Goal: Complete application form

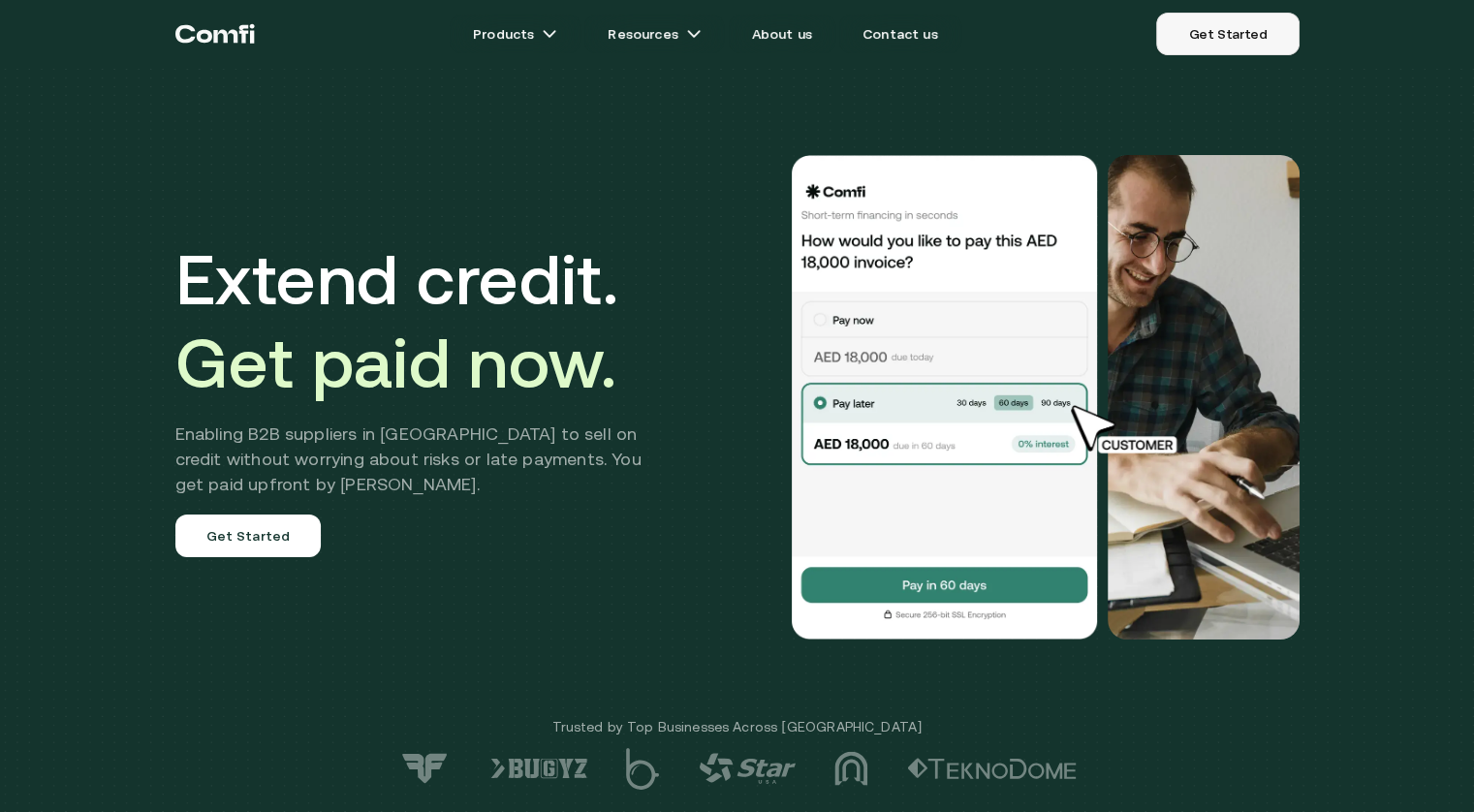
click at [1243, 39] on link "Get Started" at bounding box center [1227, 34] width 143 height 43
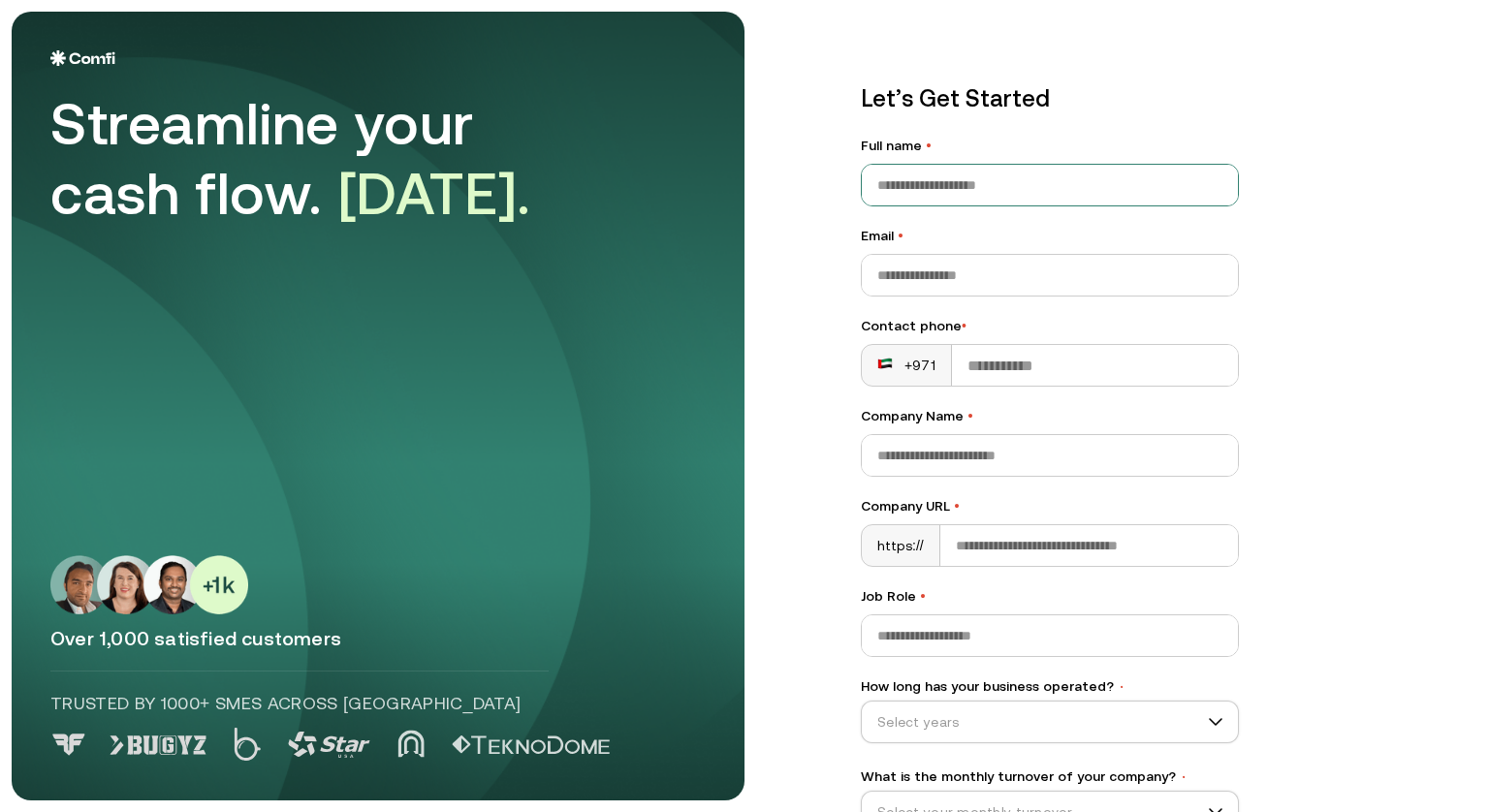
click at [955, 189] on input "Full name •" at bounding box center [1049, 185] width 376 height 41
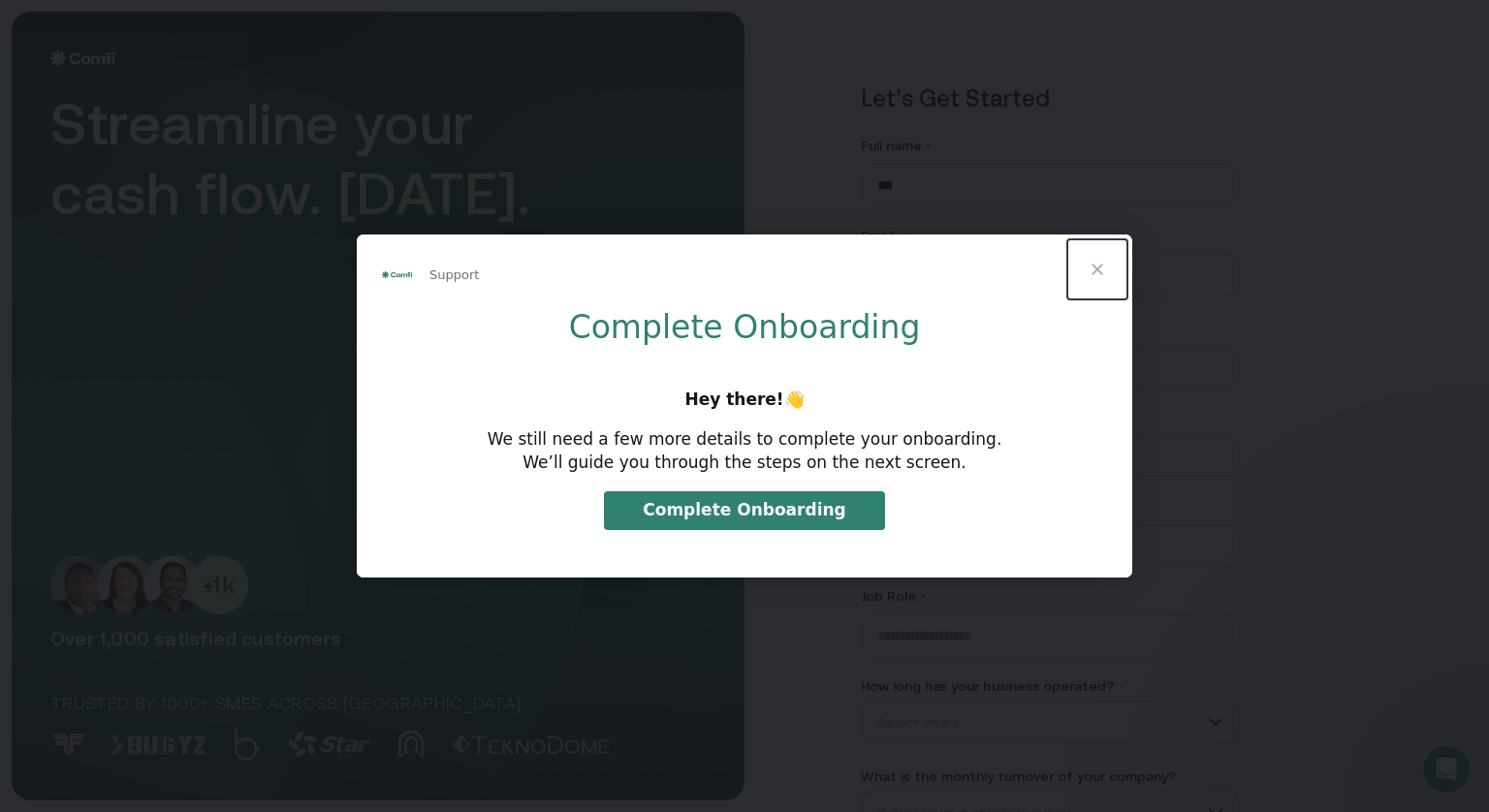
click at [1096, 273] on span "Close" at bounding box center [1097, 269] width 70 height 70
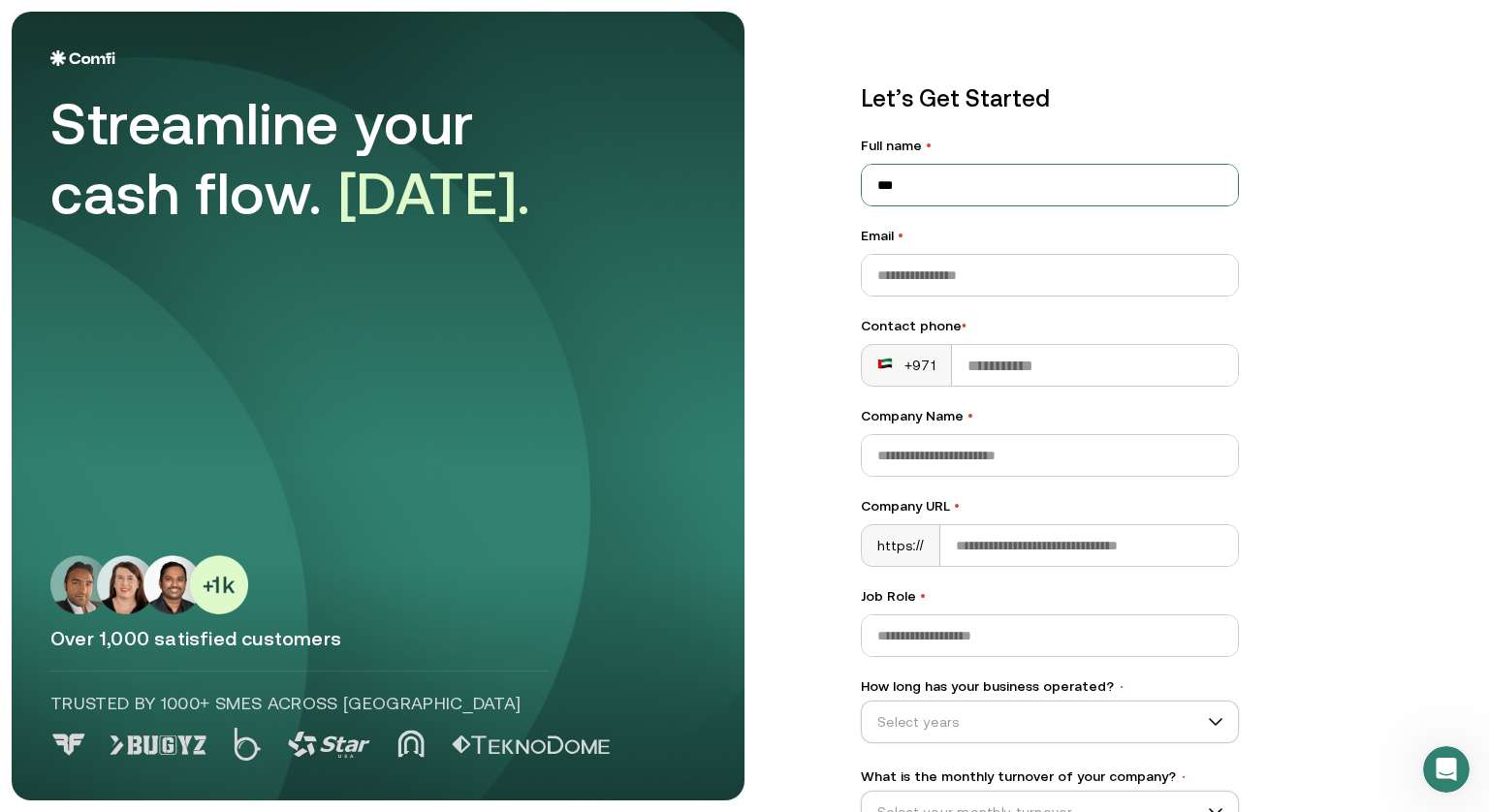
click at [953, 189] on input "***" at bounding box center [1049, 185] width 376 height 41
type input "*****"
type input "**********"
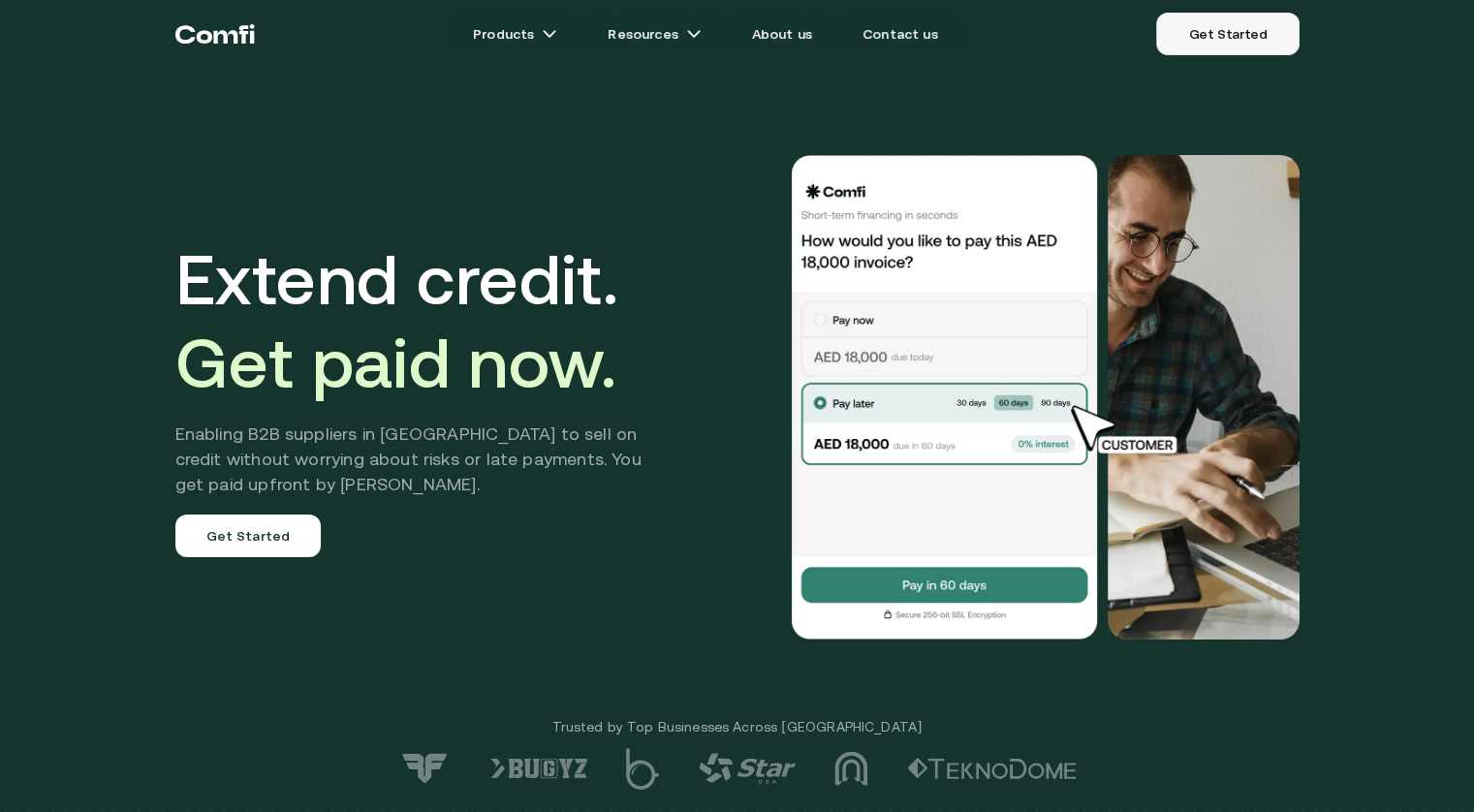
click at [1225, 33] on link "Get Started" at bounding box center [1227, 34] width 143 height 43
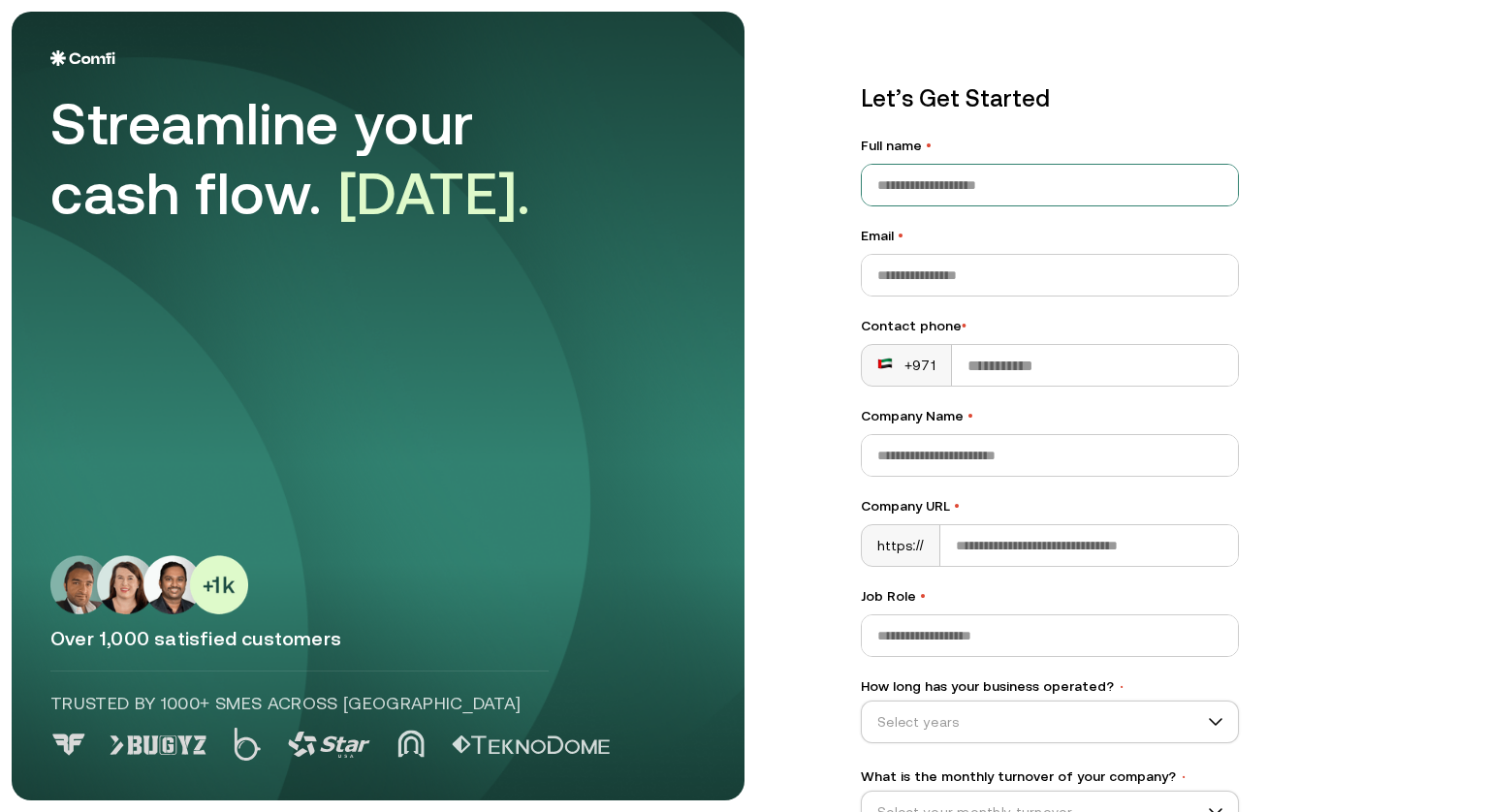
click at [985, 199] on input "Full name •" at bounding box center [1049, 185] width 376 height 41
type input "*****"
type input "**********"
click at [1068, 367] on input "Contact phone •" at bounding box center [1095, 365] width 285 height 41
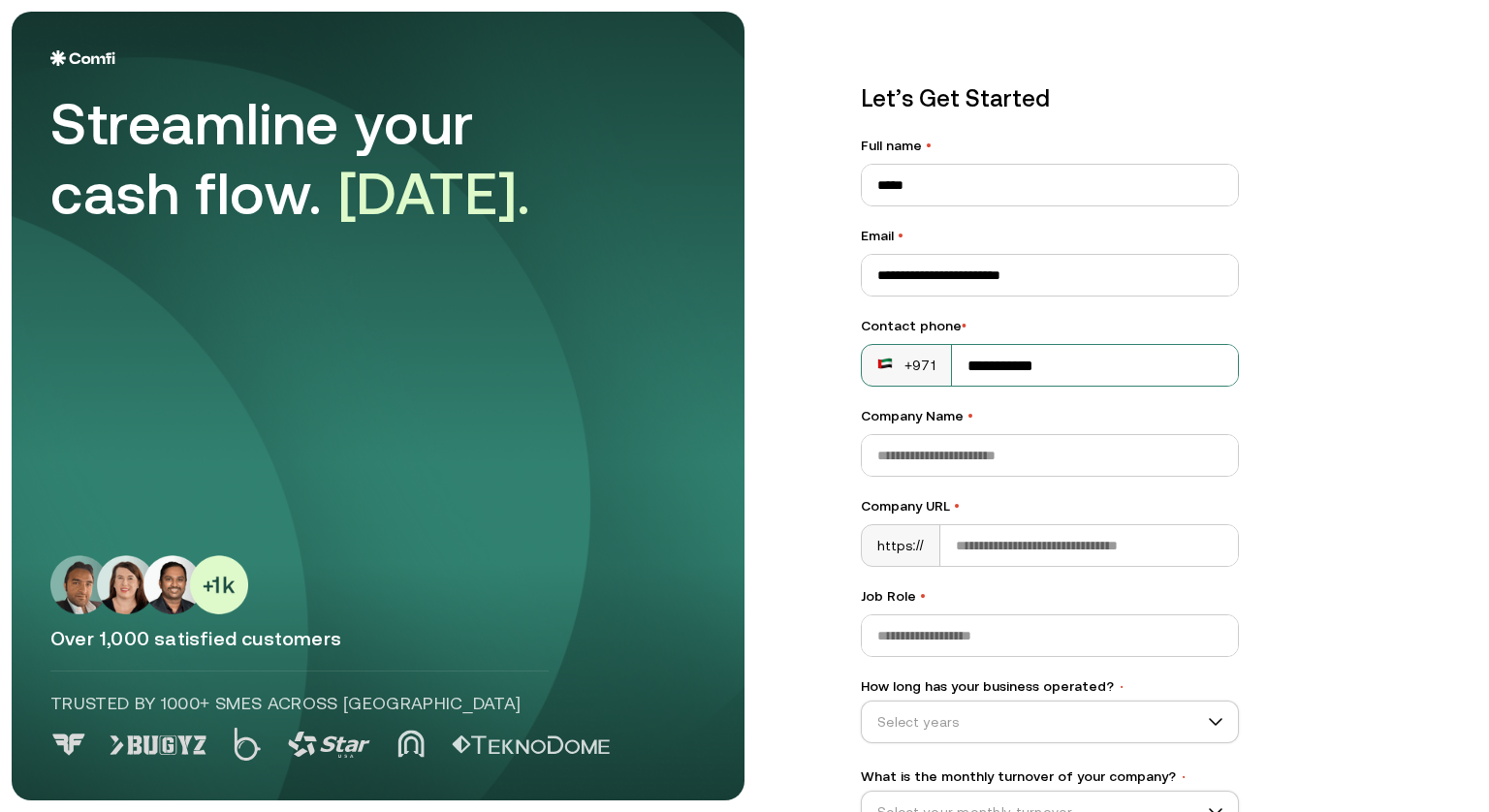
type input "**********"
type input "****"
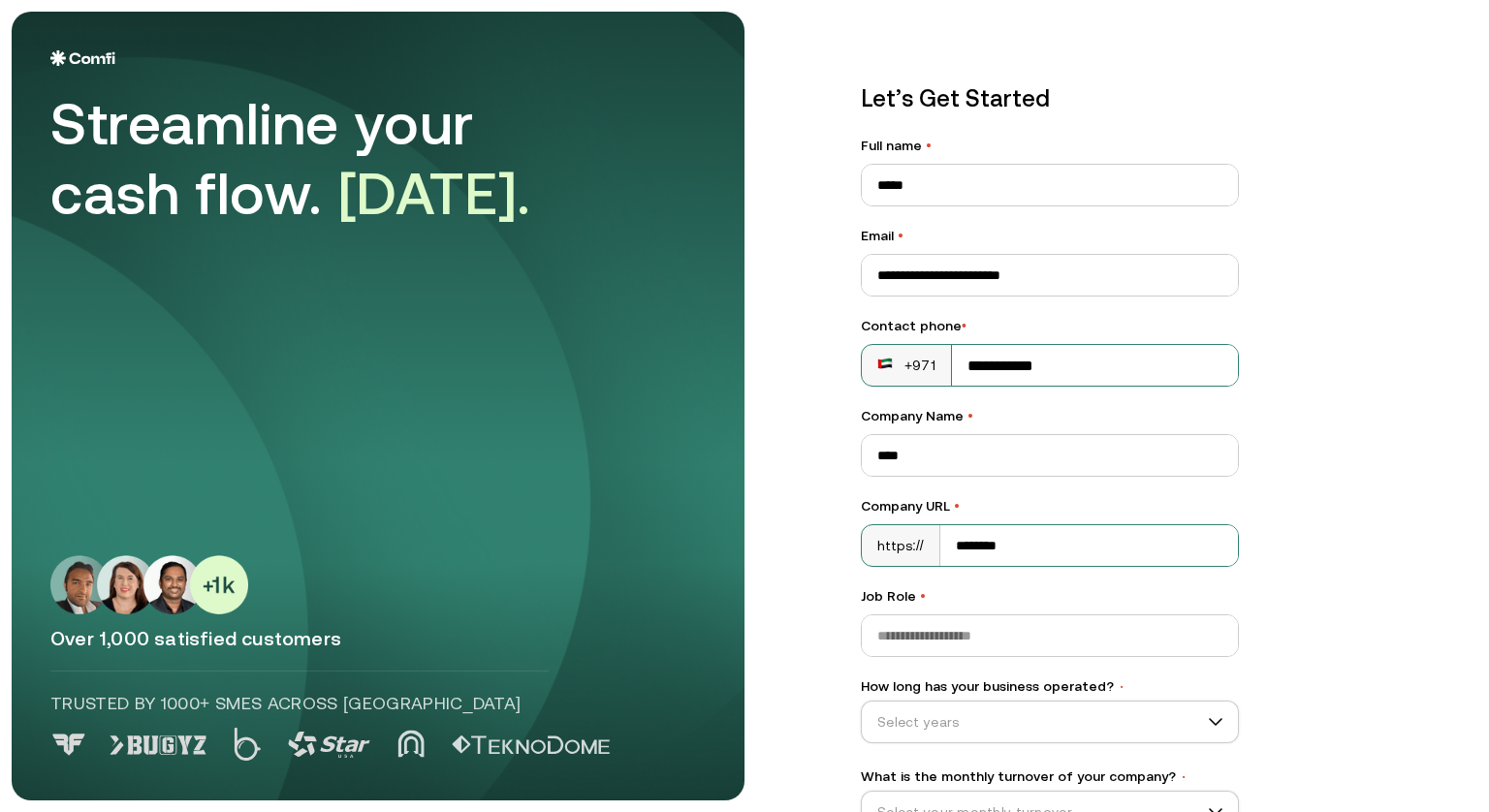
scroll to position [125, 0]
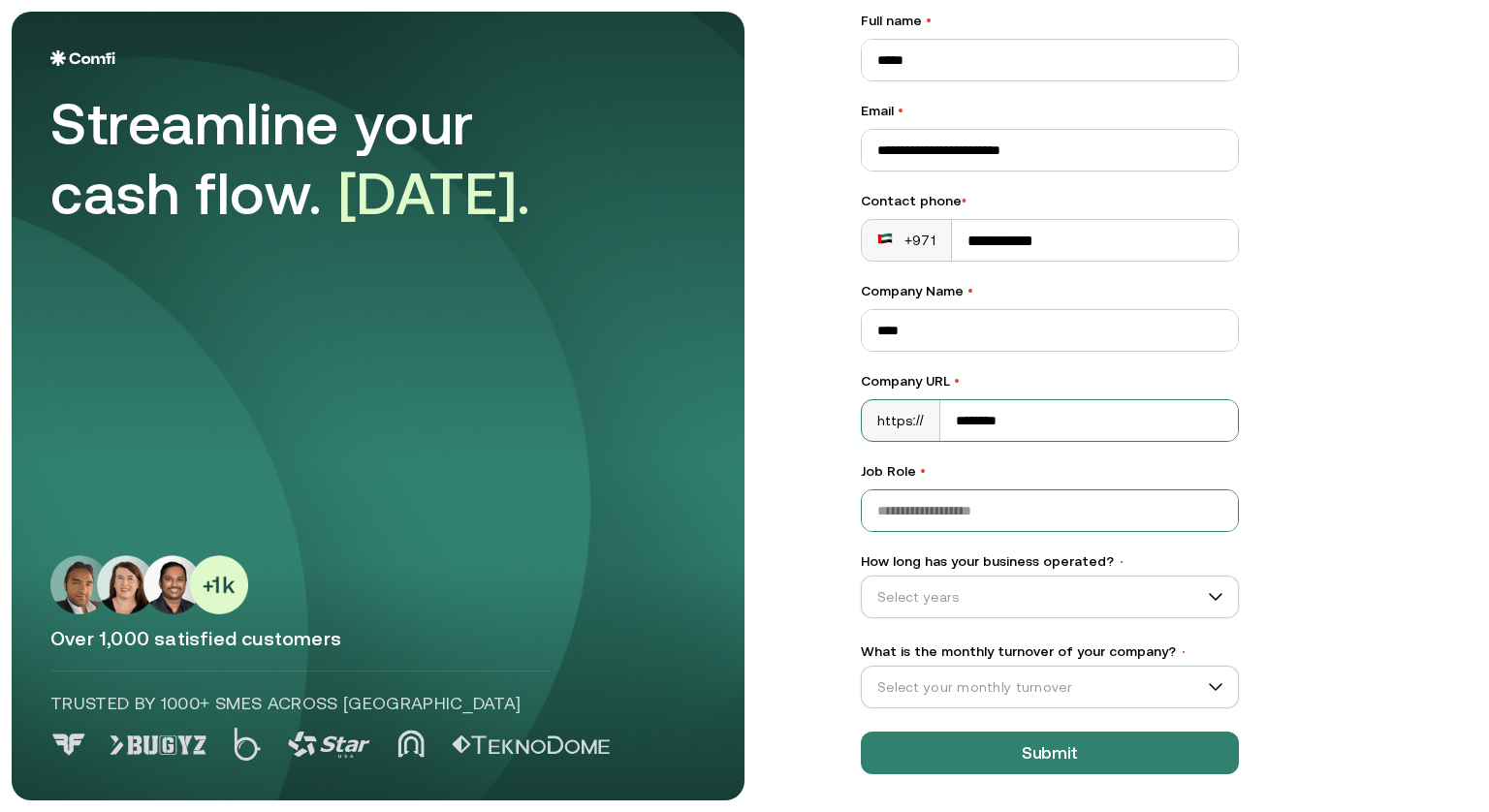
type input "********"
click at [996, 510] on input "Job Role •" at bounding box center [1049, 510] width 376 height 41
type input "****"
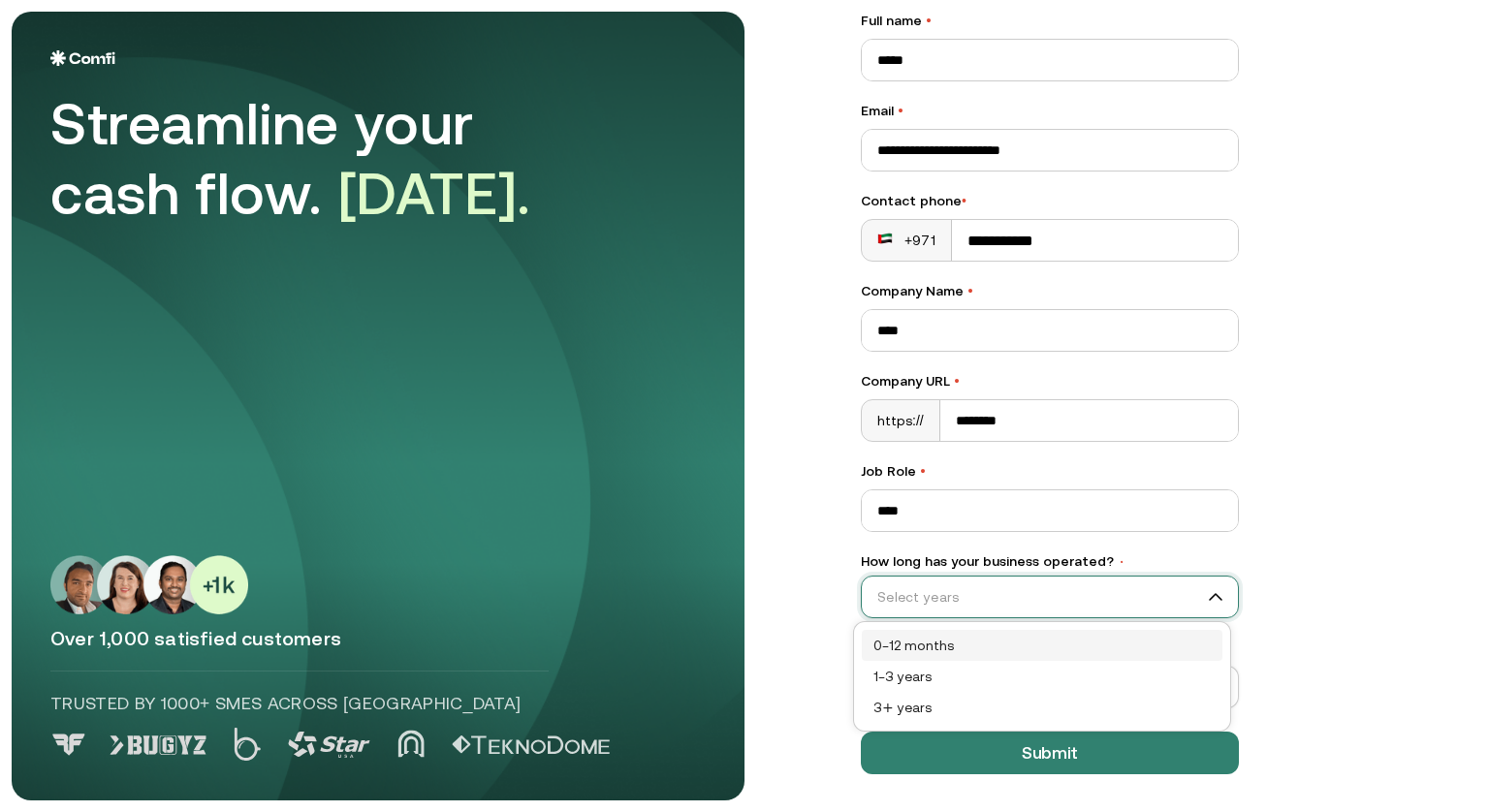
click at [1022, 605] on input "How long has your business operated? •" at bounding box center [1040, 597] width 358 height 29
click at [1003, 631] on div "0–12 months" at bounding box center [1041, 644] width 360 height 31
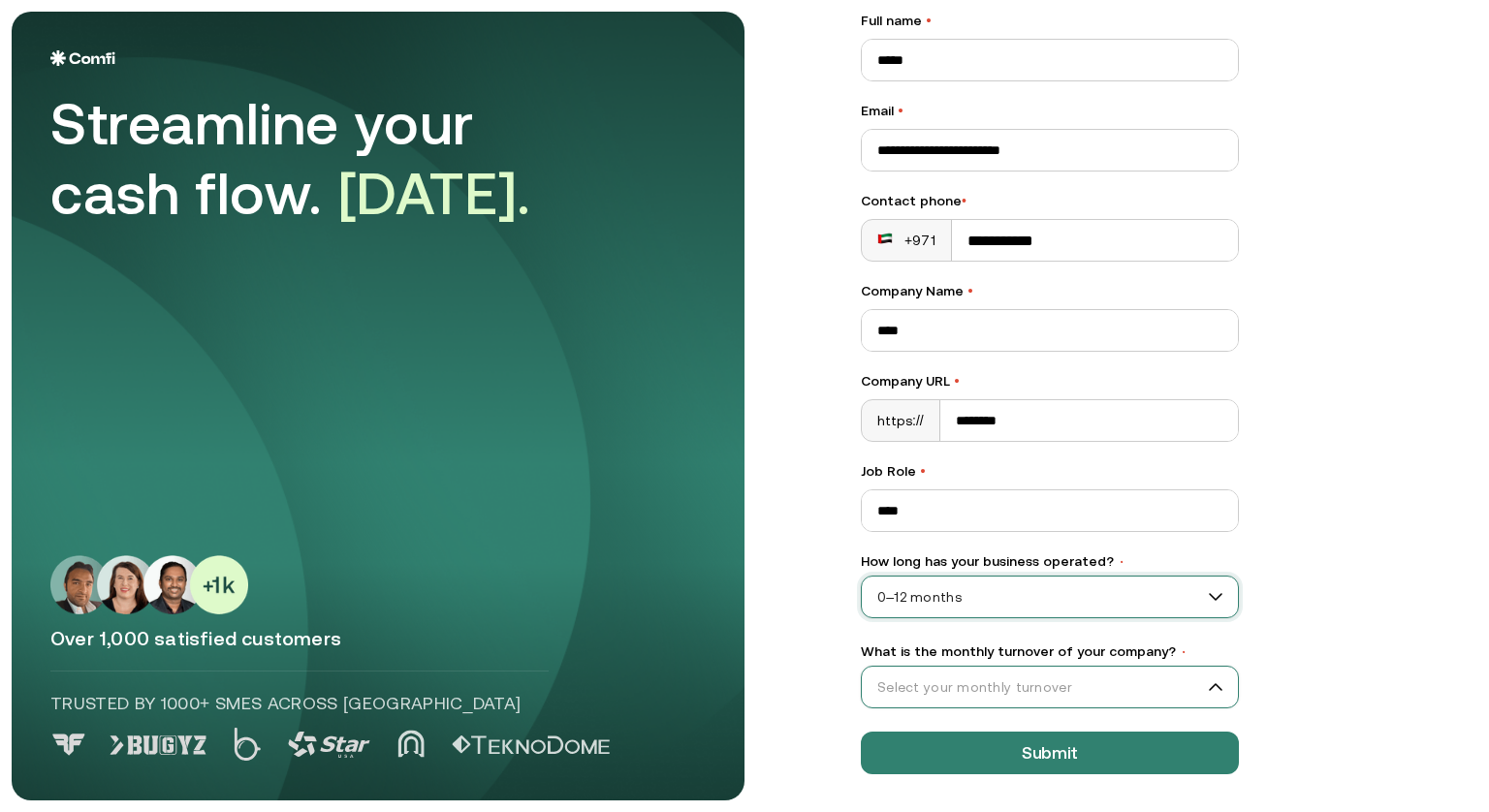
click at [1036, 692] on input "What is the monthly turnover of your company? •" at bounding box center [1040, 686] width 358 height 29
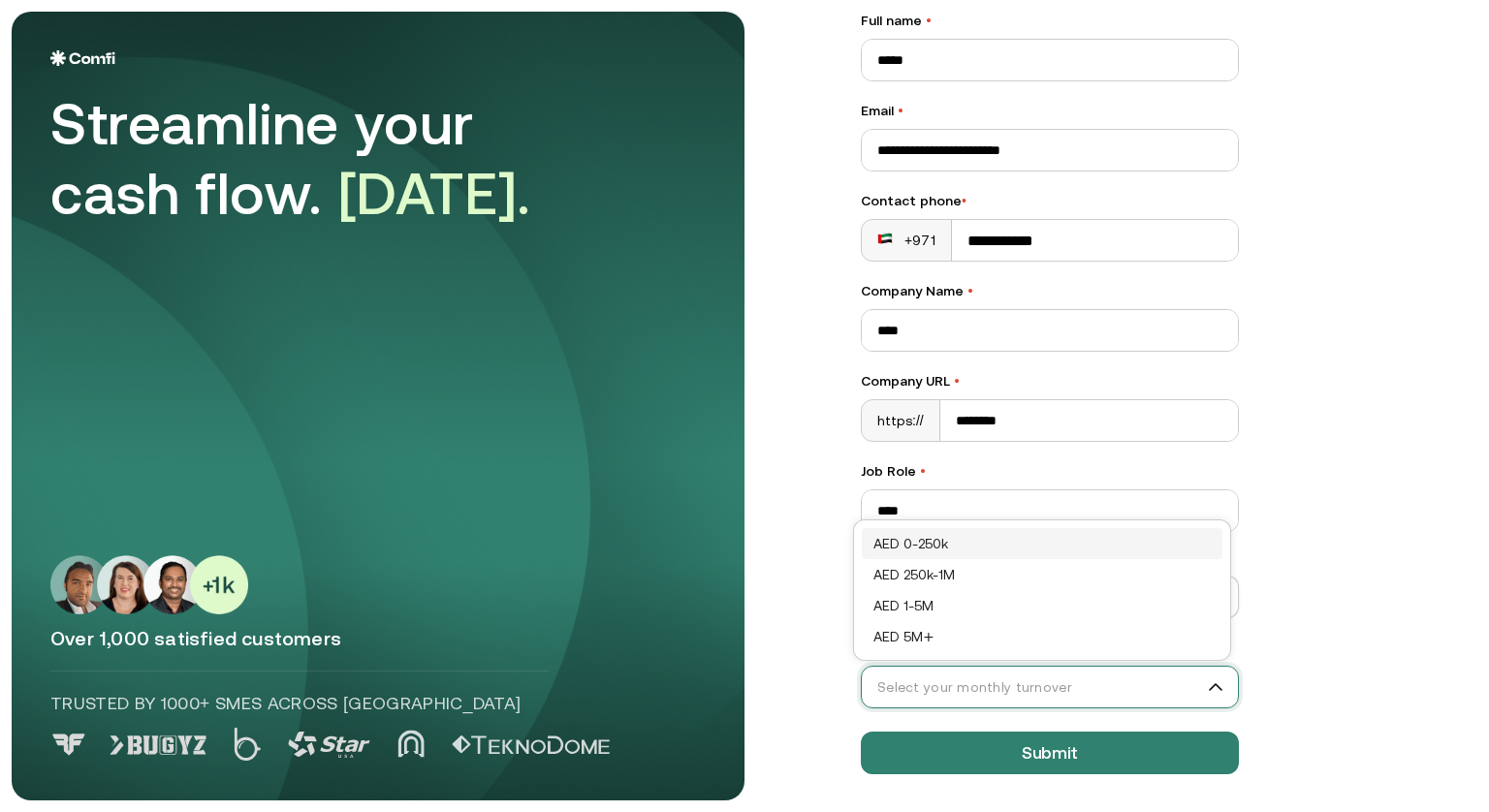
click at [955, 546] on div "AED 0-250k" at bounding box center [1042, 543] width 337 height 21
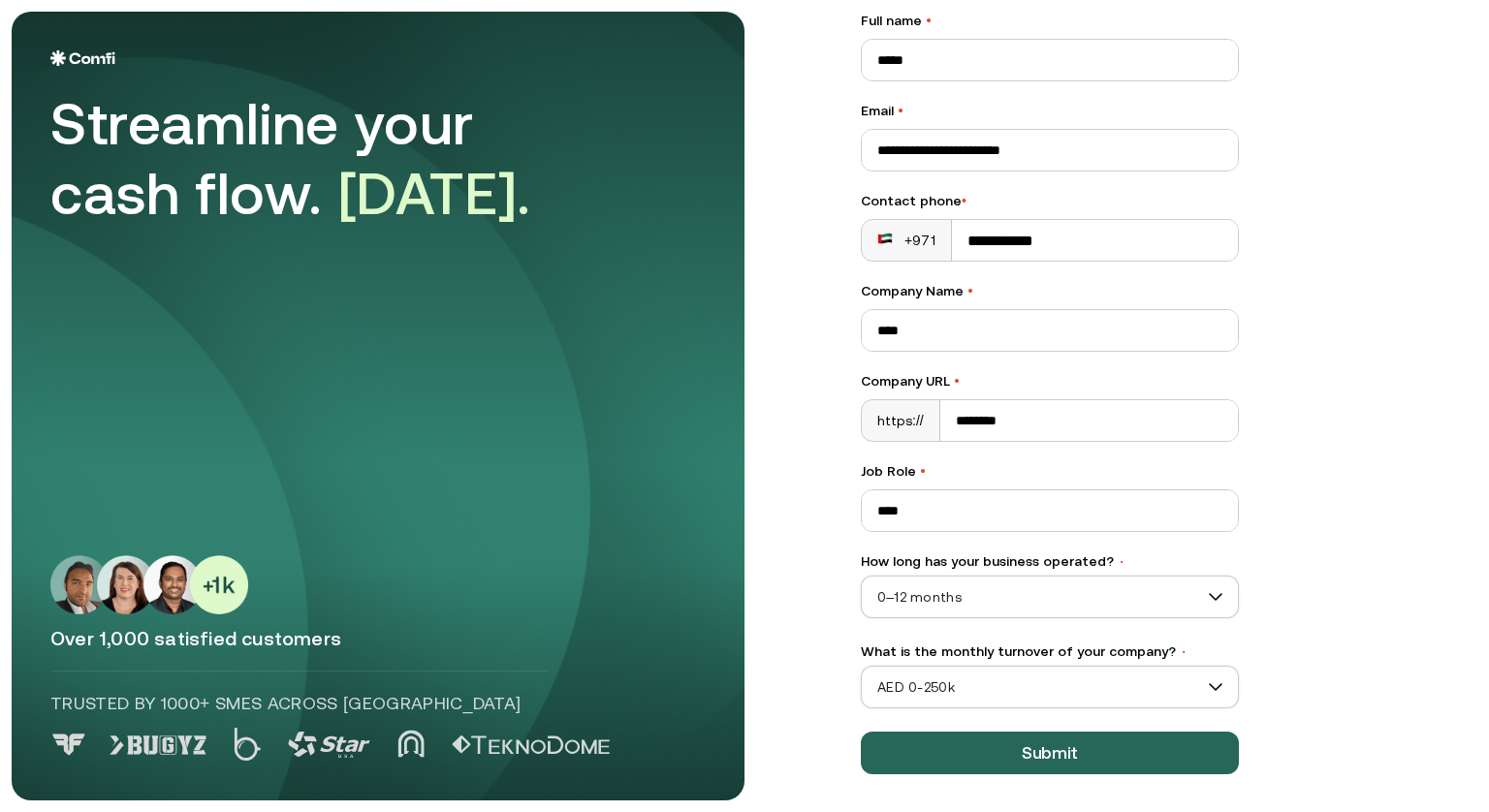
click at [1117, 759] on button "Submit" at bounding box center [1049, 752] width 378 height 43
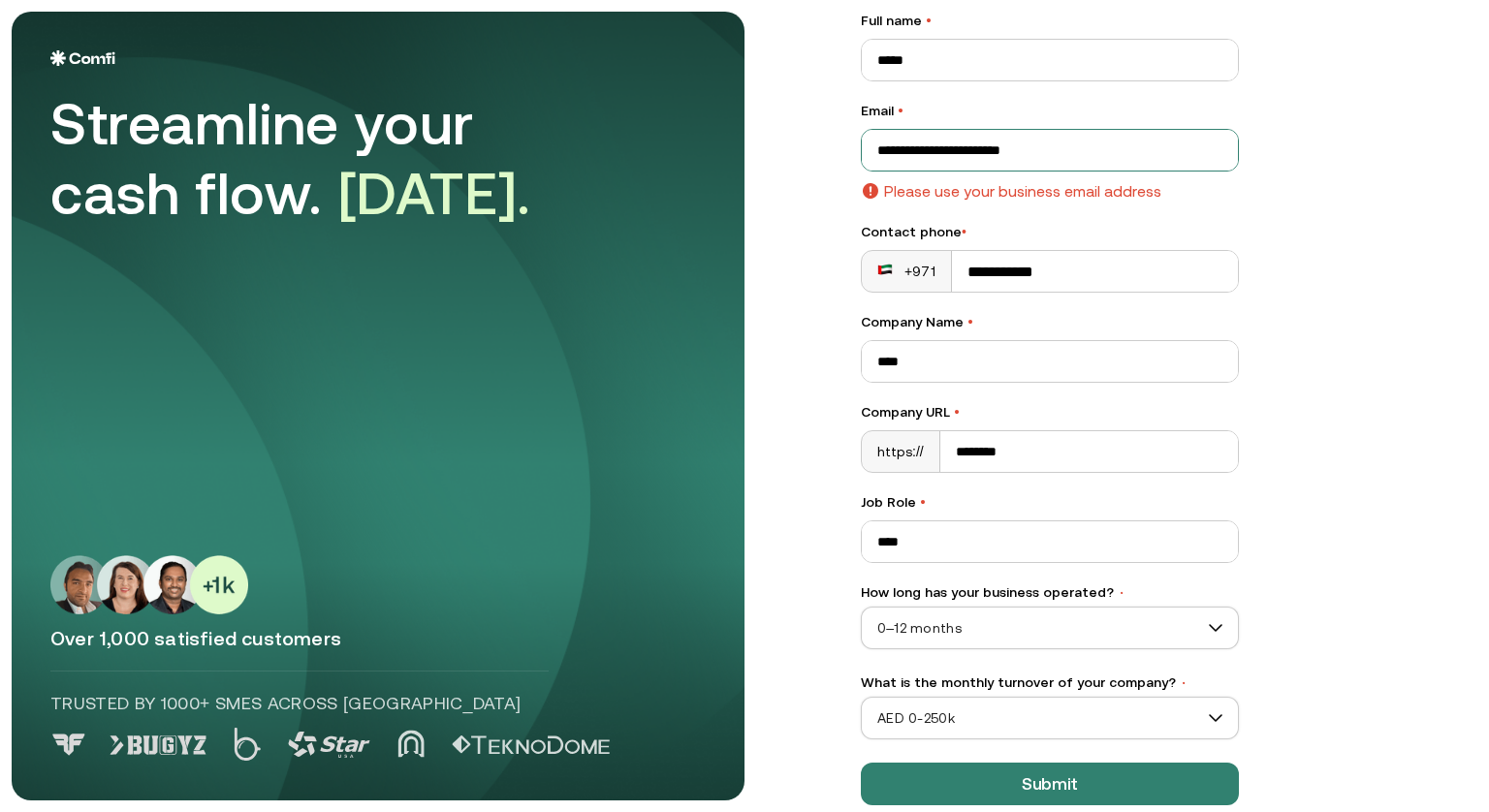
click at [1088, 163] on input "**********" at bounding box center [1049, 150] width 376 height 41
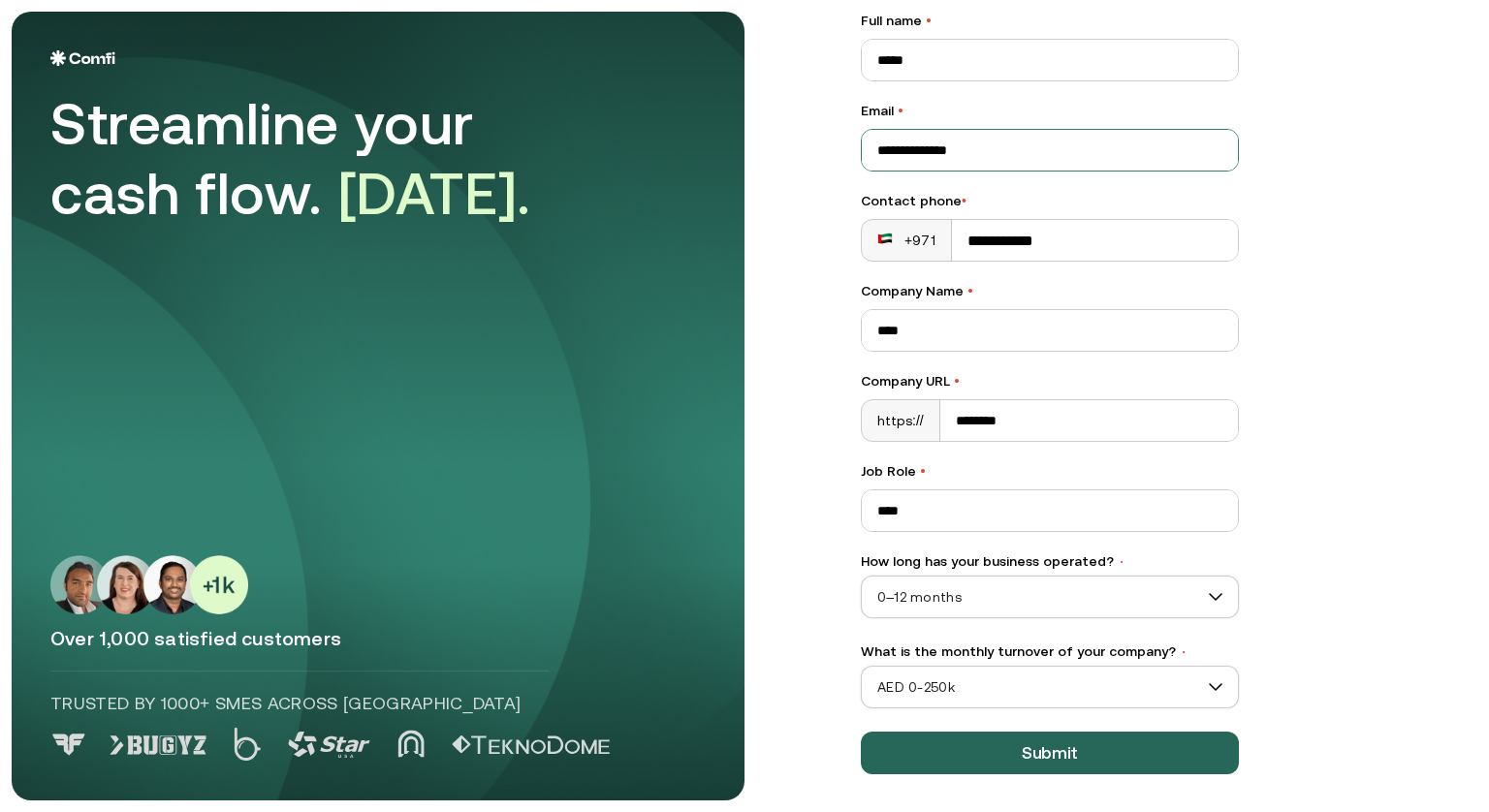
type input "**********"
click at [1091, 765] on button "Submit" at bounding box center [1049, 752] width 378 height 43
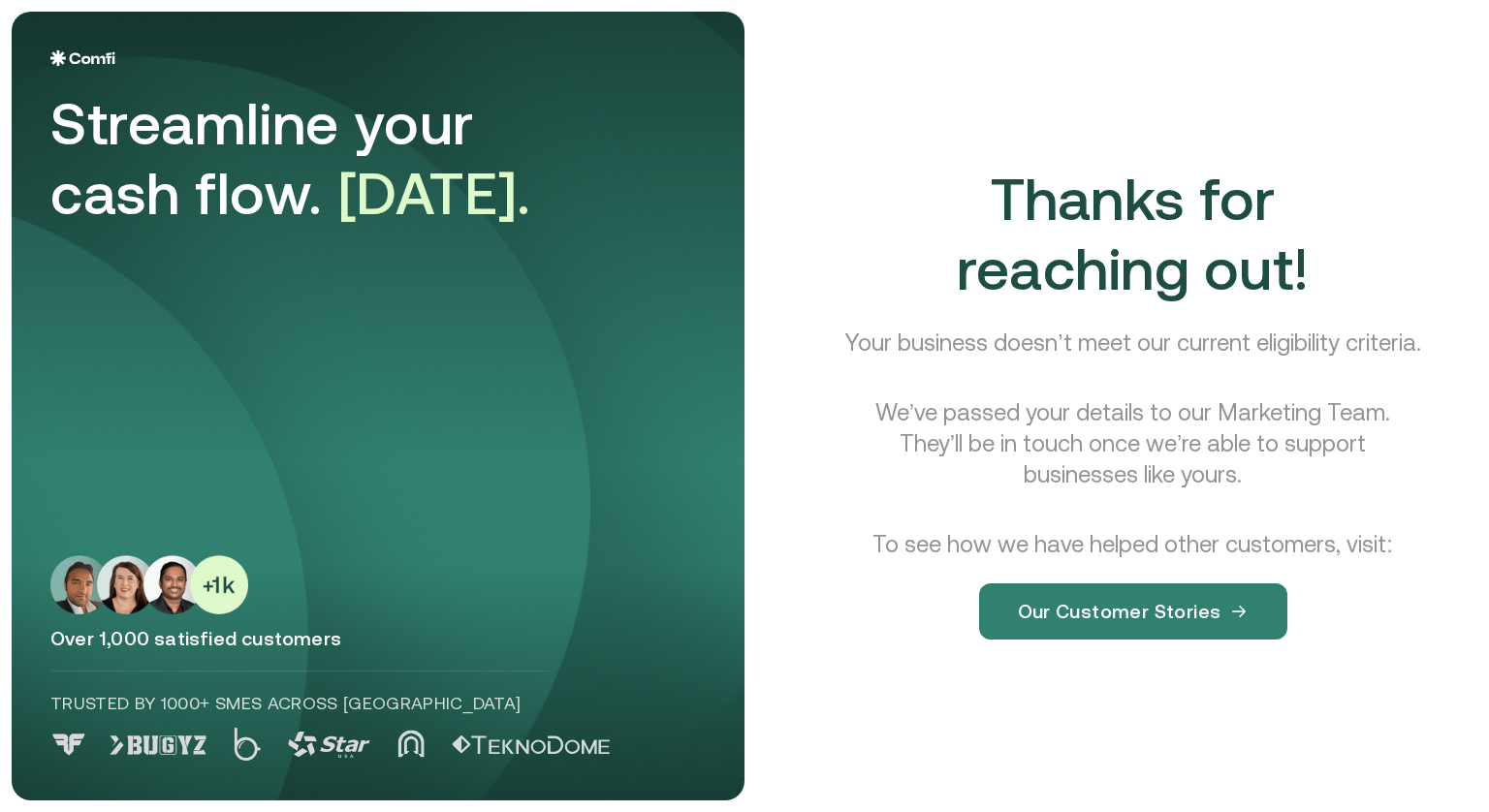
click at [1145, 329] on p "Your business doesn’t meet our current eligibility criteria." at bounding box center [1132, 342] width 576 height 31
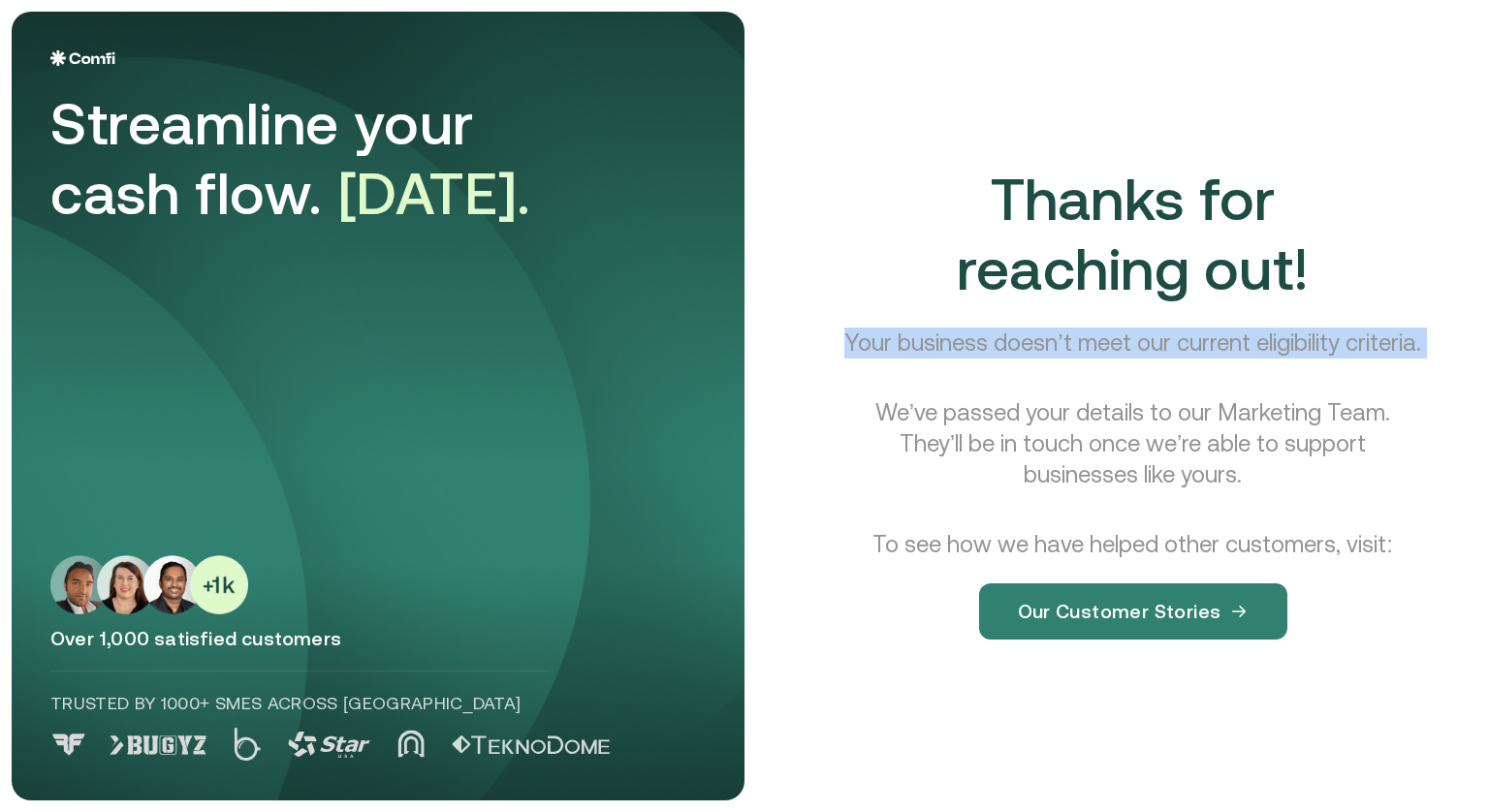
click at [1145, 329] on p "Your business doesn’t meet our current eligibility criteria." at bounding box center [1132, 342] width 576 height 31
click at [1058, 327] on p "Your business doesn’t meet our current eligibility criteria." at bounding box center [1132, 342] width 576 height 31
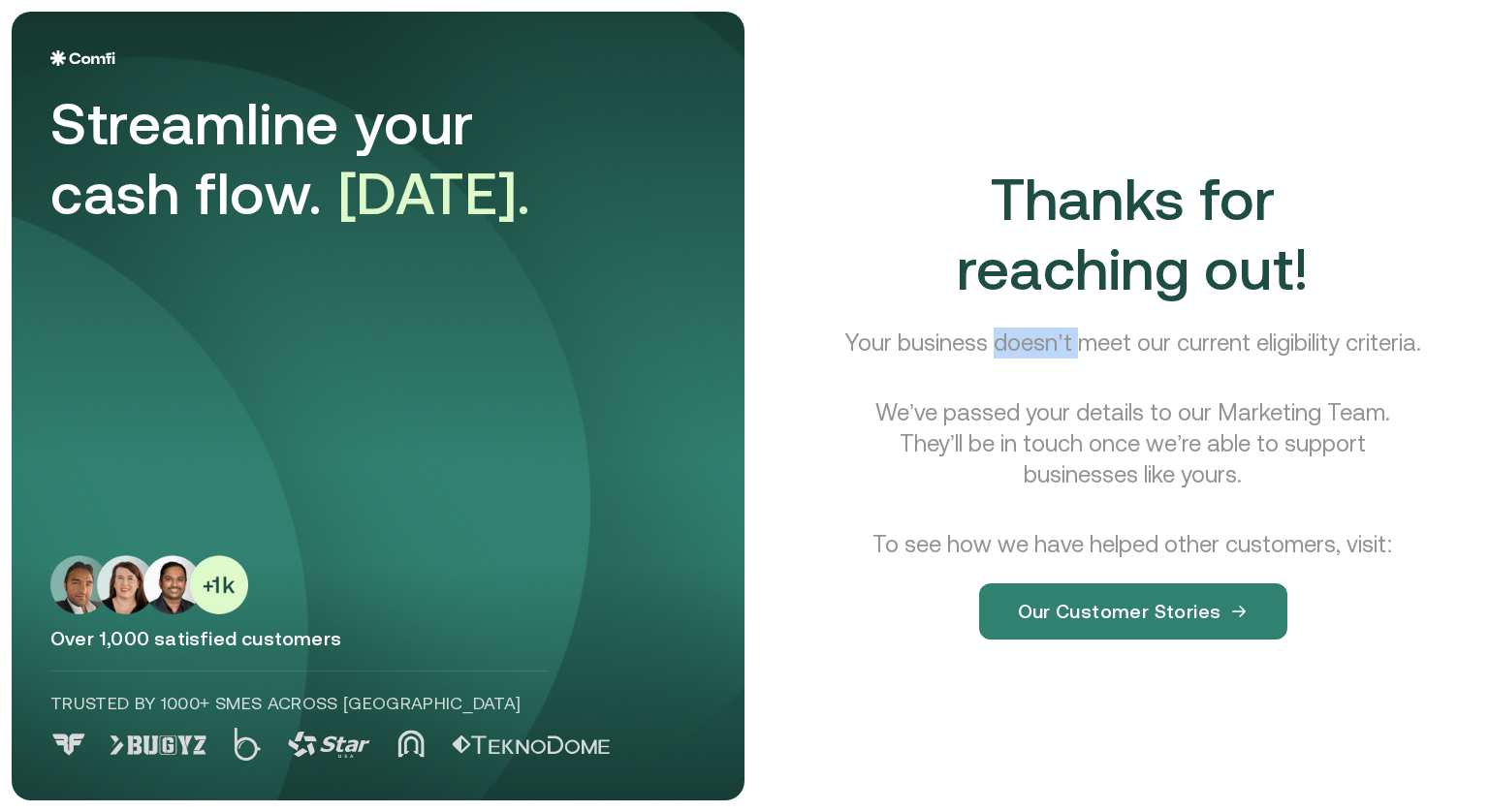
click at [1058, 327] on p "Your business doesn’t meet our current eligibility criteria." at bounding box center [1132, 342] width 576 height 31
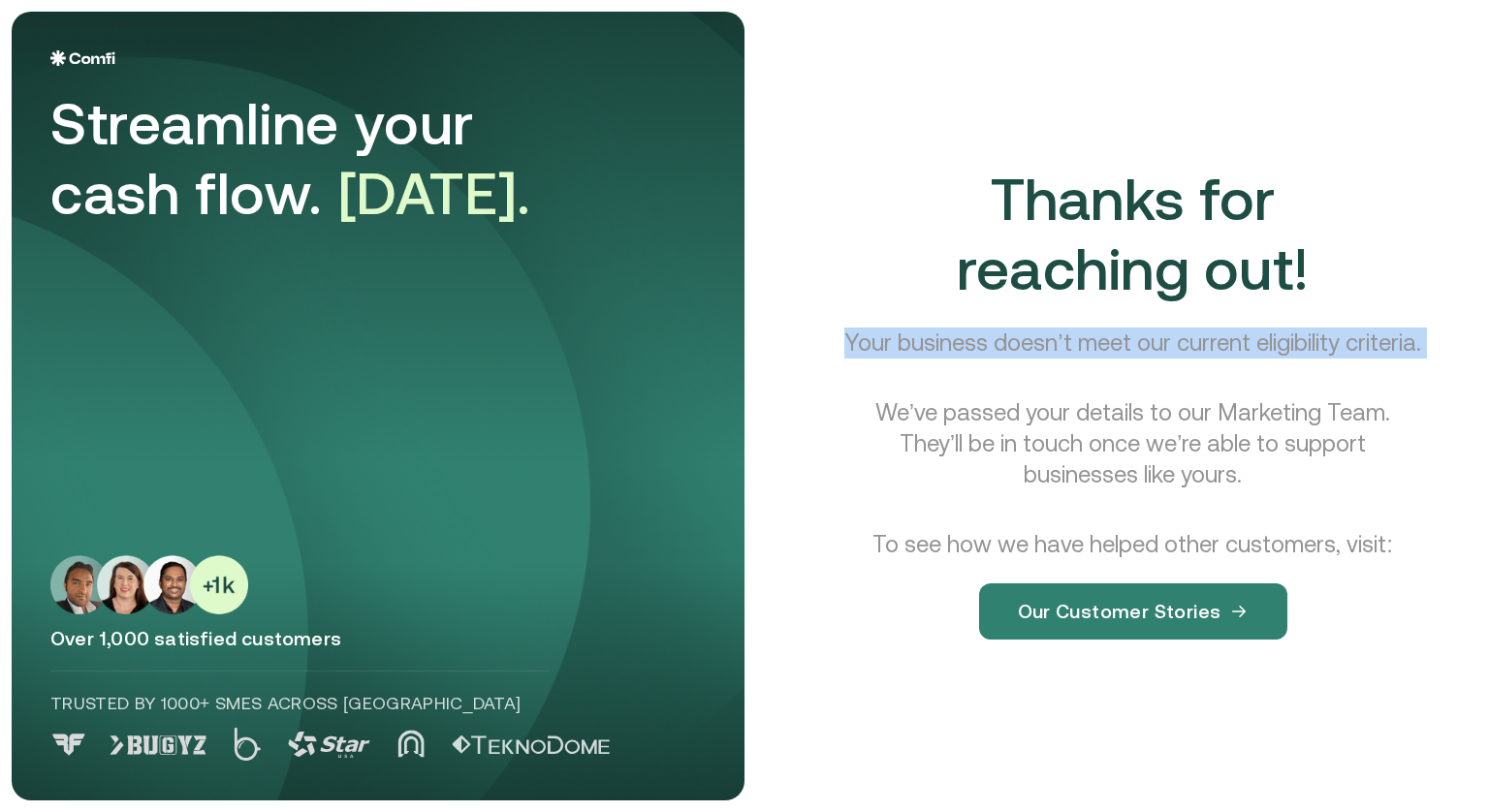
drag, startPoint x: 1058, startPoint y: 327, endPoint x: 1003, endPoint y: 324, distance: 55.1
click at [1003, 327] on p "Your business doesn’t meet our current eligibility criteria." at bounding box center [1132, 342] width 576 height 31
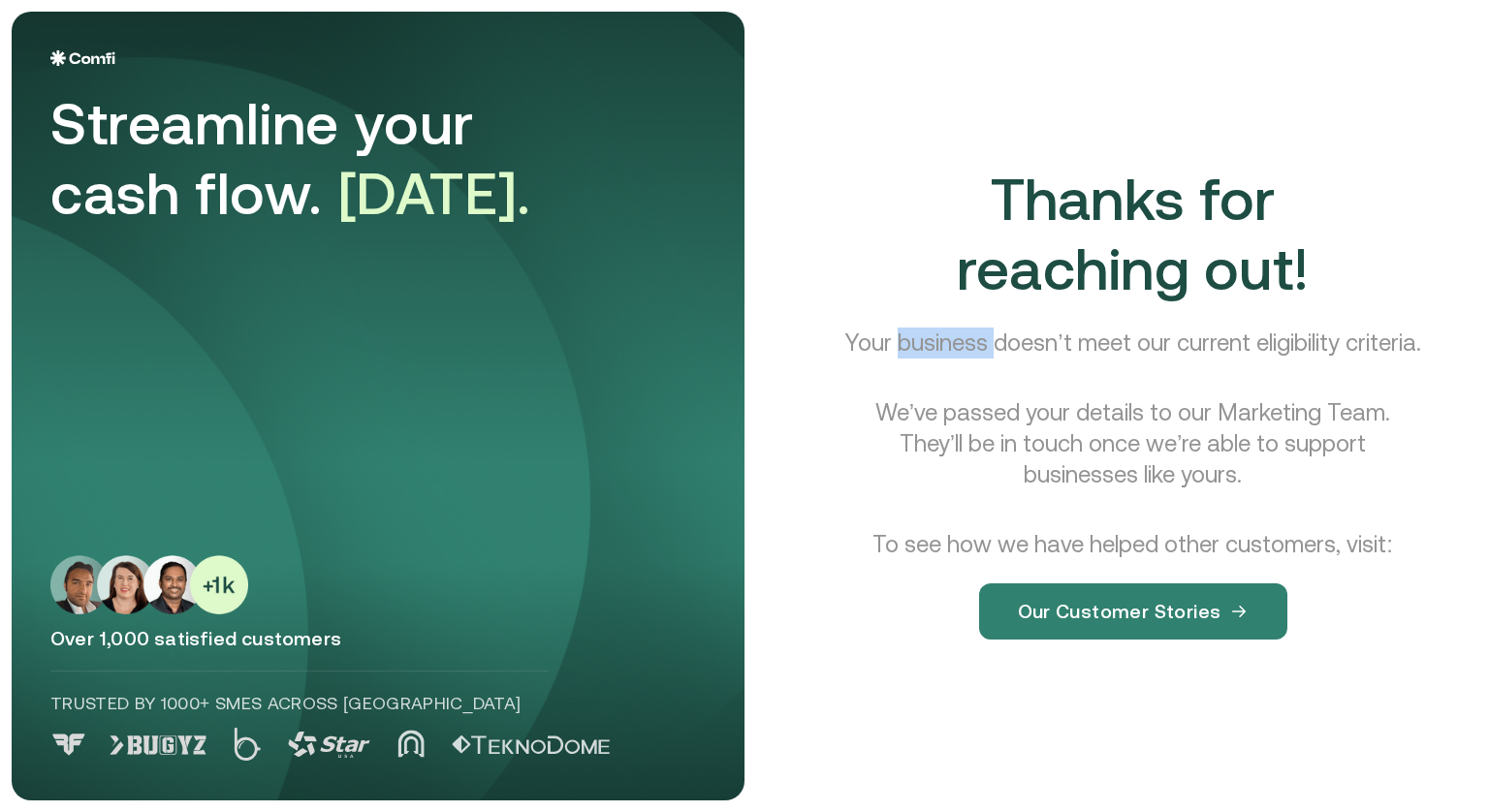
click at [1003, 327] on p "Your business doesn’t meet our current eligibility criteria." at bounding box center [1132, 342] width 576 height 31
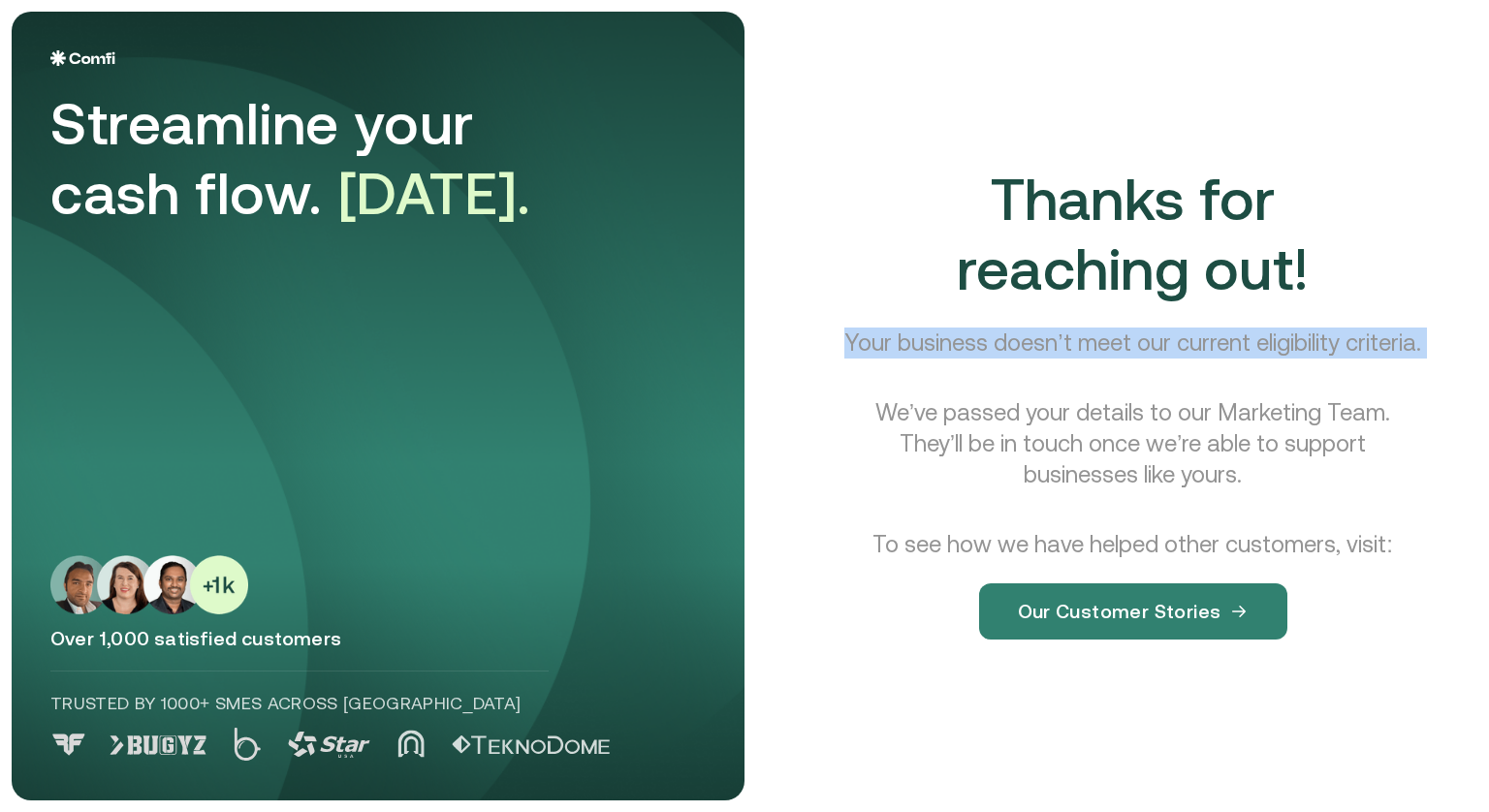
drag, startPoint x: 1003, startPoint y: 324, endPoint x: 1191, endPoint y: 387, distance: 198.3
click at [1191, 387] on div "Thanks for reaching out! Your business doesn’t meet our current eligibility cri…" at bounding box center [1133, 417] width 643 height 506
click at [1038, 328] on p "Your business doesn’t meet our current eligibility criteria." at bounding box center [1132, 342] width 576 height 31
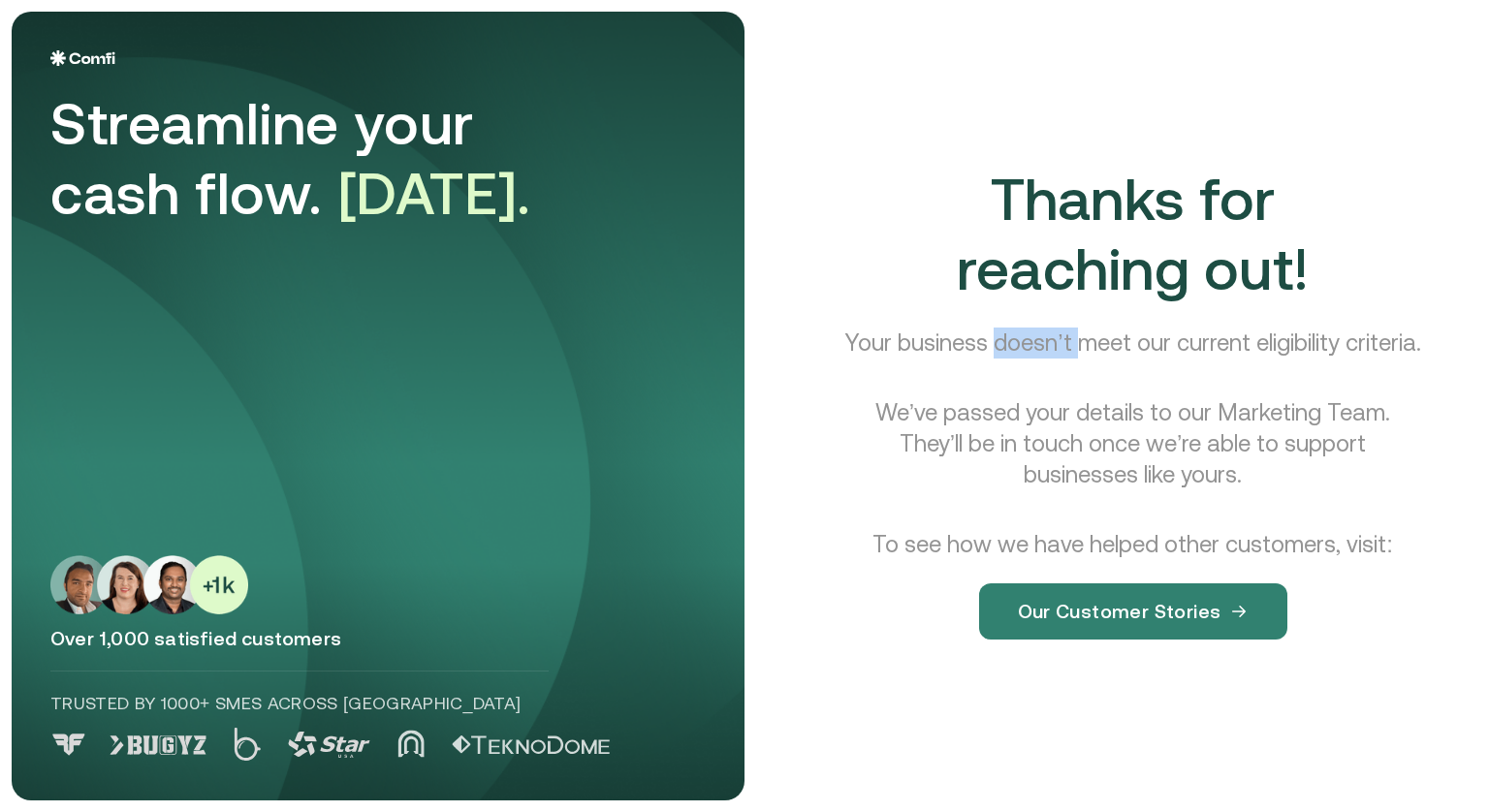
click at [1038, 328] on p "Your business doesn’t meet our current eligibility criteria." at bounding box center [1132, 342] width 576 height 31
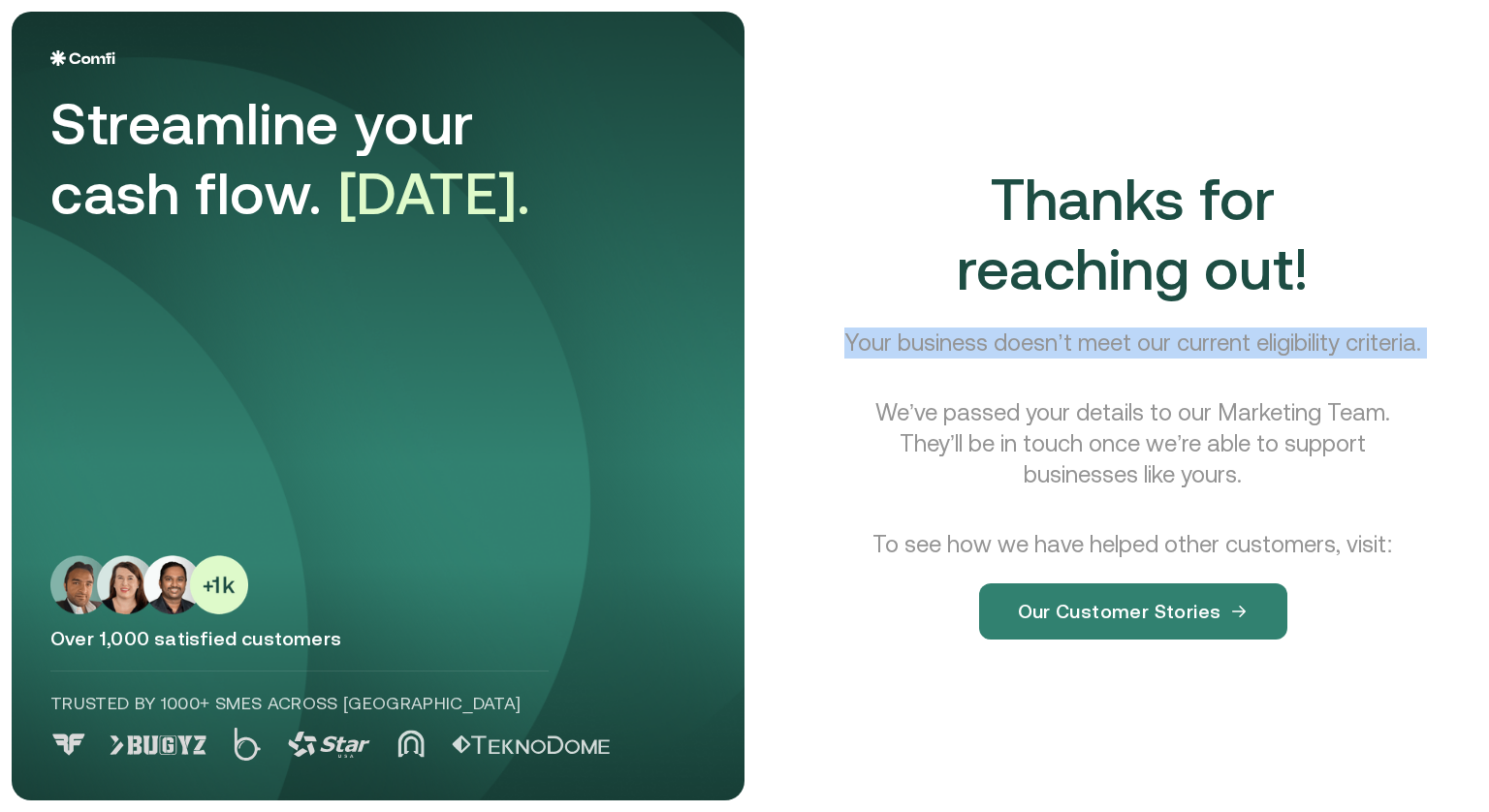
drag, startPoint x: 1038, startPoint y: 328, endPoint x: 1134, endPoint y: 355, distance: 99.7
click at [1134, 355] on p "Your business doesn’t meet our current eligibility criteria." at bounding box center [1132, 342] width 576 height 31
click at [1111, 336] on p "Your business doesn’t meet our current eligibility criteria." at bounding box center [1132, 342] width 576 height 31
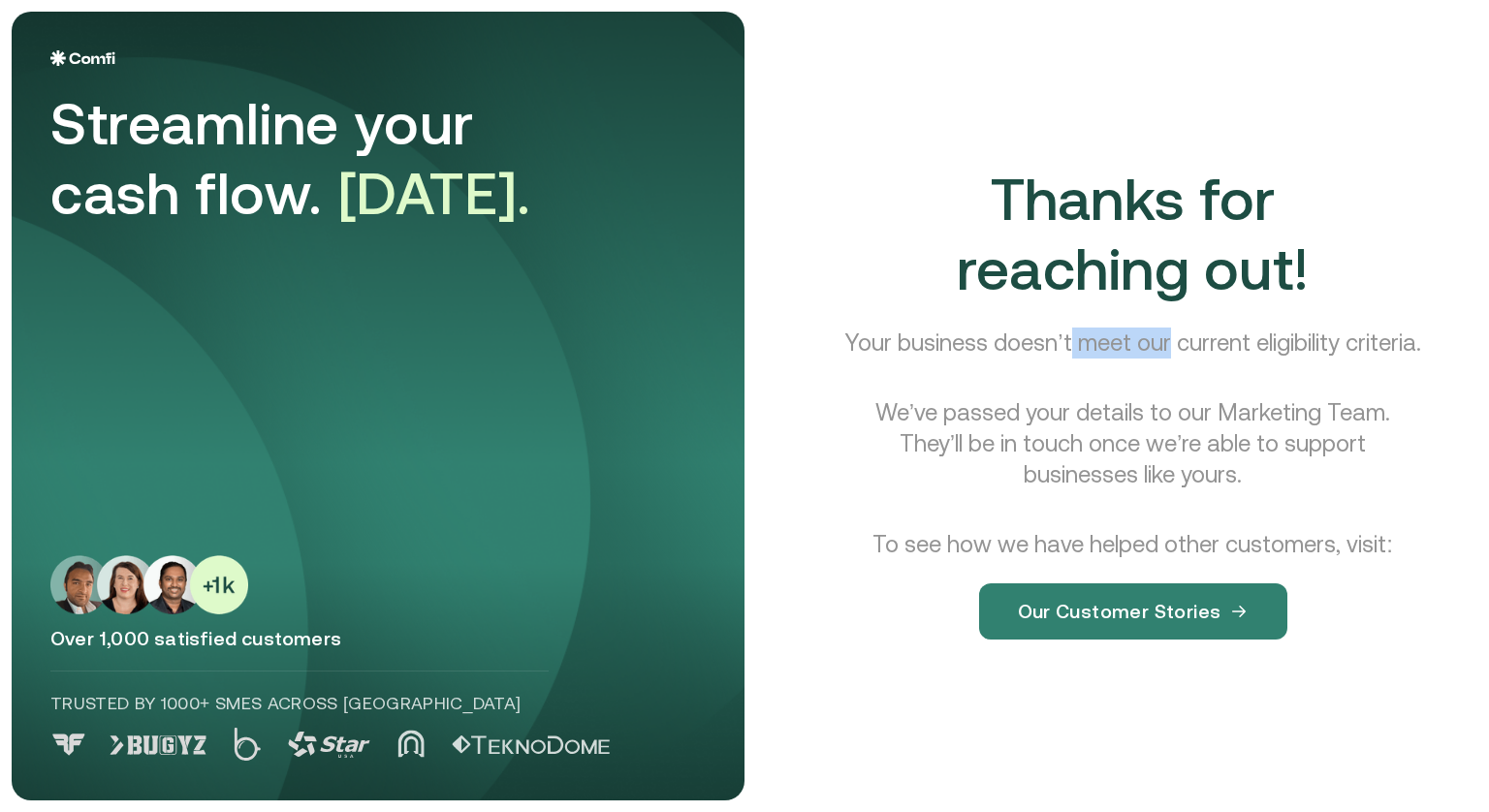
drag, startPoint x: 1111, startPoint y: 336, endPoint x: 1182, endPoint y: 340, distance: 71.1
click at [1182, 340] on p "Your business doesn’t meet our current eligibility criteria." at bounding box center [1132, 342] width 576 height 31
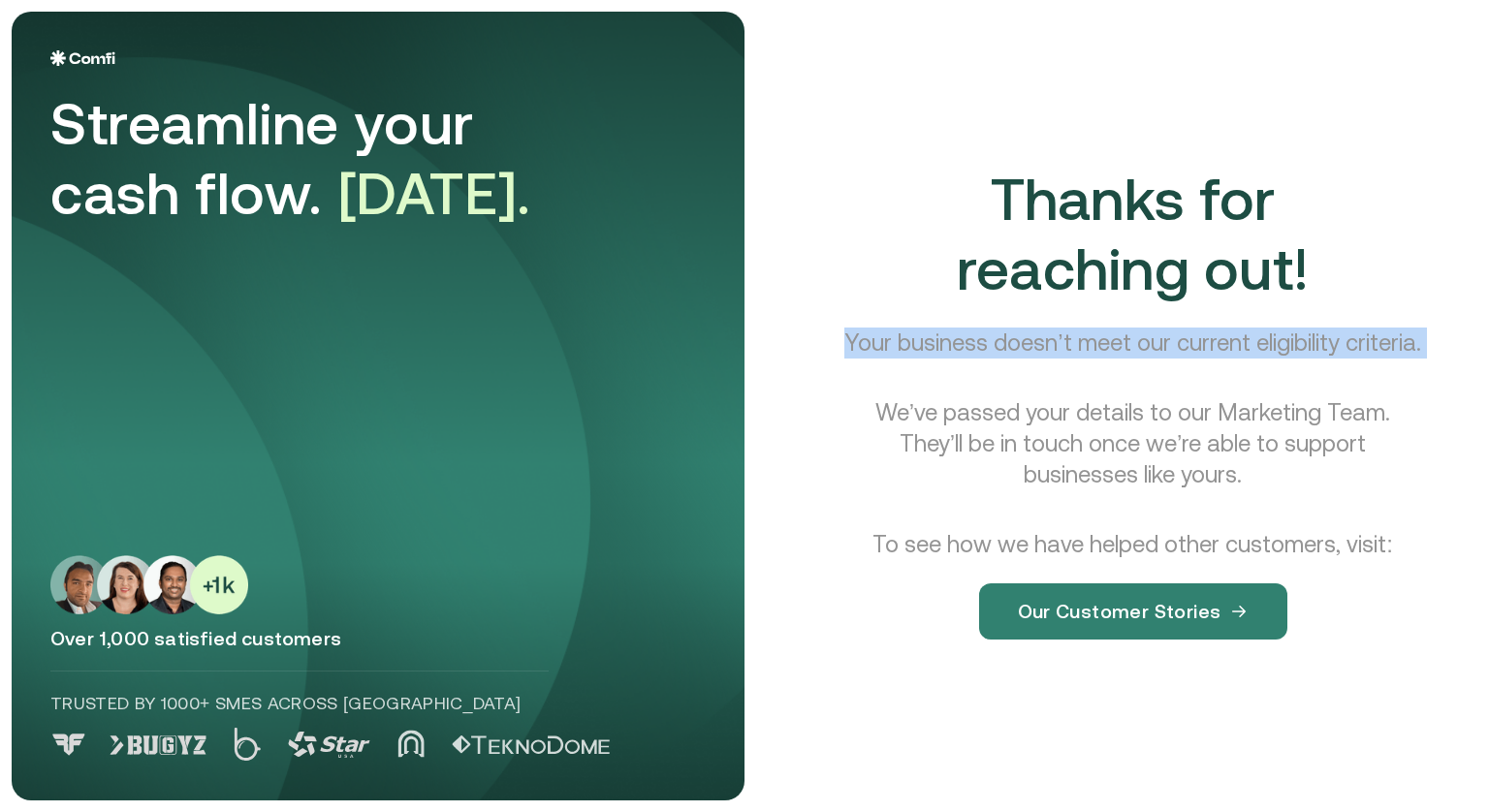
click at [1182, 340] on p "Your business doesn’t meet our current eligibility criteria." at bounding box center [1132, 342] width 576 height 31
click at [939, 327] on p "Your business doesn’t meet our current eligibility criteria." at bounding box center [1132, 342] width 576 height 31
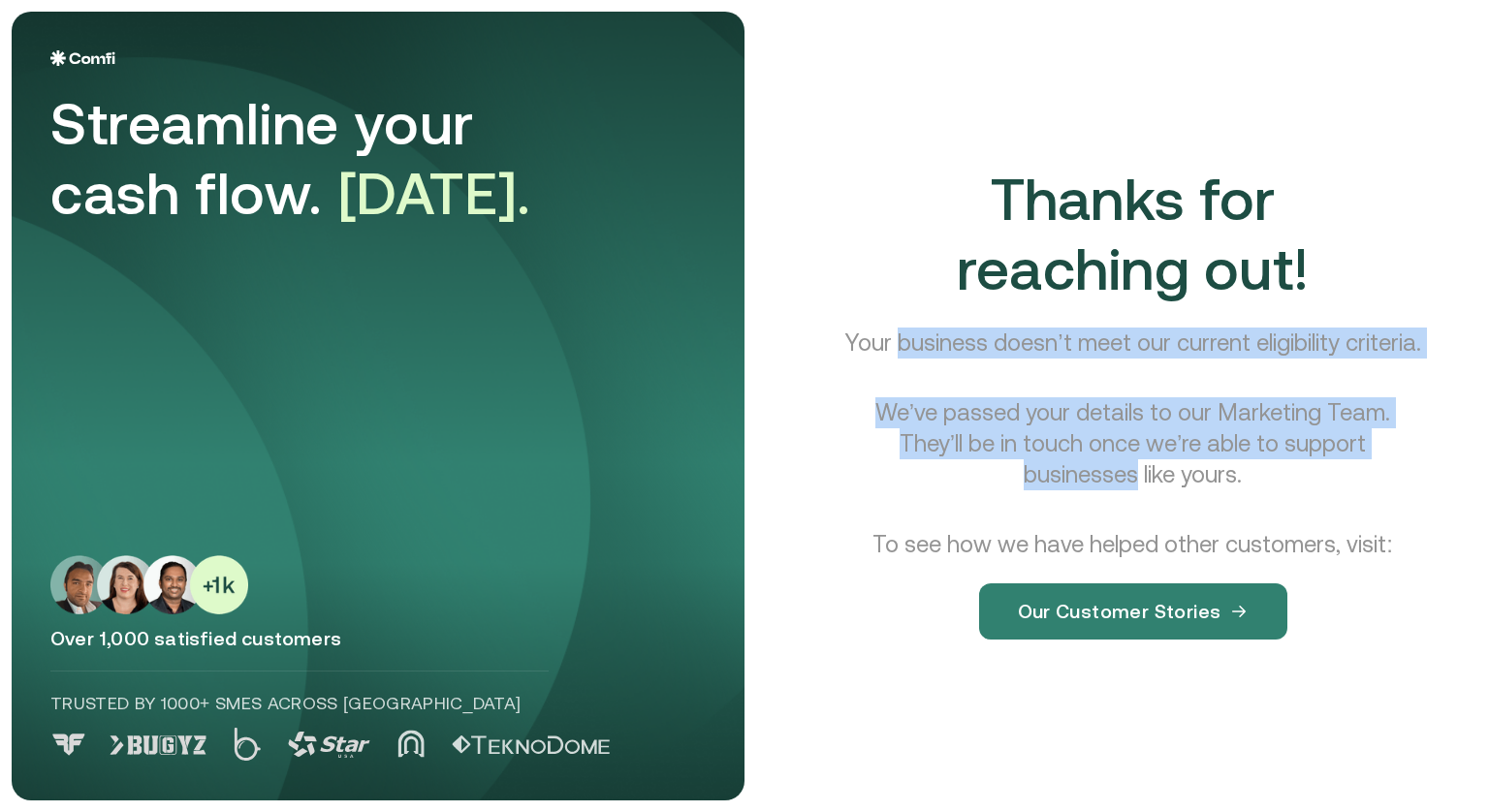
drag, startPoint x: 939, startPoint y: 320, endPoint x: 1118, endPoint y: 512, distance: 262.5
click at [1118, 512] on div "Thanks for reaching out! Your business doesn’t meet our current eligibility cri…" at bounding box center [1133, 417] width 643 height 506
click at [1055, 327] on p "Your business doesn’t meet our current eligibility criteria." at bounding box center [1132, 342] width 576 height 31
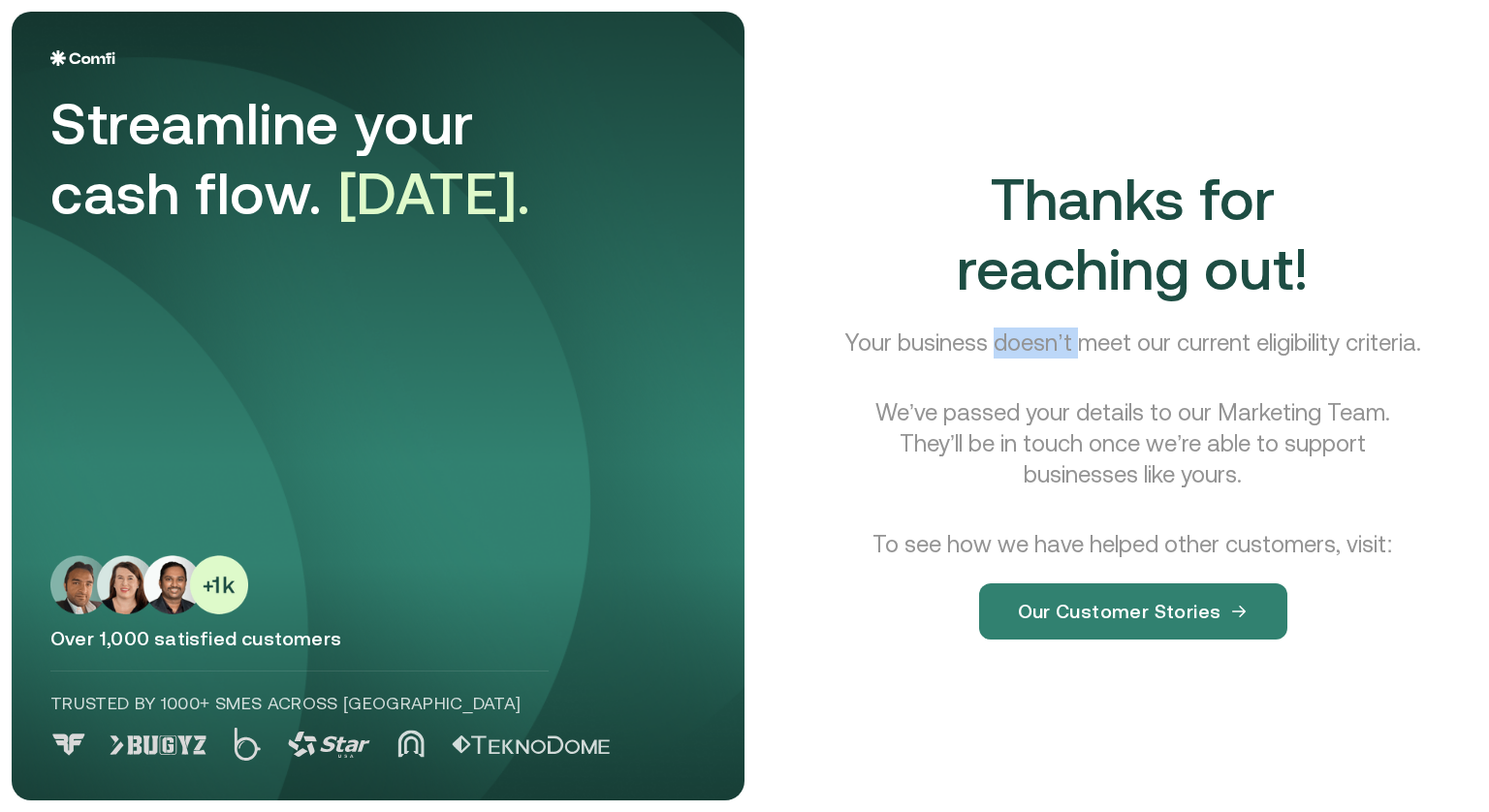
click at [1055, 327] on p "Your business doesn’t meet our current eligibility criteria." at bounding box center [1132, 342] width 576 height 31
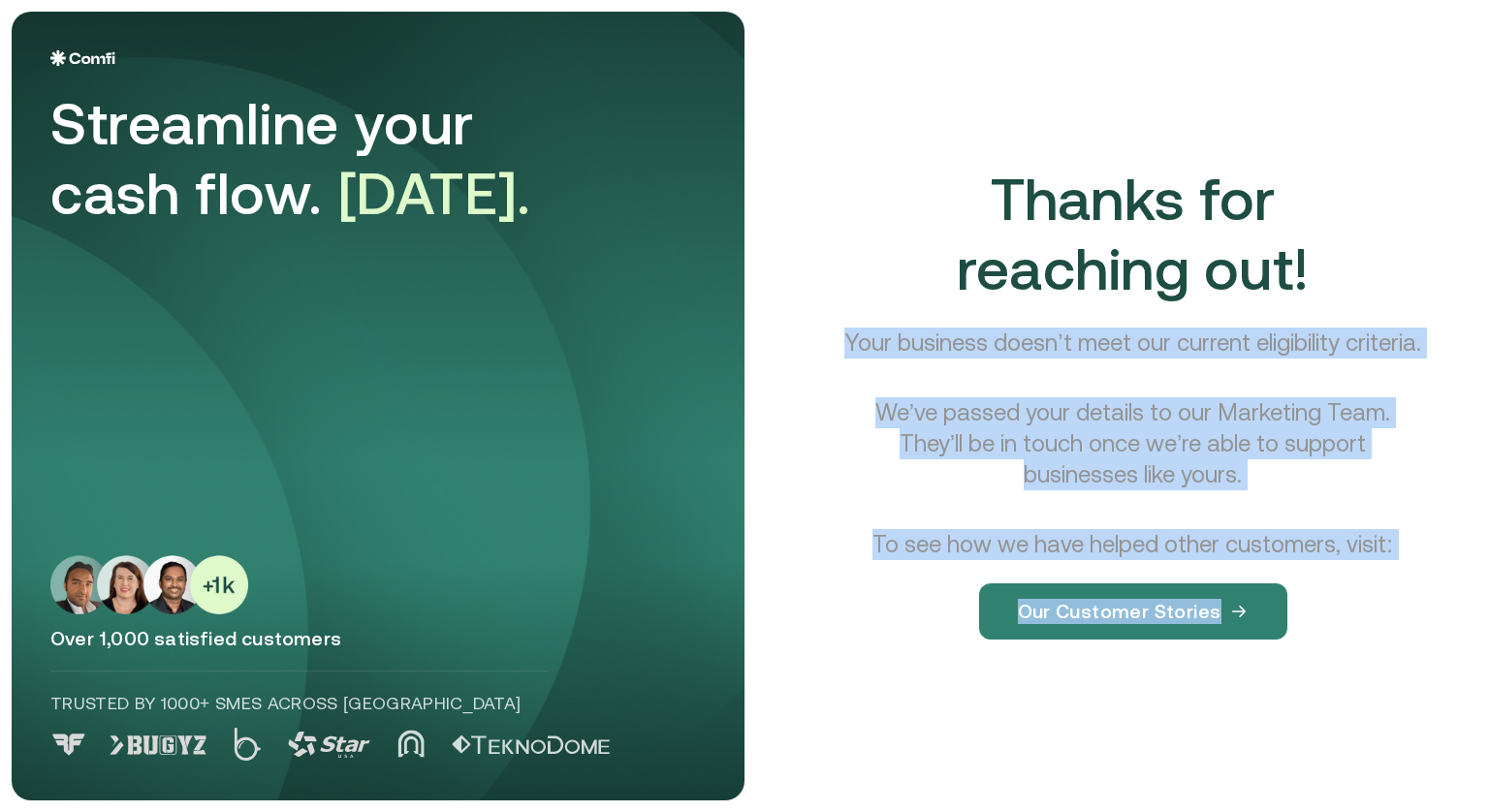
drag, startPoint x: 1055, startPoint y: 325, endPoint x: 1230, endPoint y: 581, distance: 310.1
click at [1230, 581] on div "Thanks for reaching out! Your business doesn’t meet our current eligibility cri…" at bounding box center [1133, 417] width 643 height 506
click at [1275, 553] on p "To see how we have helped other customers, visit:" at bounding box center [1132, 544] width 520 height 31
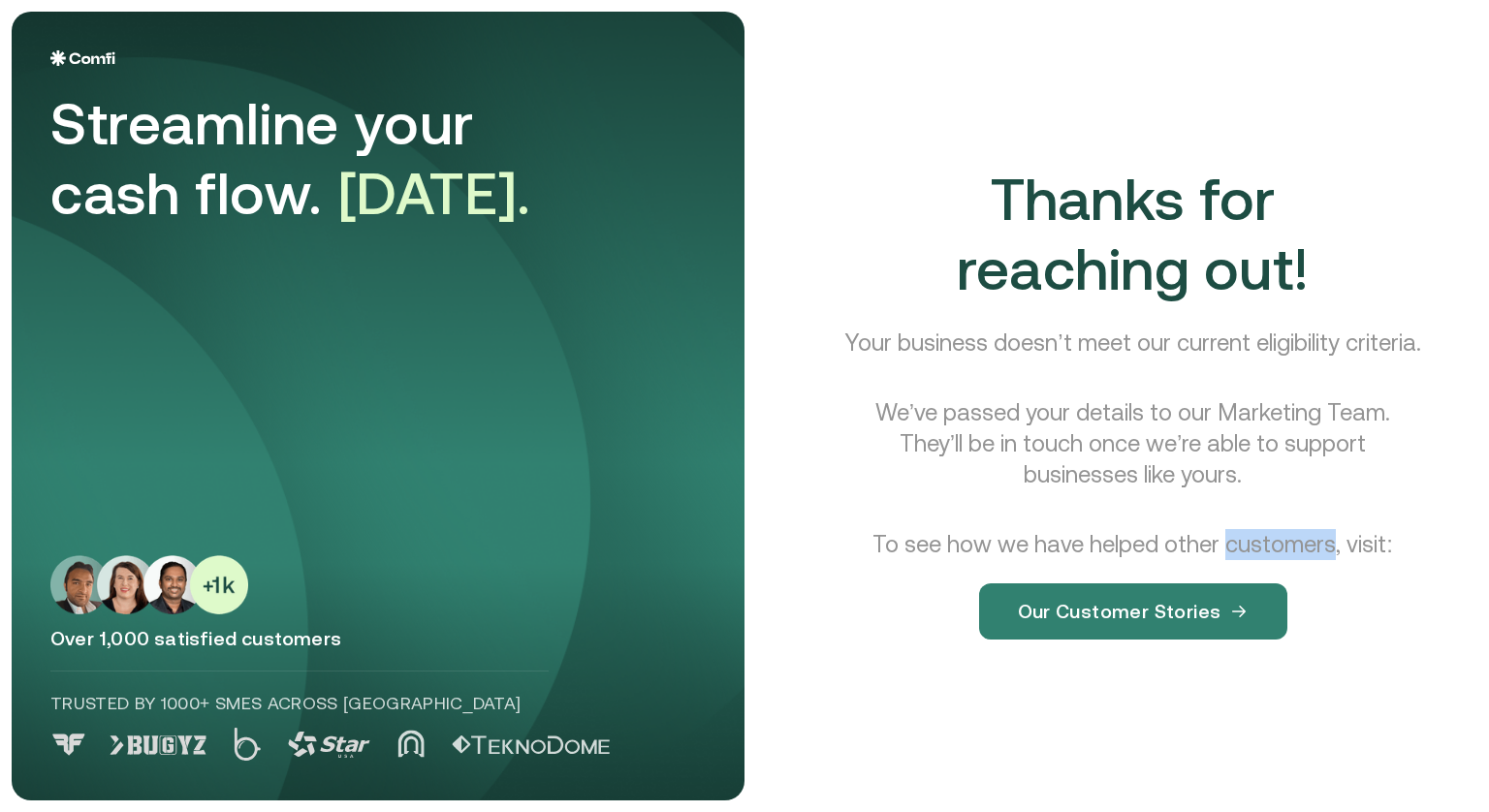
click at [1275, 553] on p "To see how we have helped other customers, visit:" at bounding box center [1132, 544] width 520 height 31
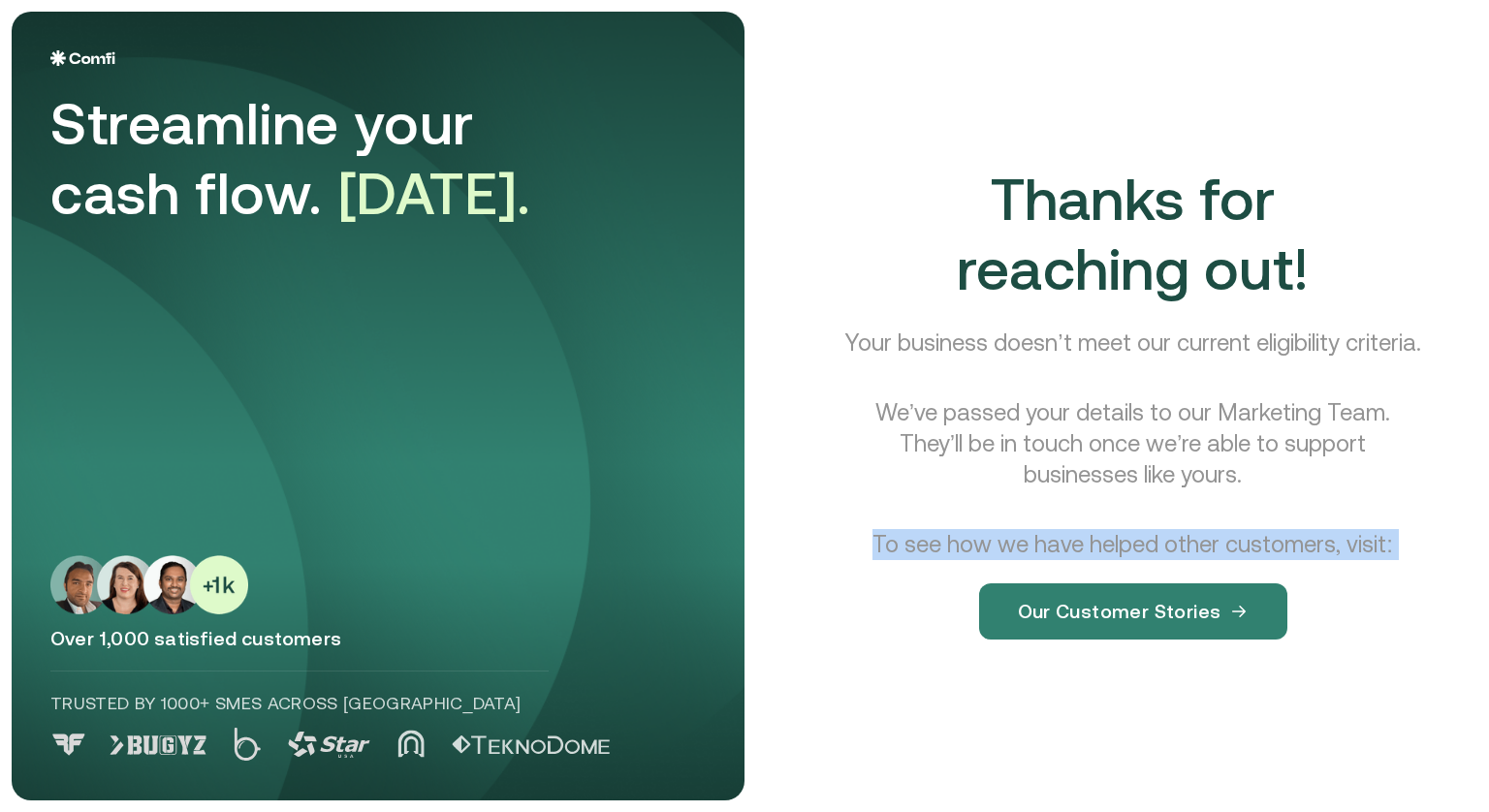
click at [1275, 553] on p "To see how we have helped other customers, visit:" at bounding box center [1132, 544] width 520 height 31
drag, startPoint x: 1275, startPoint y: 553, endPoint x: 1241, endPoint y: 547, distance: 34.5
click at [1241, 547] on p "To see how we have helped other customers, visit:" at bounding box center [1132, 544] width 520 height 31
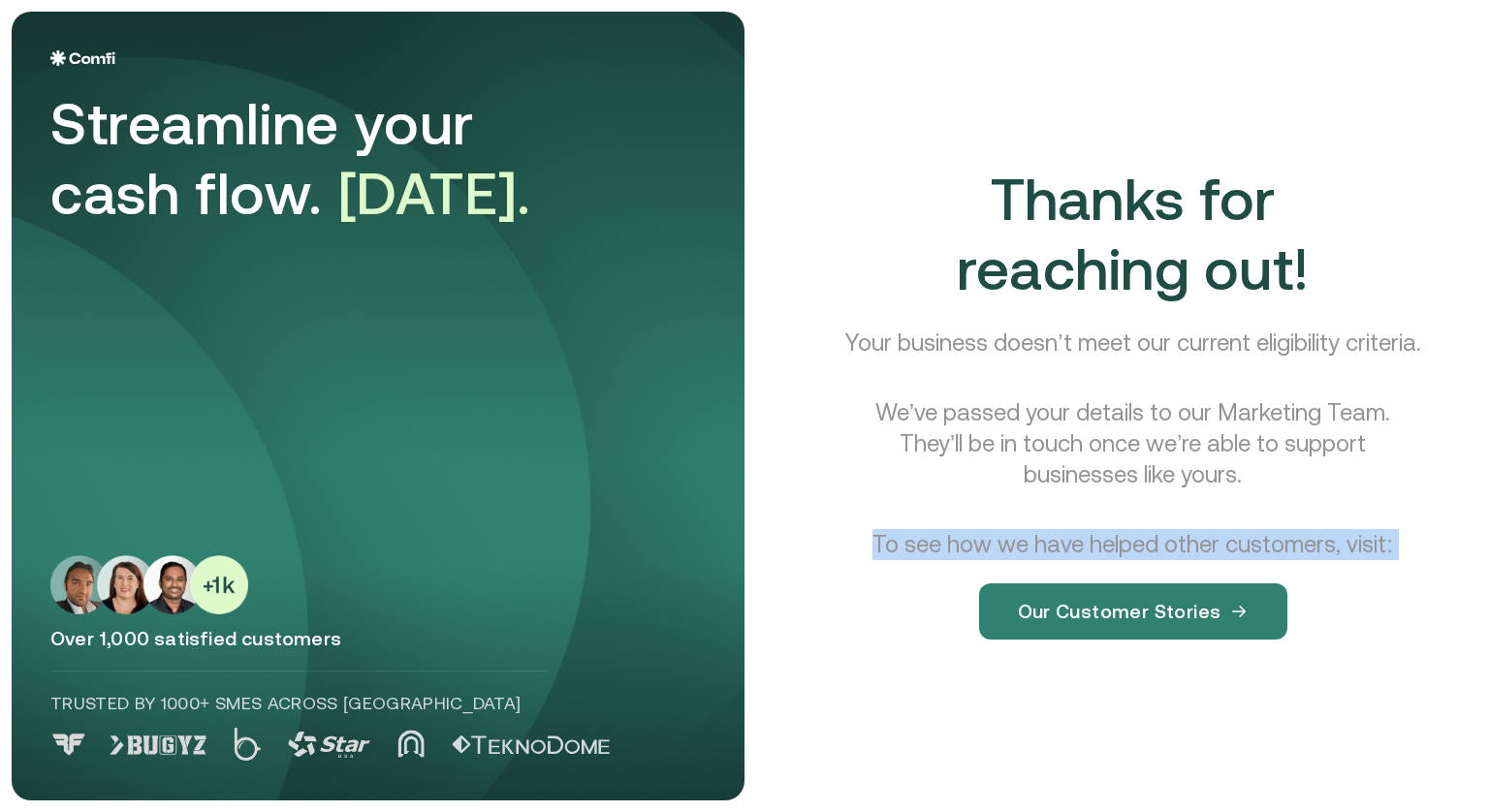
click at [1269, 554] on p "To see how we have helped other customers, visit:" at bounding box center [1132, 544] width 520 height 31
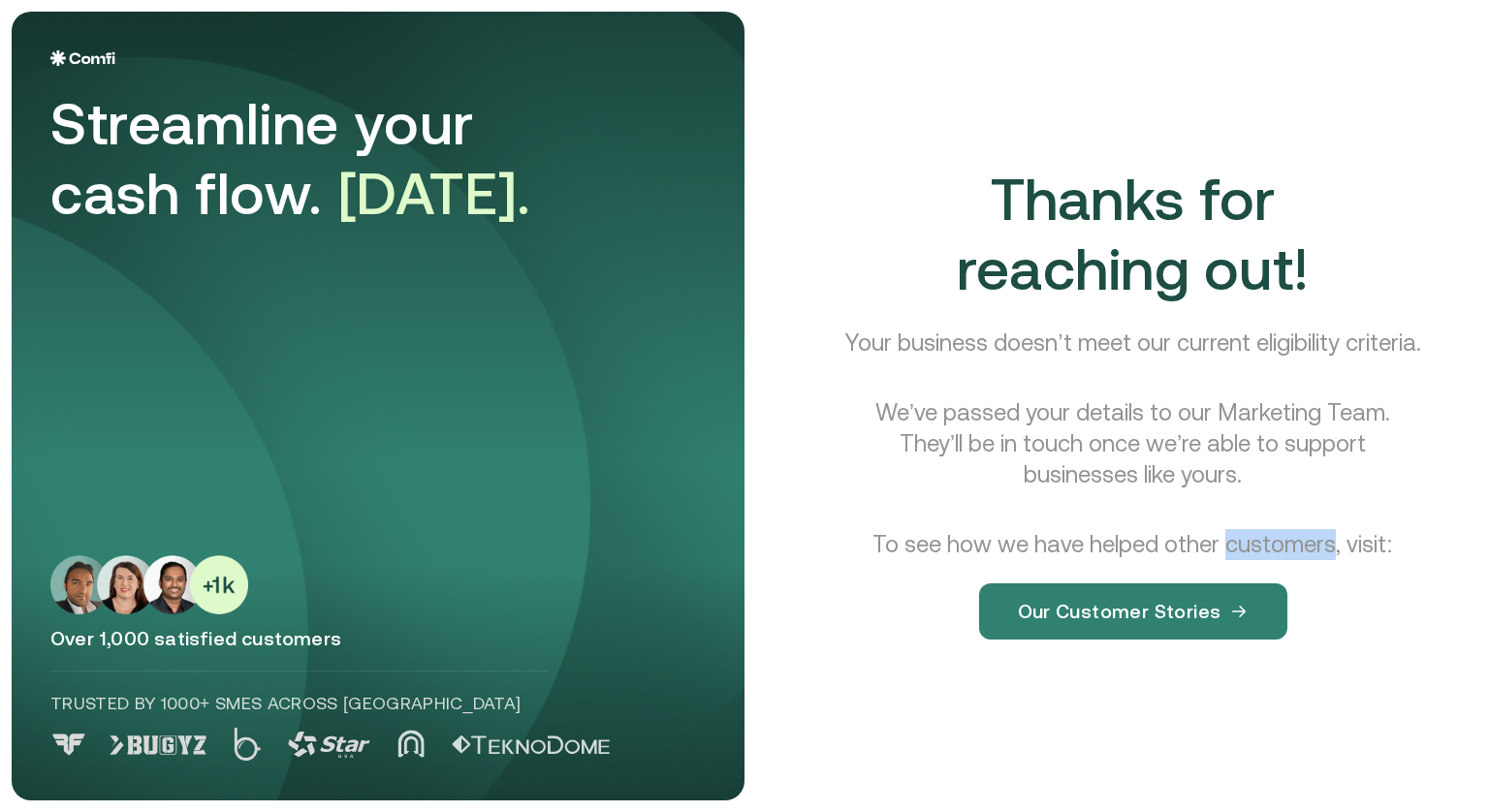
click at [1269, 554] on p "To see how we have helped other customers, visit:" at bounding box center [1132, 544] width 520 height 31
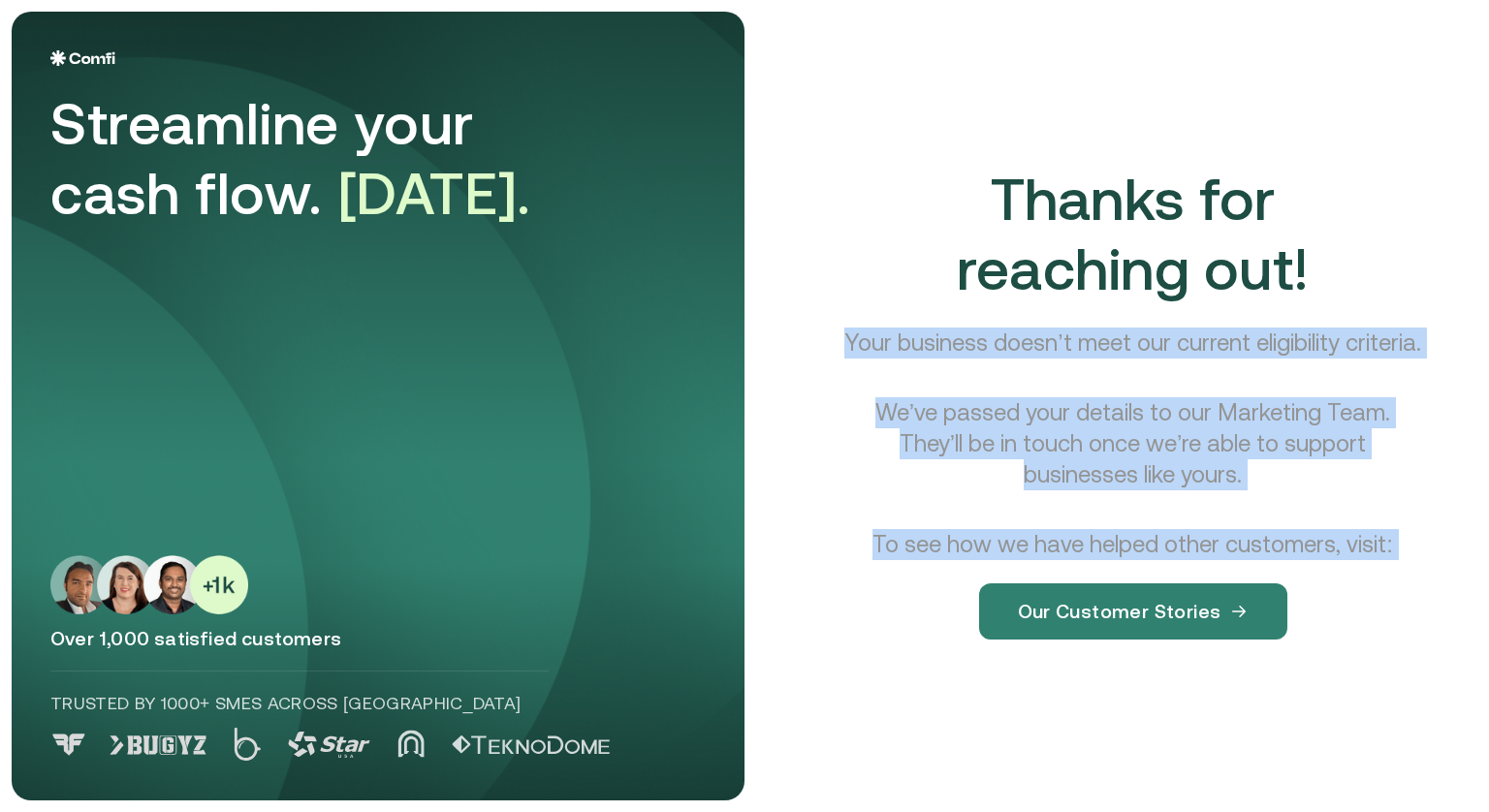
drag, startPoint x: 1269, startPoint y: 554, endPoint x: 1019, endPoint y: 323, distance: 340.4
click at [1019, 323] on div "Thanks for reaching out! Your business doesn’t meet our current eligibility cri…" at bounding box center [1133, 417] width 643 height 506
click at [1019, 327] on p "Your business doesn’t meet our current eligibility criteria." at bounding box center [1132, 342] width 576 height 31
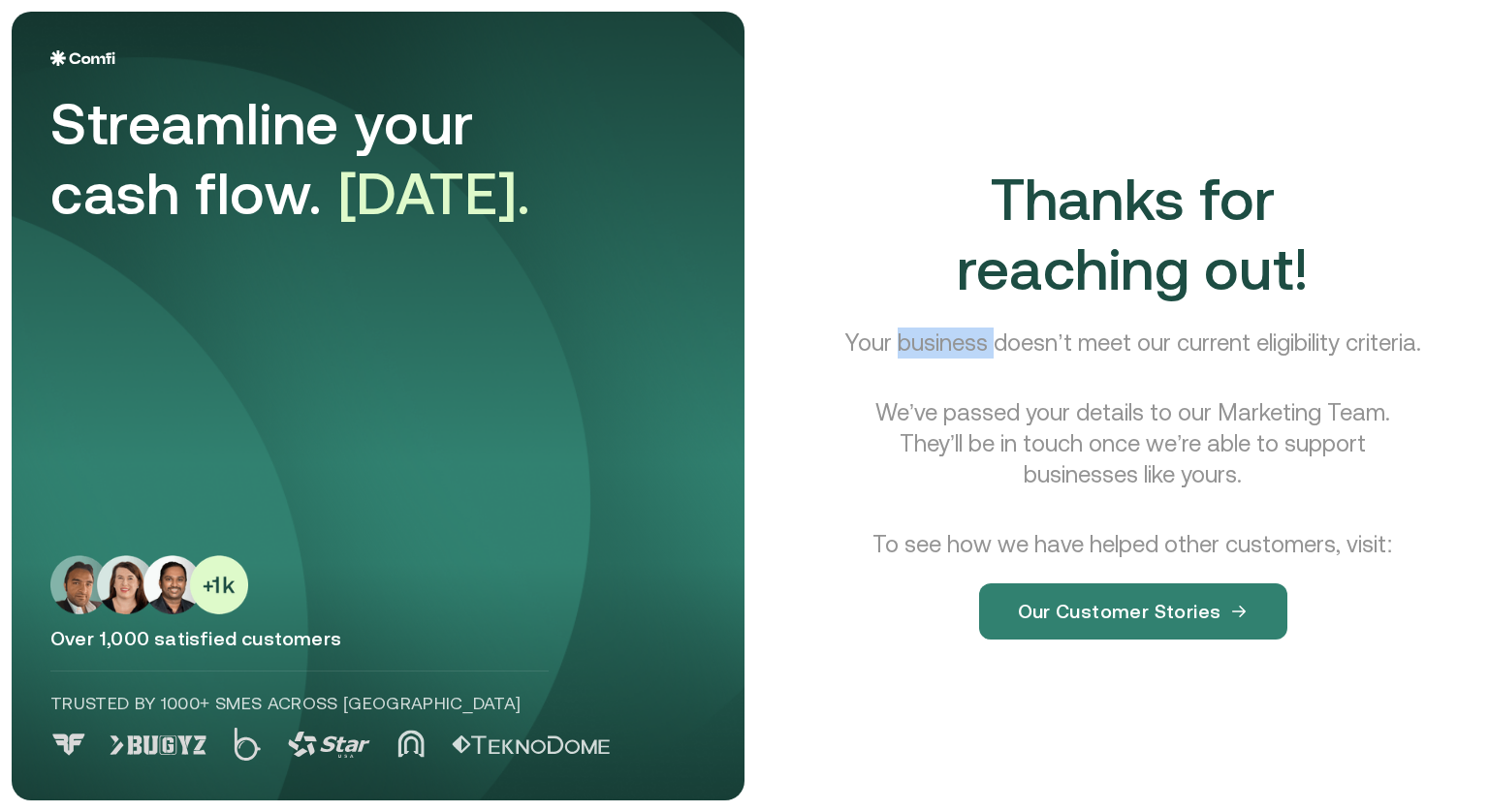
click at [1019, 327] on p "Your business doesn’t meet our current eligibility criteria." at bounding box center [1132, 342] width 576 height 31
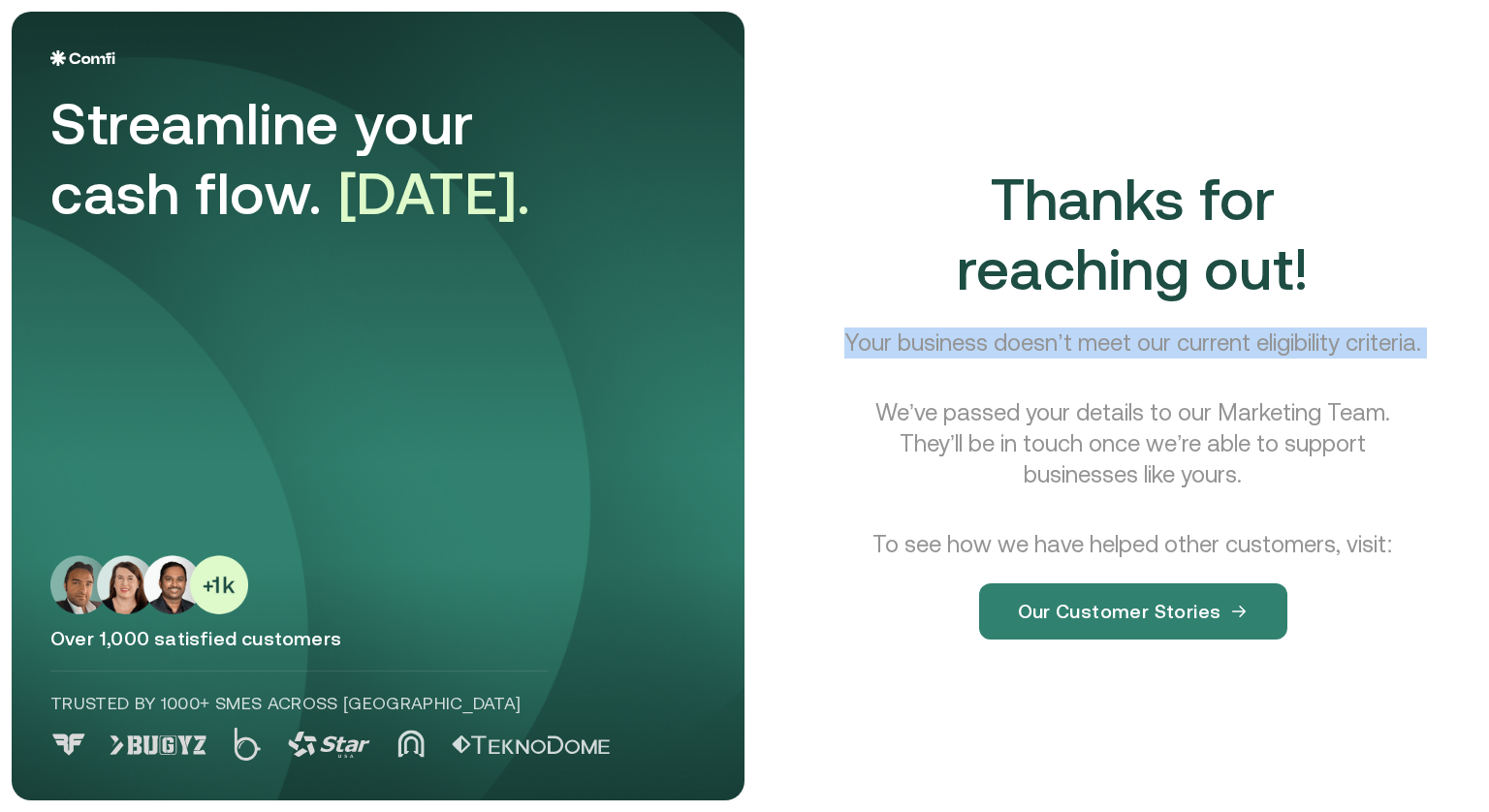
drag, startPoint x: 1019, startPoint y: 323, endPoint x: 1169, endPoint y: 372, distance: 157.8
click at [1169, 358] on p "Your business doesn’t meet our current eligibility criteria." at bounding box center [1132, 342] width 576 height 31
click at [1084, 342] on p "Your business doesn’t meet our current eligibility criteria." at bounding box center [1132, 342] width 576 height 31
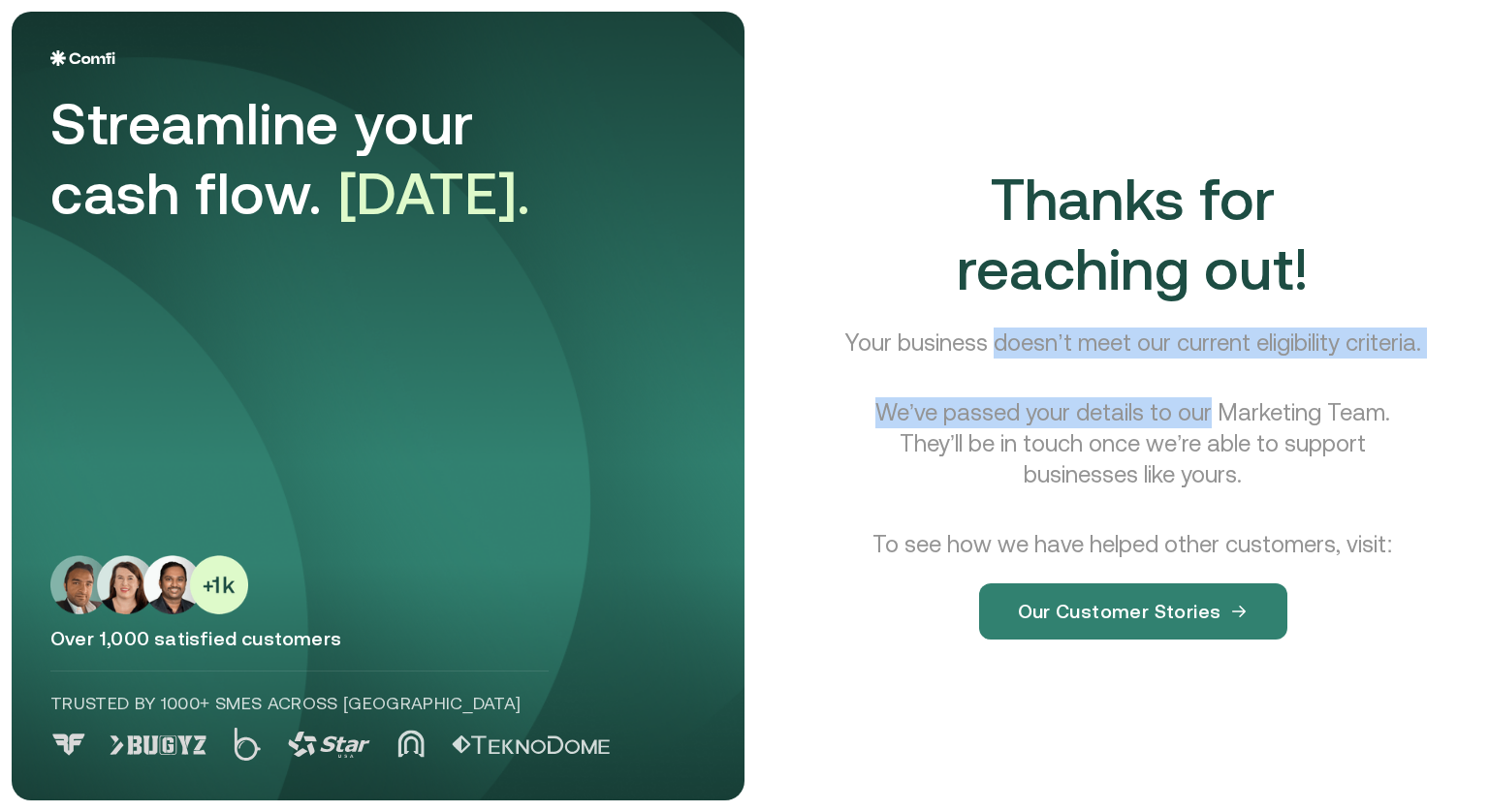
drag, startPoint x: 1084, startPoint y: 342, endPoint x: 1183, endPoint y: 393, distance: 111.4
click at [1183, 393] on div "Thanks for reaching out! Your business doesn’t meet our current eligibility cri…" at bounding box center [1133, 417] width 643 height 506
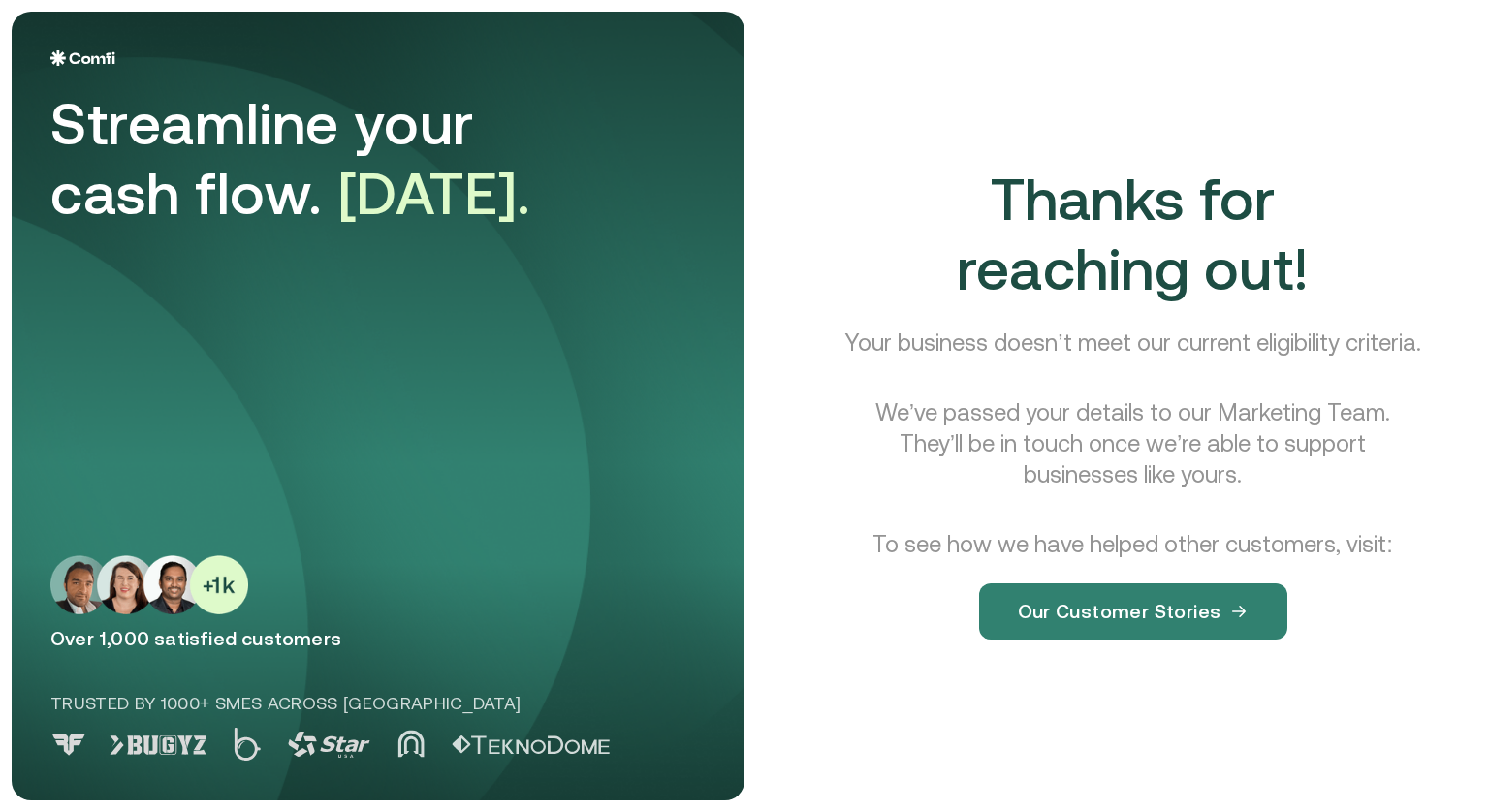
click at [963, 327] on p "Your business doesn’t meet our current eligibility criteria." at bounding box center [1132, 342] width 576 height 31
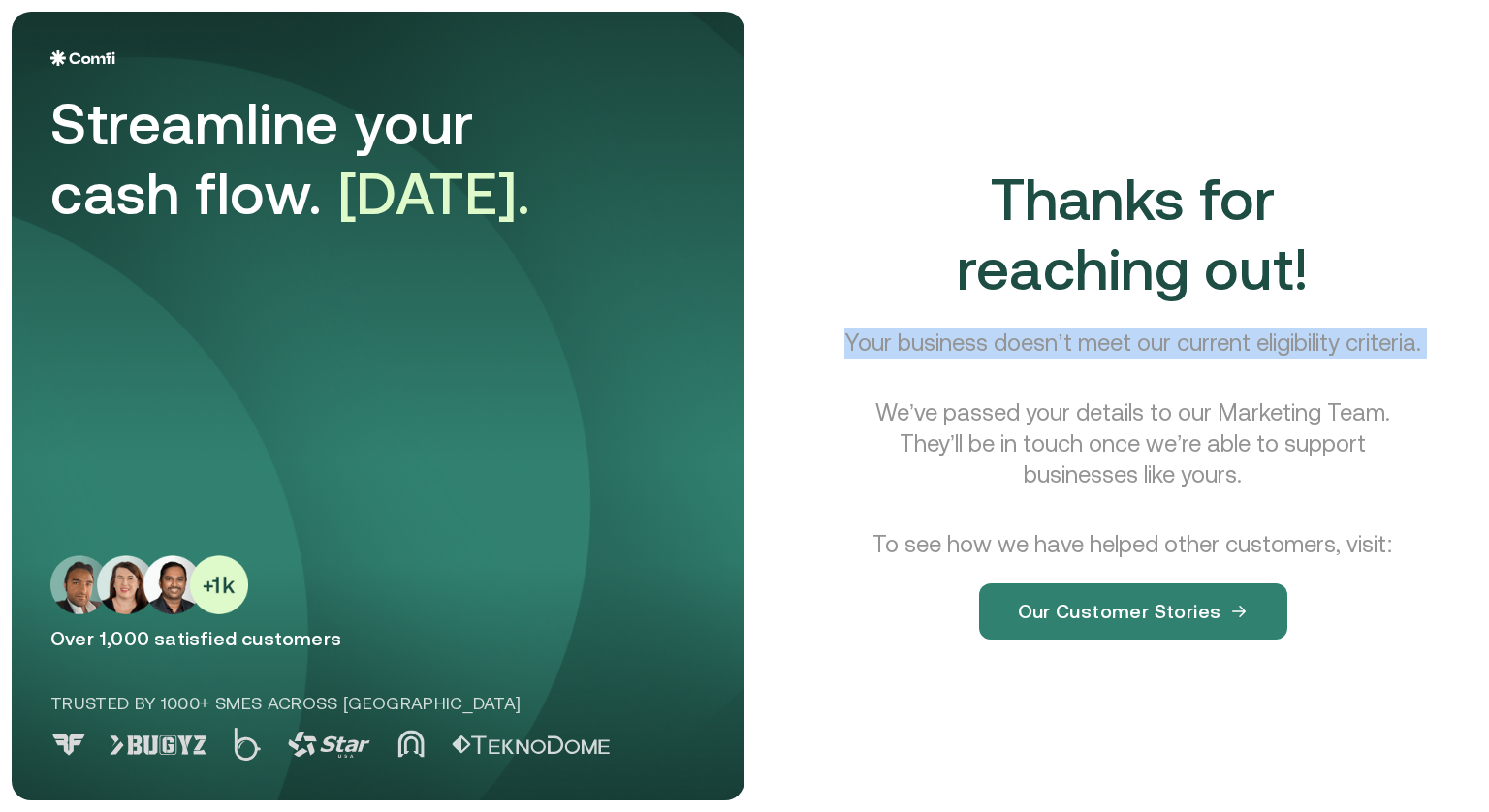
drag, startPoint x: 963, startPoint y: 320, endPoint x: 907, endPoint y: 328, distance: 56.6
click at [907, 328] on p "Your business doesn’t meet our current eligibility criteria." at bounding box center [1132, 342] width 576 height 31
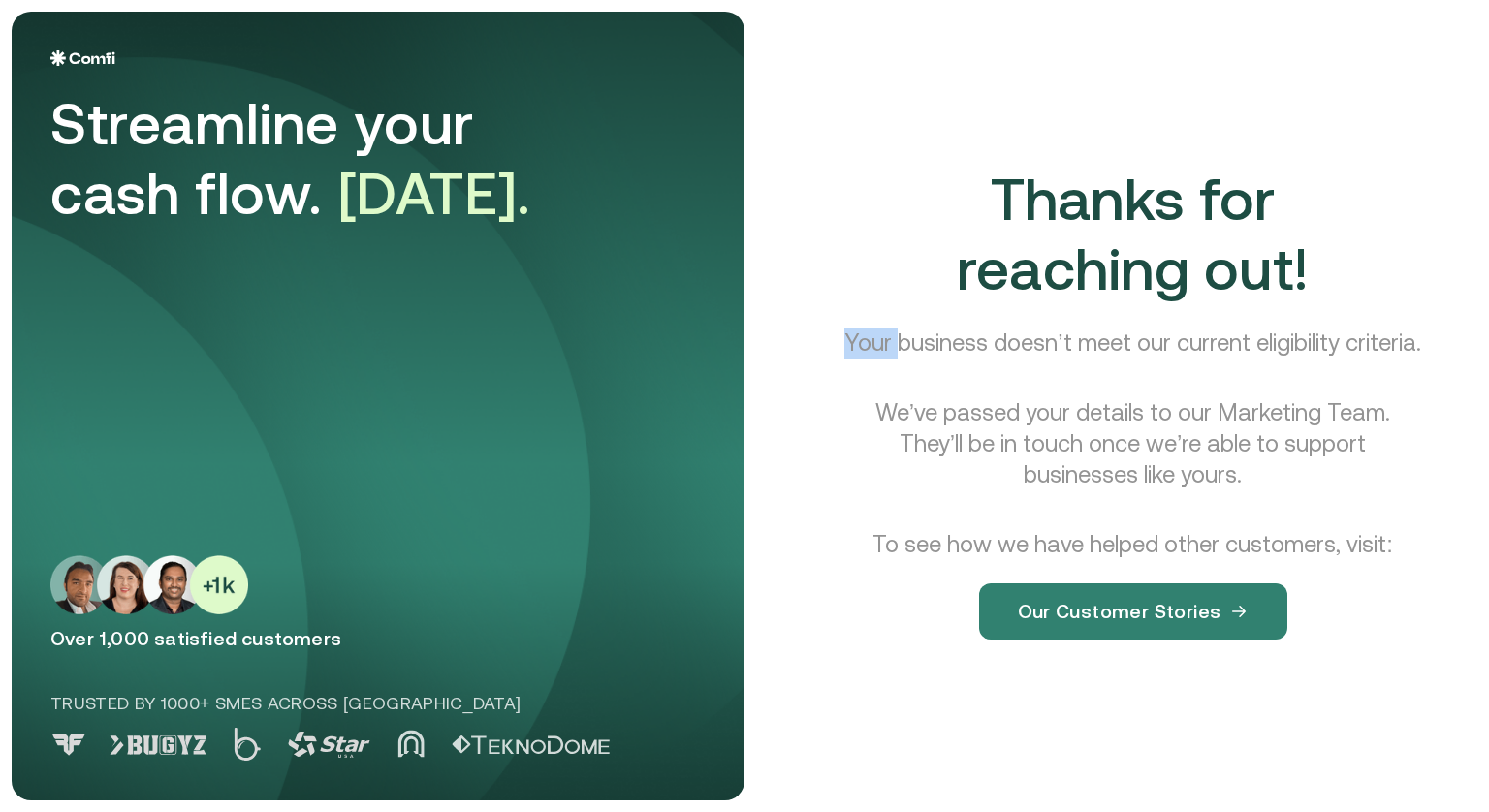
click at [907, 328] on p "Your business doesn’t meet our current eligibility criteria." at bounding box center [1132, 342] width 576 height 31
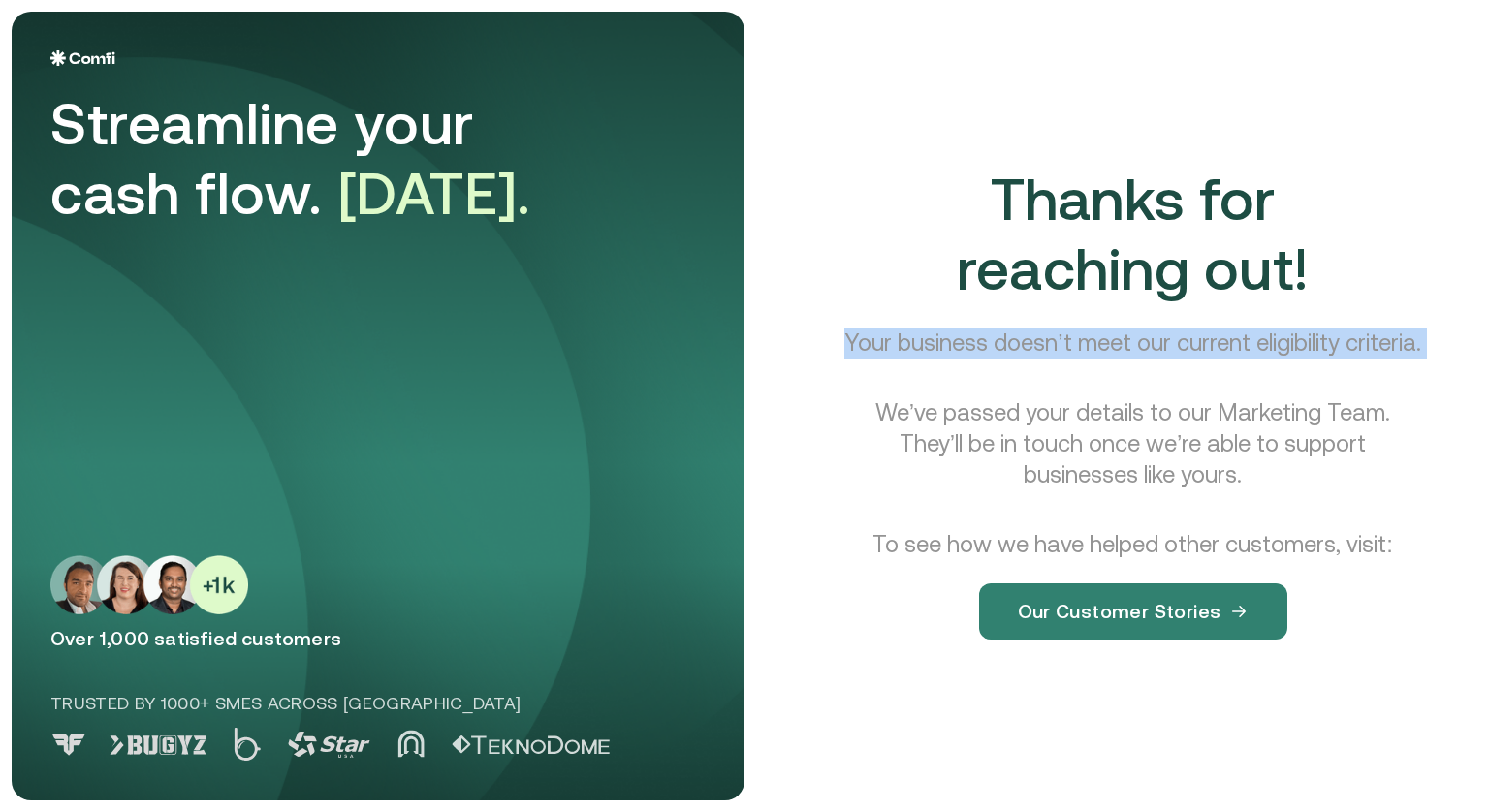
click at [907, 328] on p "Your business doesn’t meet our current eligibility criteria." at bounding box center [1132, 342] width 576 height 31
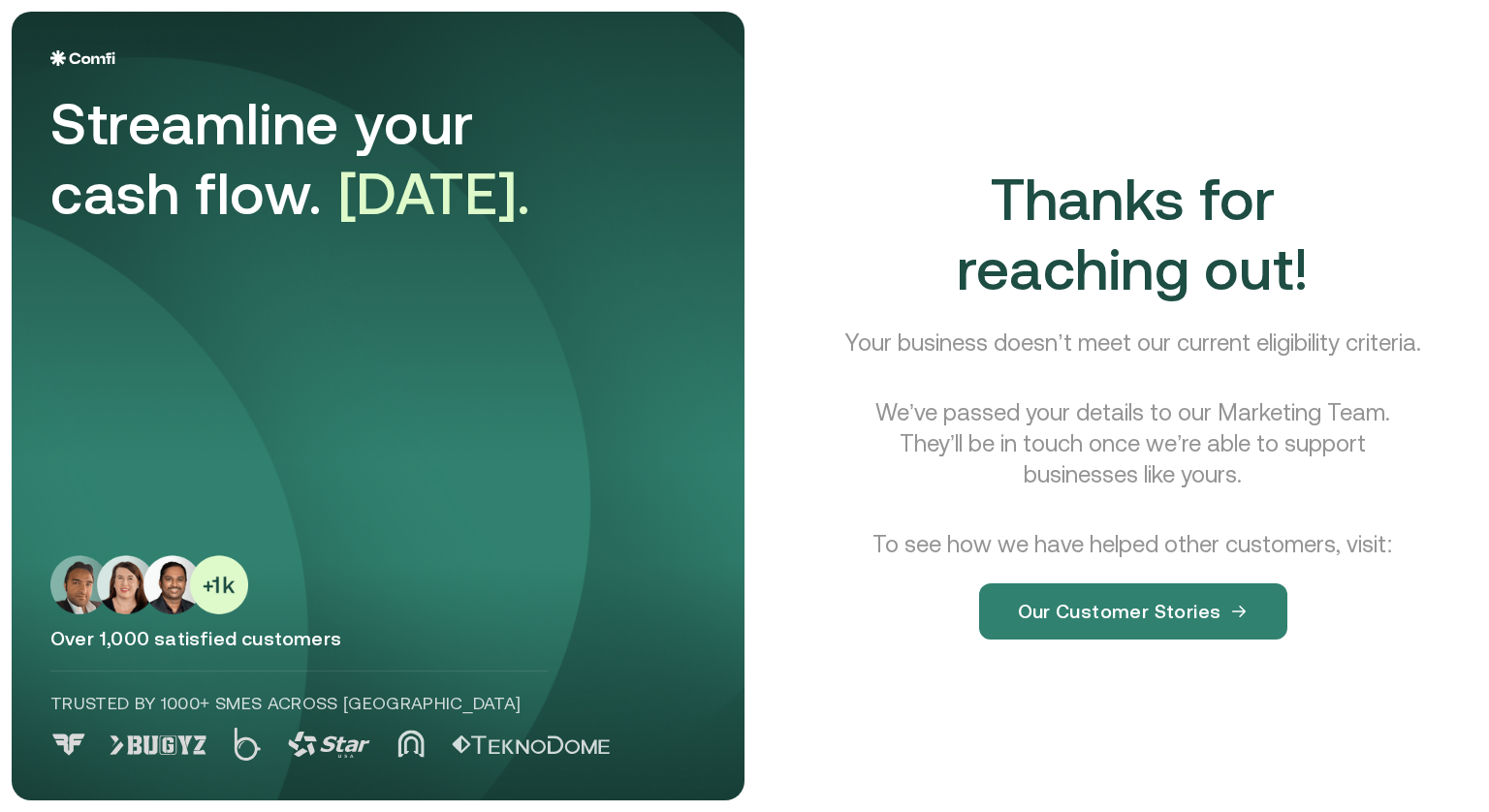
click at [1126, 431] on p "We’ve passed your details to our Marketing Team. They’ll be in touch once we’re…" at bounding box center [1133, 443] width 581 height 93
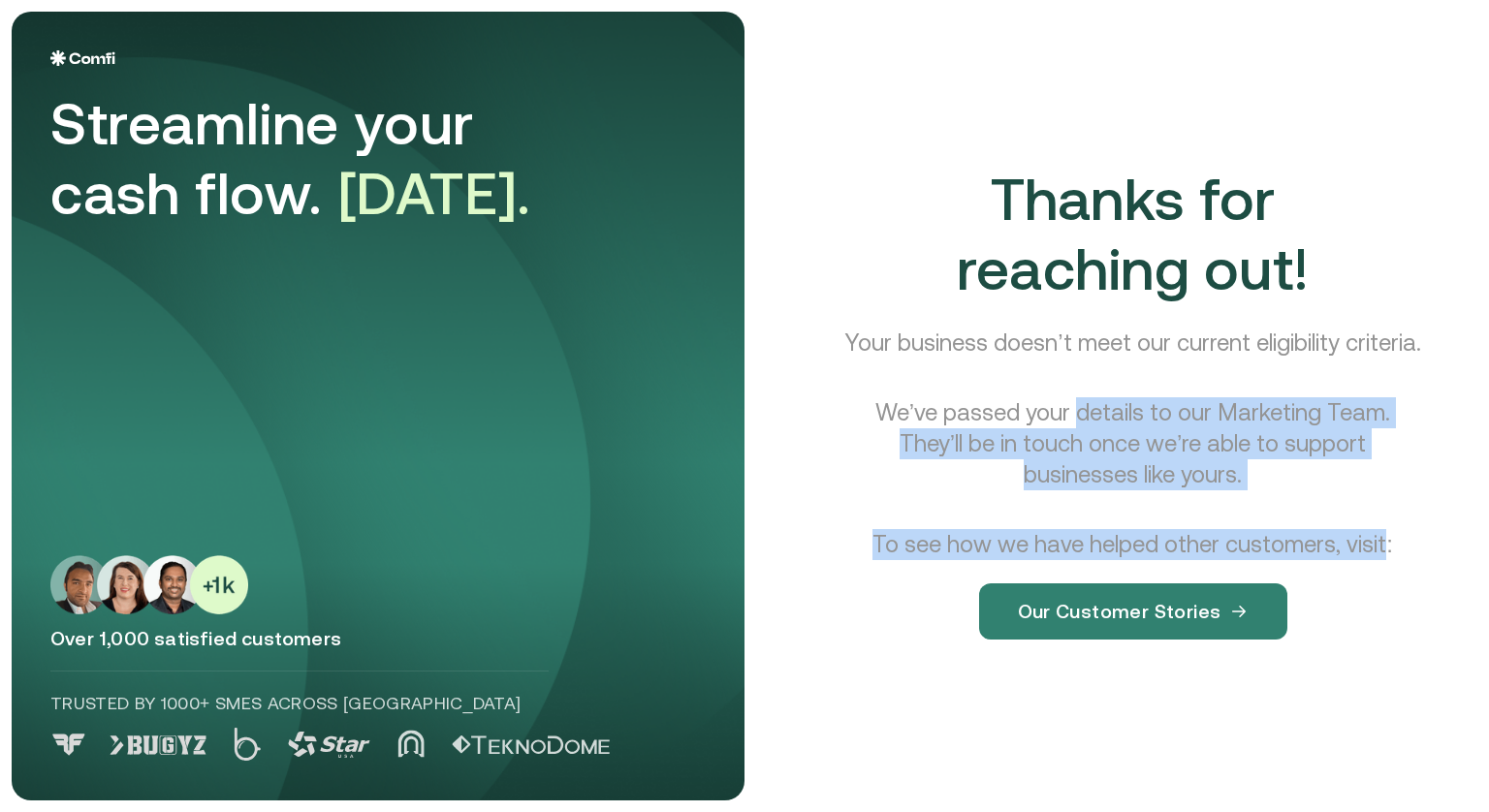
drag, startPoint x: 1126, startPoint y: 431, endPoint x: 1354, endPoint y: 559, distance: 261.5
click at [1354, 559] on div "Thanks for reaching out! Your business doesn’t meet our current eligibility cri…" at bounding box center [1133, 417] width 643 height 506
click at [1354, 559] on p "To see how we have helped other customers, visit:" at bounding box center [1132, 544] width 520 height 31
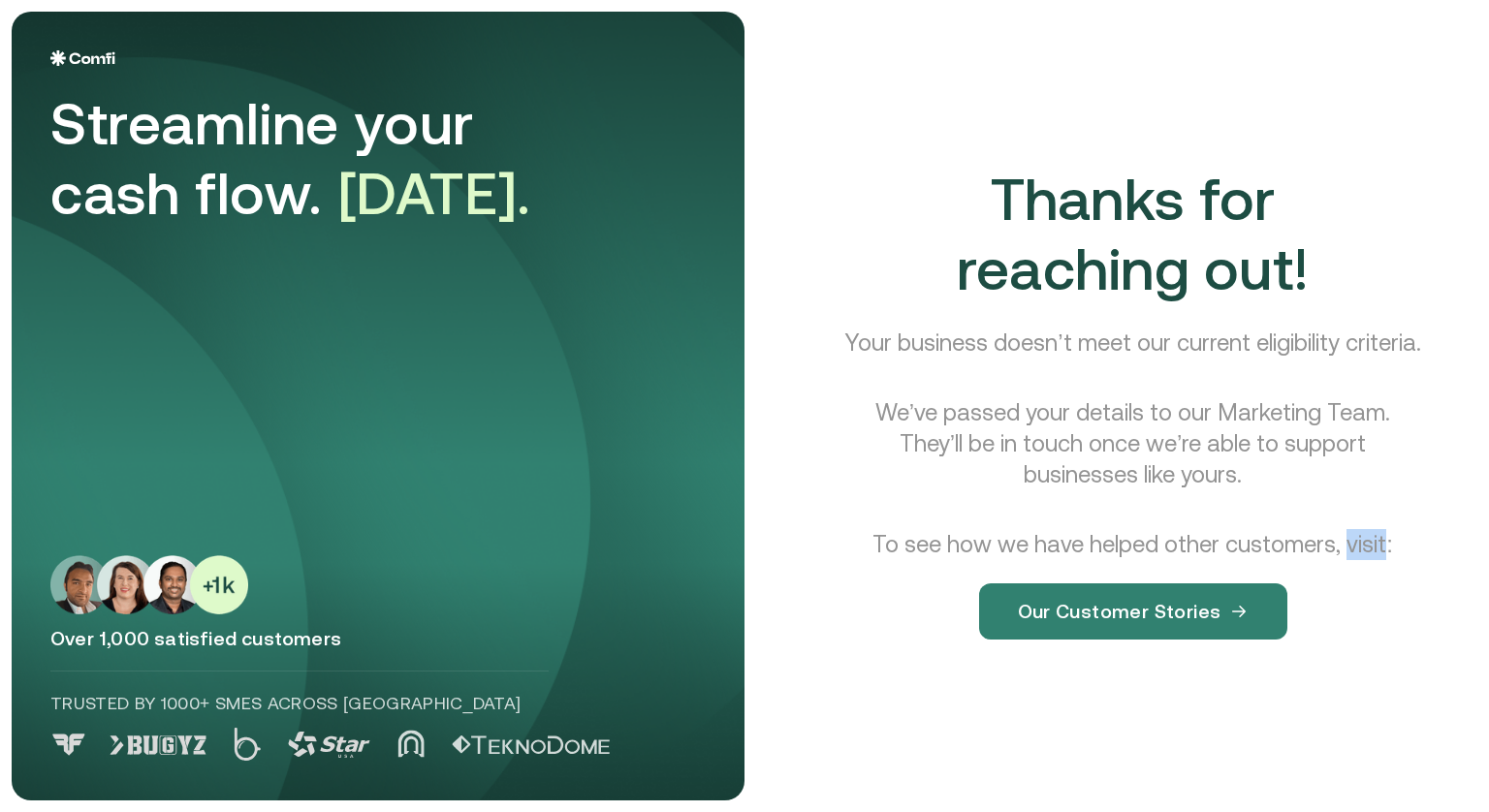
drag, startPoint x: 1354, startPoint y: 559, endPoint x: 1380, endPoint y: 564, distance: 26.5
click at [1380, 560] on p "To see how we have helped other customers, visit:" at bounding box center [1132, 544] width 520 height 31
click at [1401, 562] on div "Thanks for reaching out! Your business doesn’t meet our current eligibility cri…" at bounding box center [1133, 417] width 643 height 506
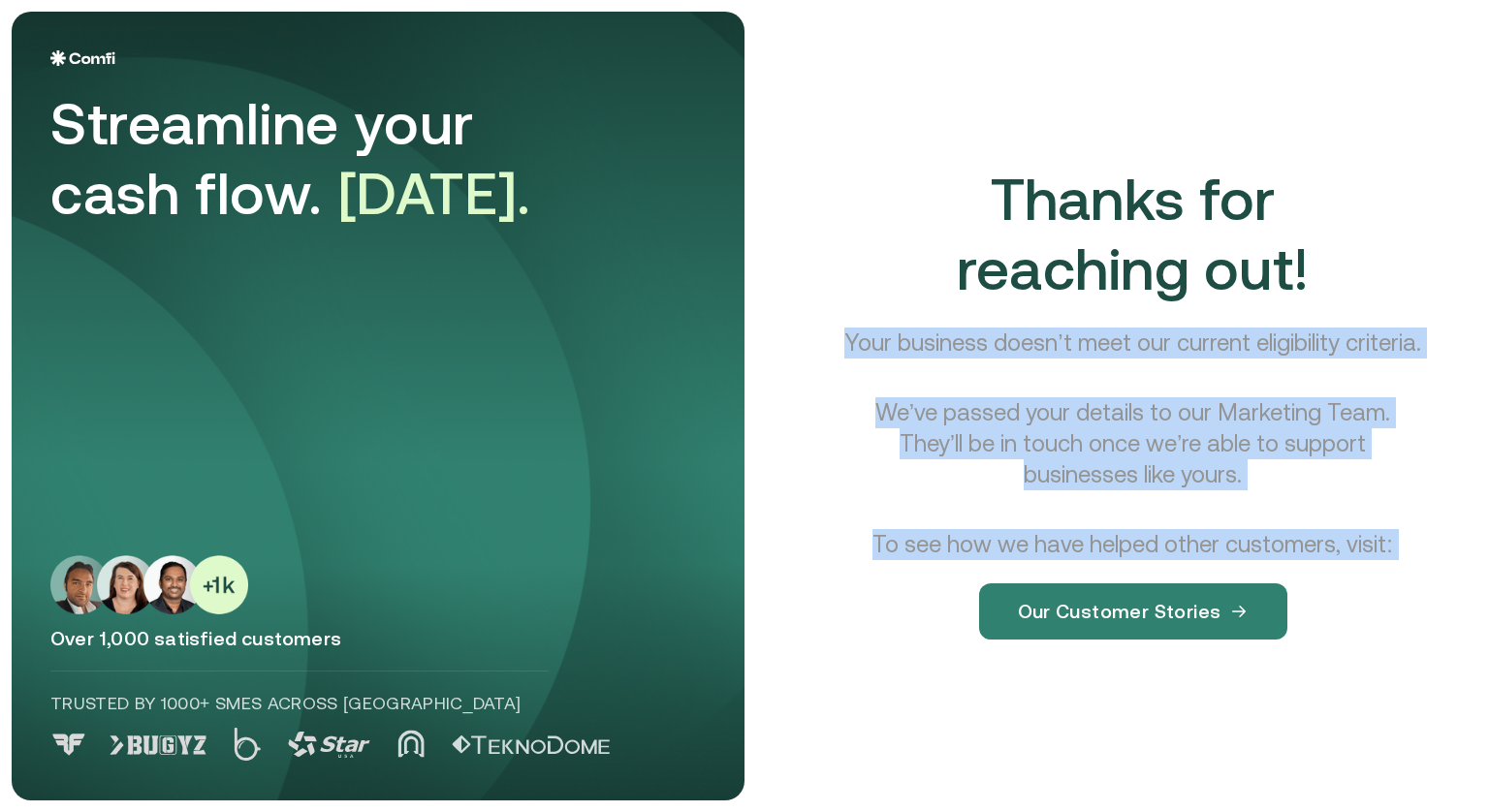
drag, startPoint x: 1401, startPoint y: 562, endPoint x: 882, endPoint y: 322, distance: 571.8
click at [882, 322] on div "Thanks for reaching out! Your business doesn’t meet our current eligibility cri…" at bounding box center [1133, 417] width 643 height 506
click at [921, 327] on p "Your business doesn’t meet our current eligibility criteria." at bounding box center [1132, 342] width 576 height 31
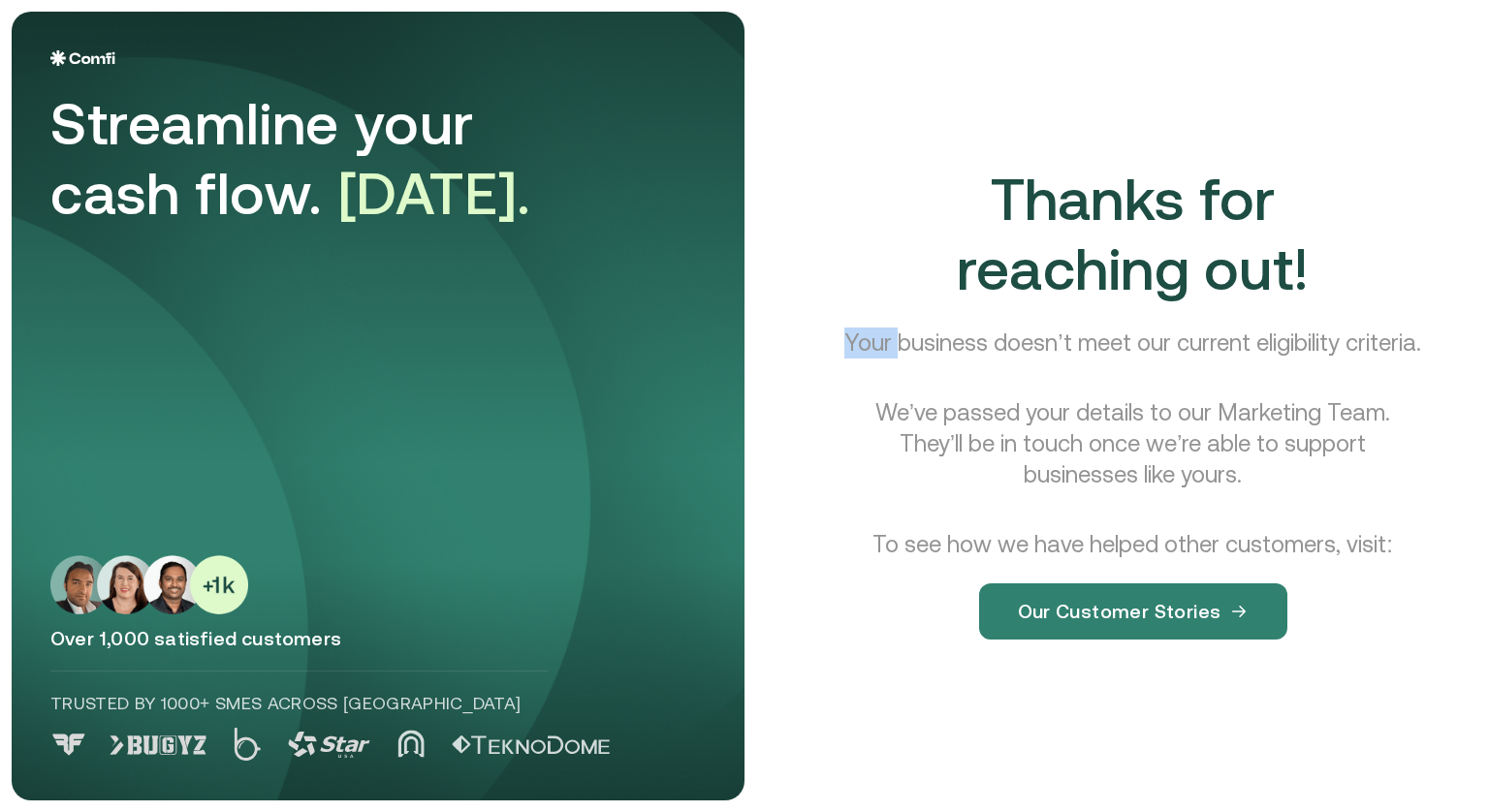
click at [921, 327] on p "Your business doesn’t meet our current eligibility criteria." at bounding box center [1132, 342] width 576 height 31
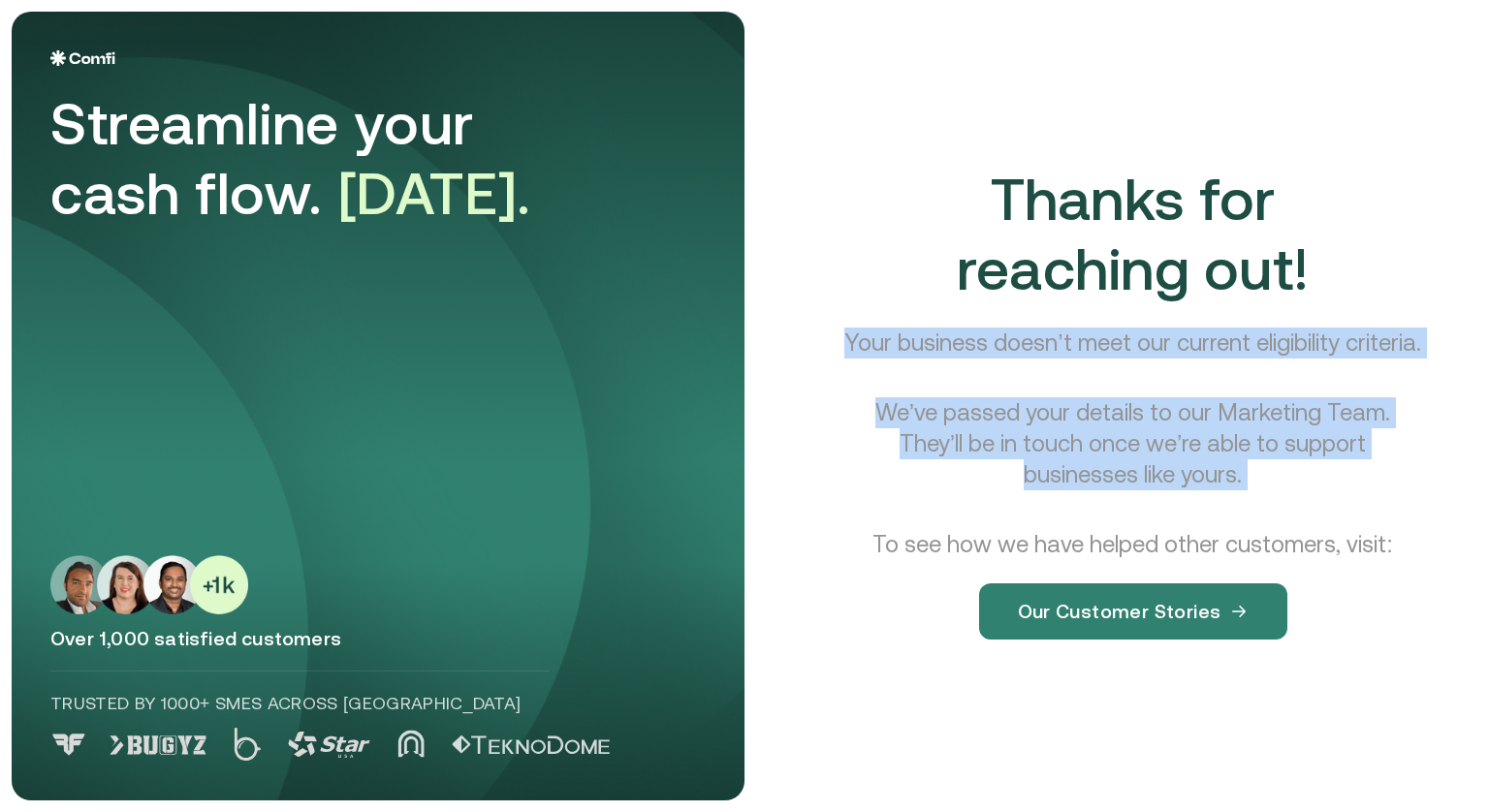
drag, startPoint x: 921, startPoint y: 324, endPoint x: 1228, endPoint y: 430, distance: 324.8
click at [1228, 430] on div "Thanks for reaching out! Your business doesn’t meet our current eligibility cri…" at bounding box center [1133, 417] width 643 height 506
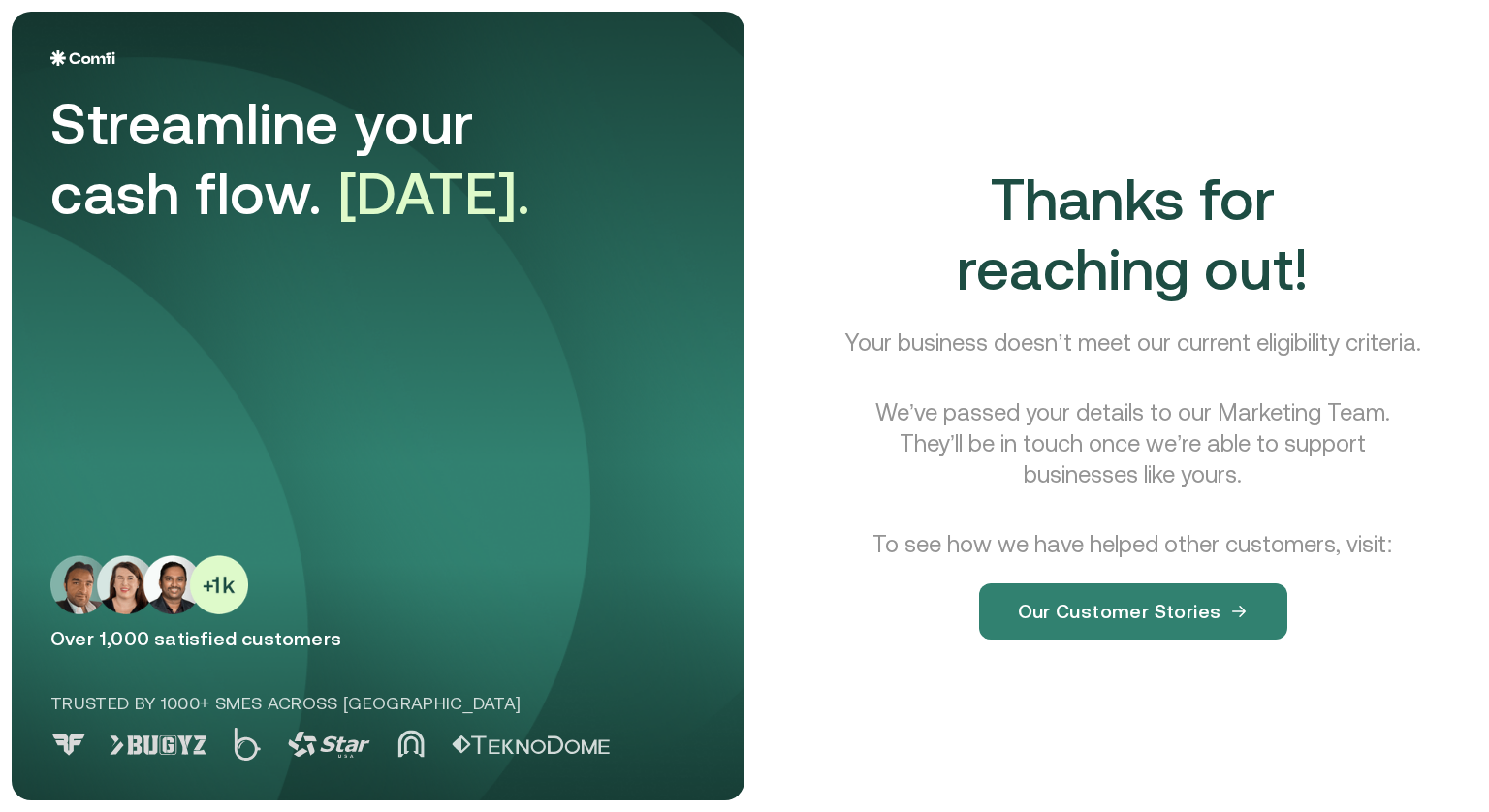
click at [1376, 560] on p "To see how we have helped other customers, visit:" at bounding box center [1132, 544] width 520 height 31
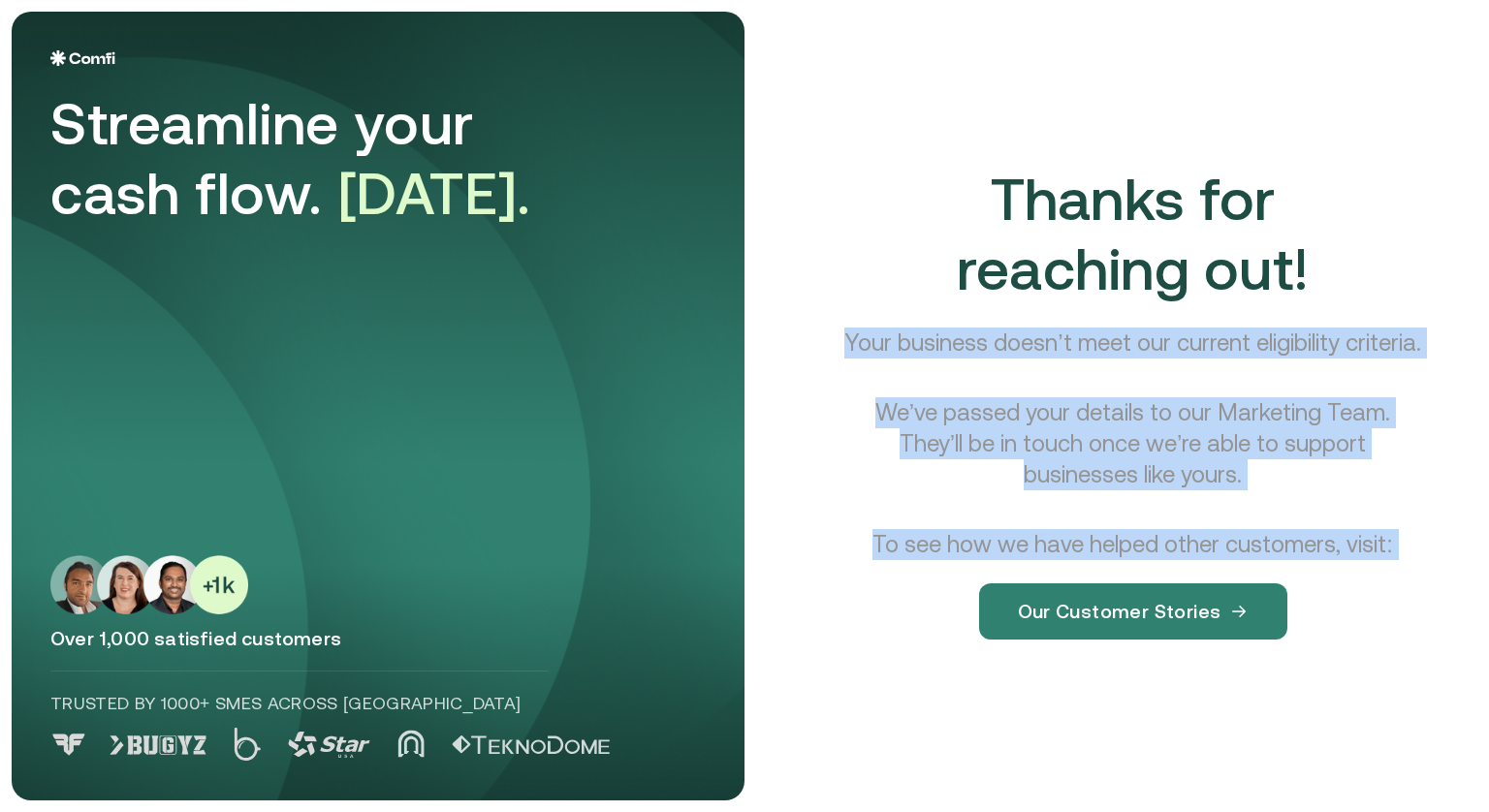
drag, startPoint x: 1376, startPoint y: 565, endPoint x: 1055, endPoint y: 323, distance: 402.0
click at [1055, 323] on div "Thanks for reaching out! Your business doesn’t meet our current eligibility cri…" at bounding box center [1133, 417] width 643 height 506
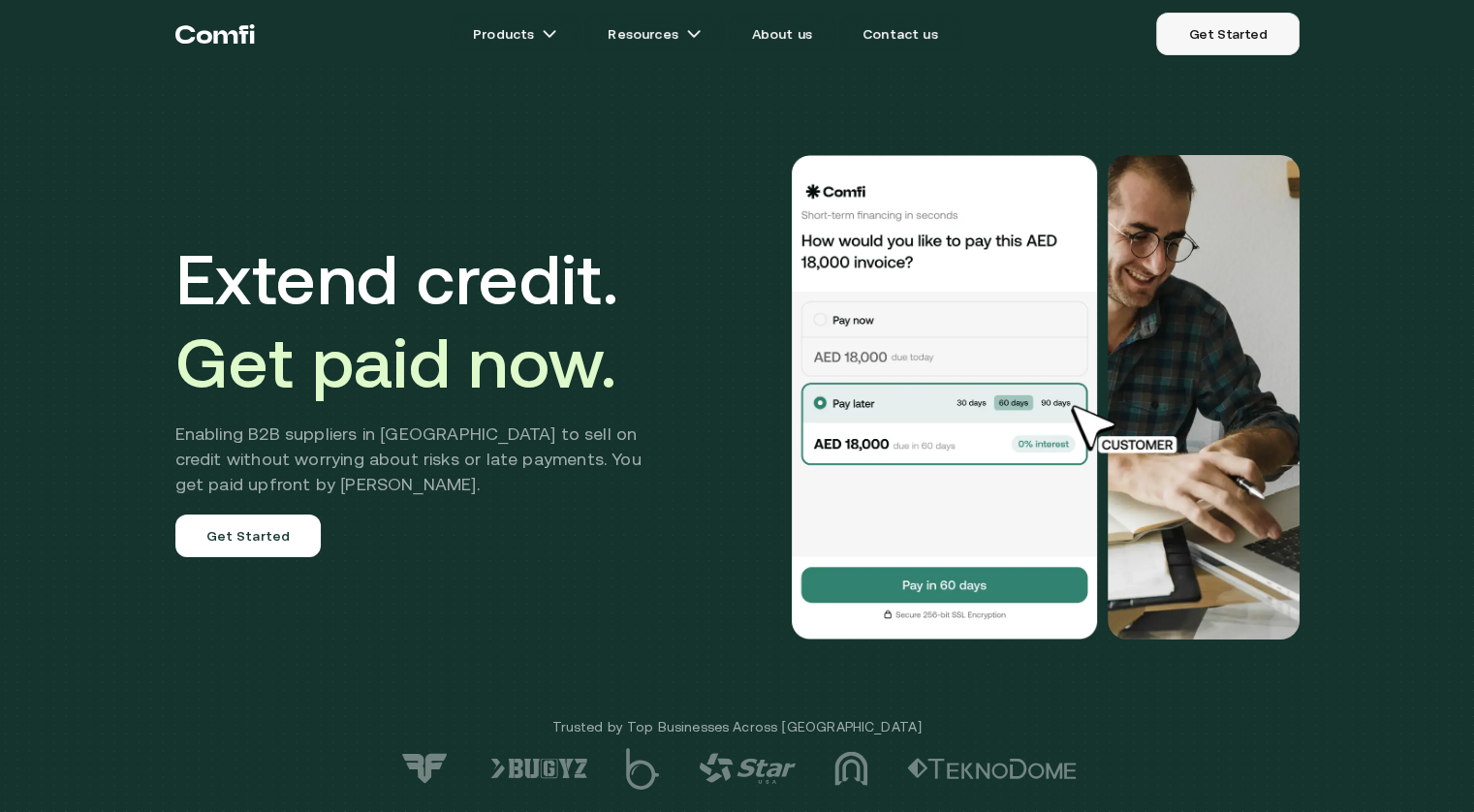
click at [1245, 32] on link "Get Started" at bounding box center [1227, 34] width 143 height 43
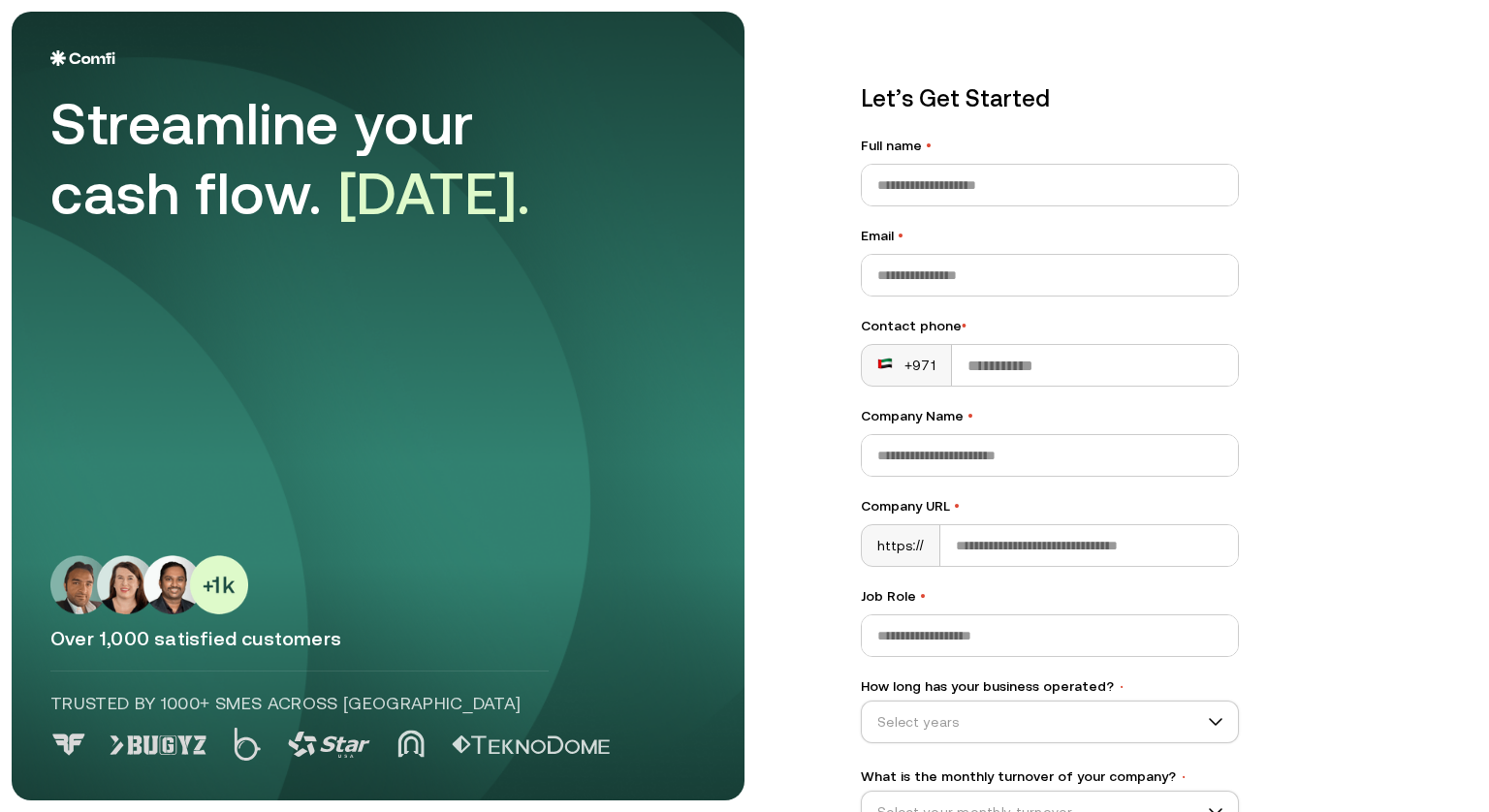
scroll to position [39, 0]
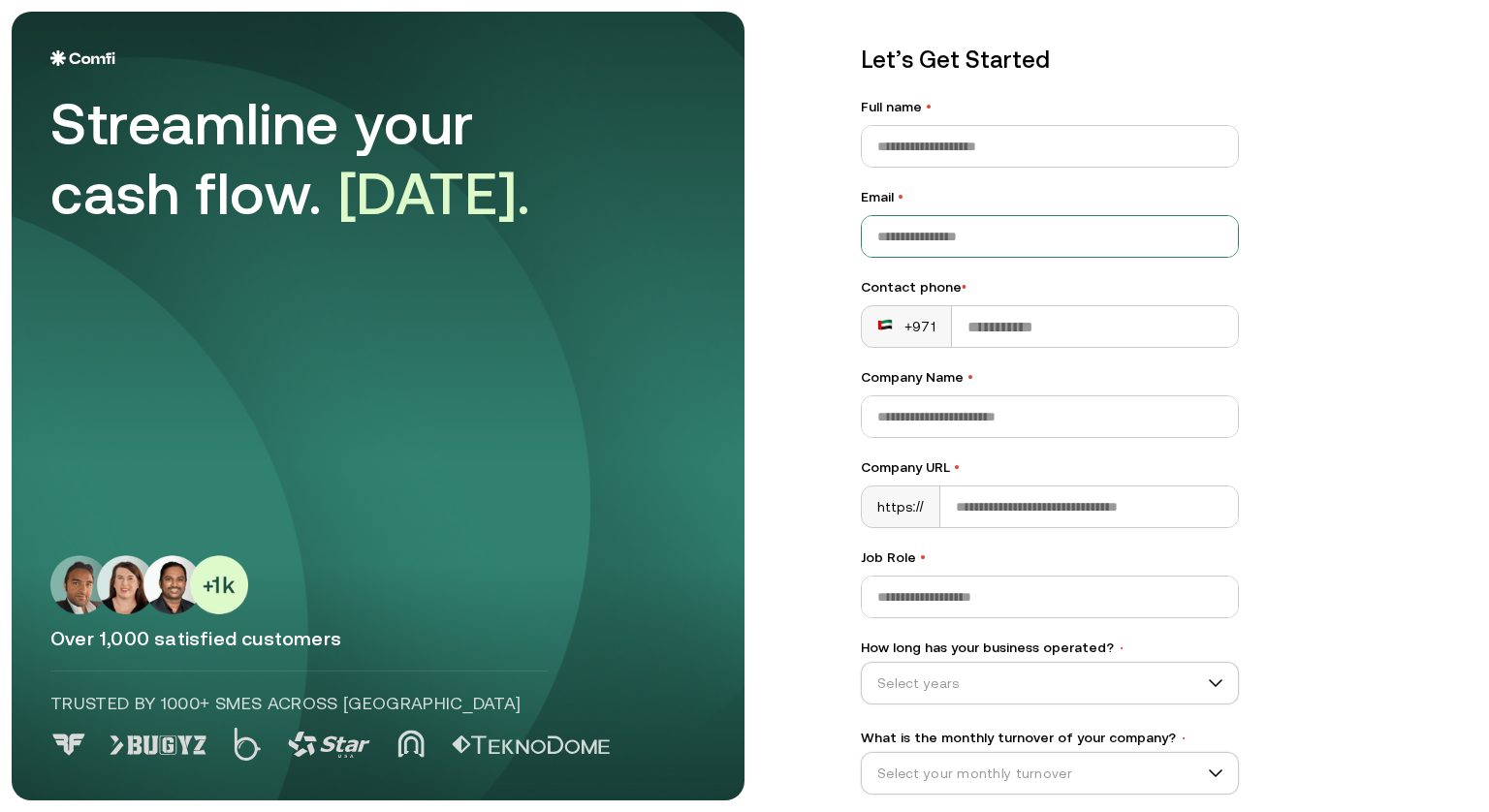
click at [981, 226] on input "Email •" at bounding box center [1049, 236] width 376 height 41
click at [1019, 238] on input "Email •" at bounding box center [1049, 236] width 376 height 41
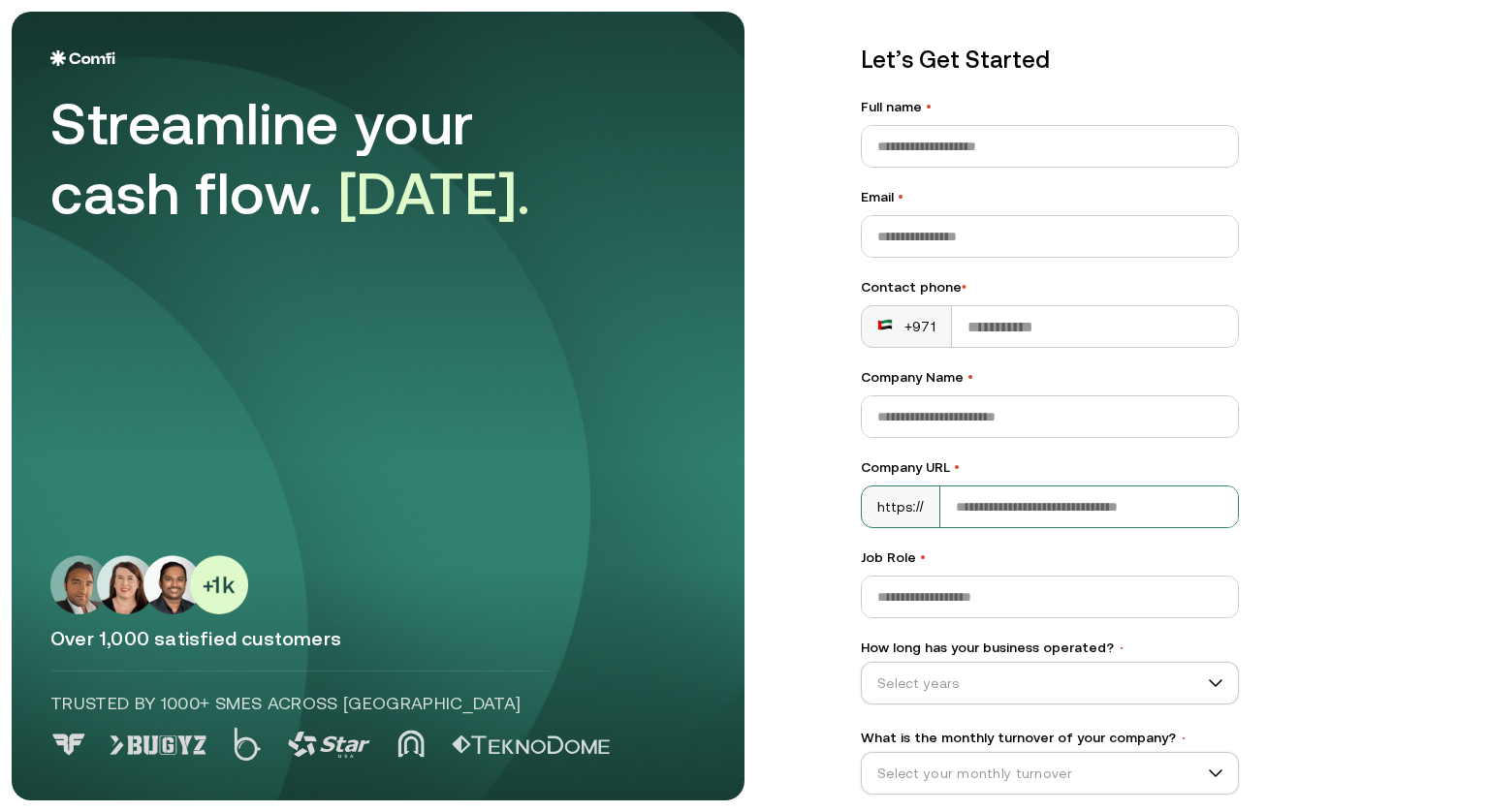
click at [1086, 508] on input "Company URL •" at bounding box center [1089, 506] width 297 height 41
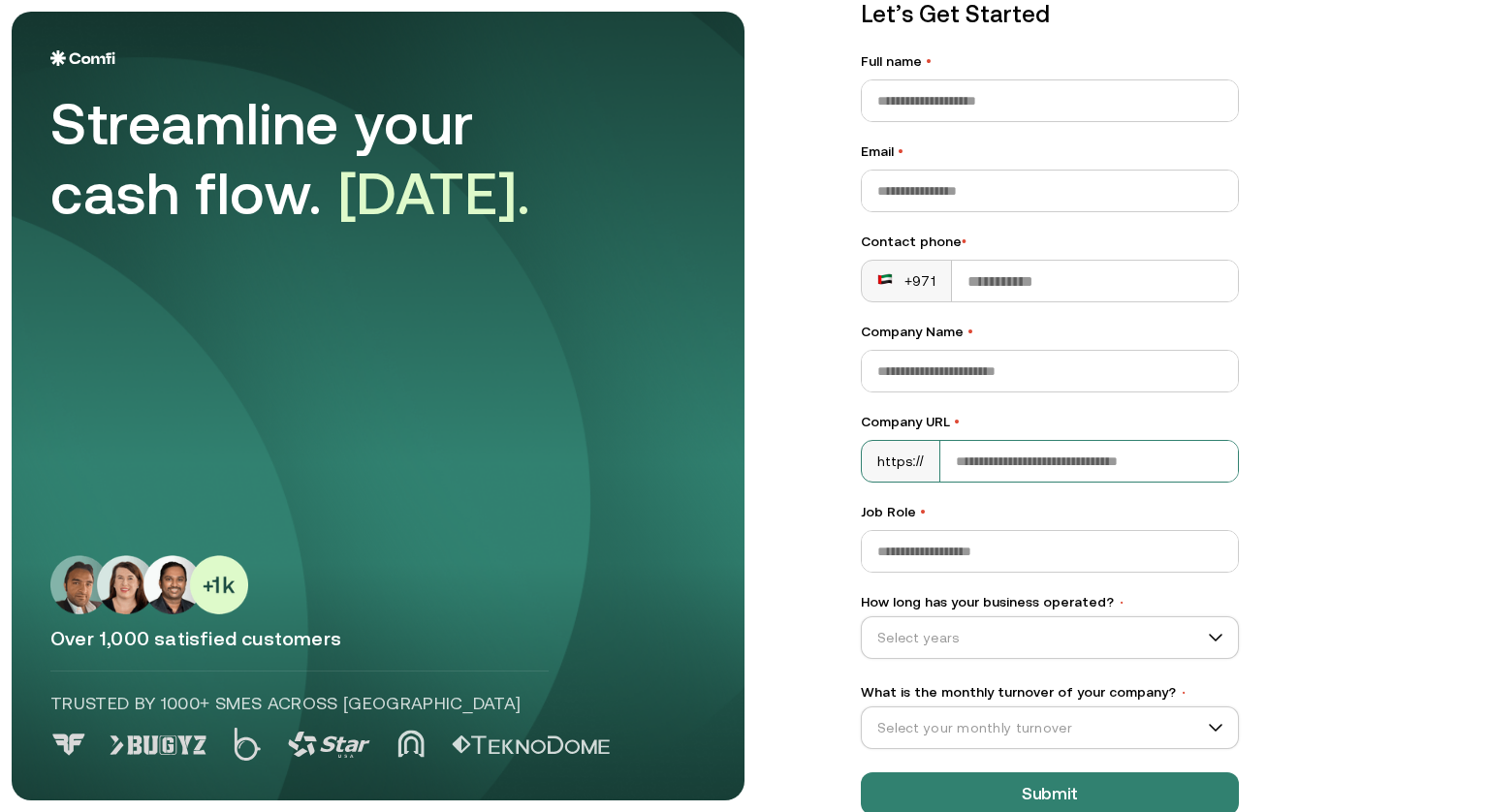
scroll to position [125, 0]
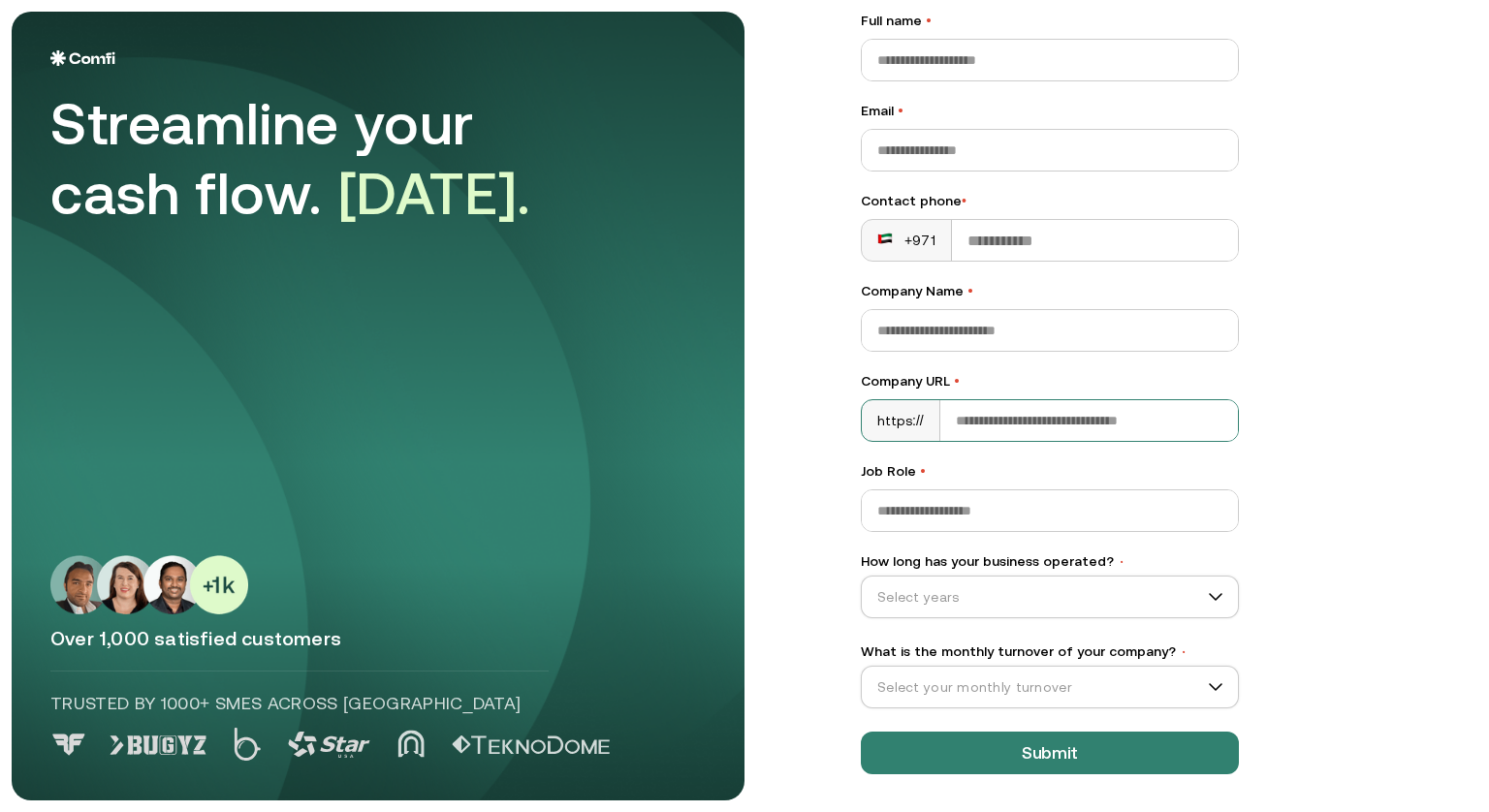
click at [822, 587] on div "Let’s Get Started Full name • Email • Contact phone • +971 Company Name • Compa…" at bounding box center [1049, 364] width 455 height 895
click at [1109, 143] on input "Email •" at bounding box center [1049, 150] width 376 height 41
click at [1388, 196] on div "Let’s Get Started Full name • Email • Contact phone • +971 Company Name • Compa…" at bounding box center [1149, 280] width 655 height 788
click at [1146, 151] on input "Email •" at bounding box center [1049, 150] width 376 height 41
click at [1401, 203] on div "Let’s Get Started Full name • Email • Contact phone • +971 Company Name • Compa…" at bounding box center [1149, 280] width 655 height 788
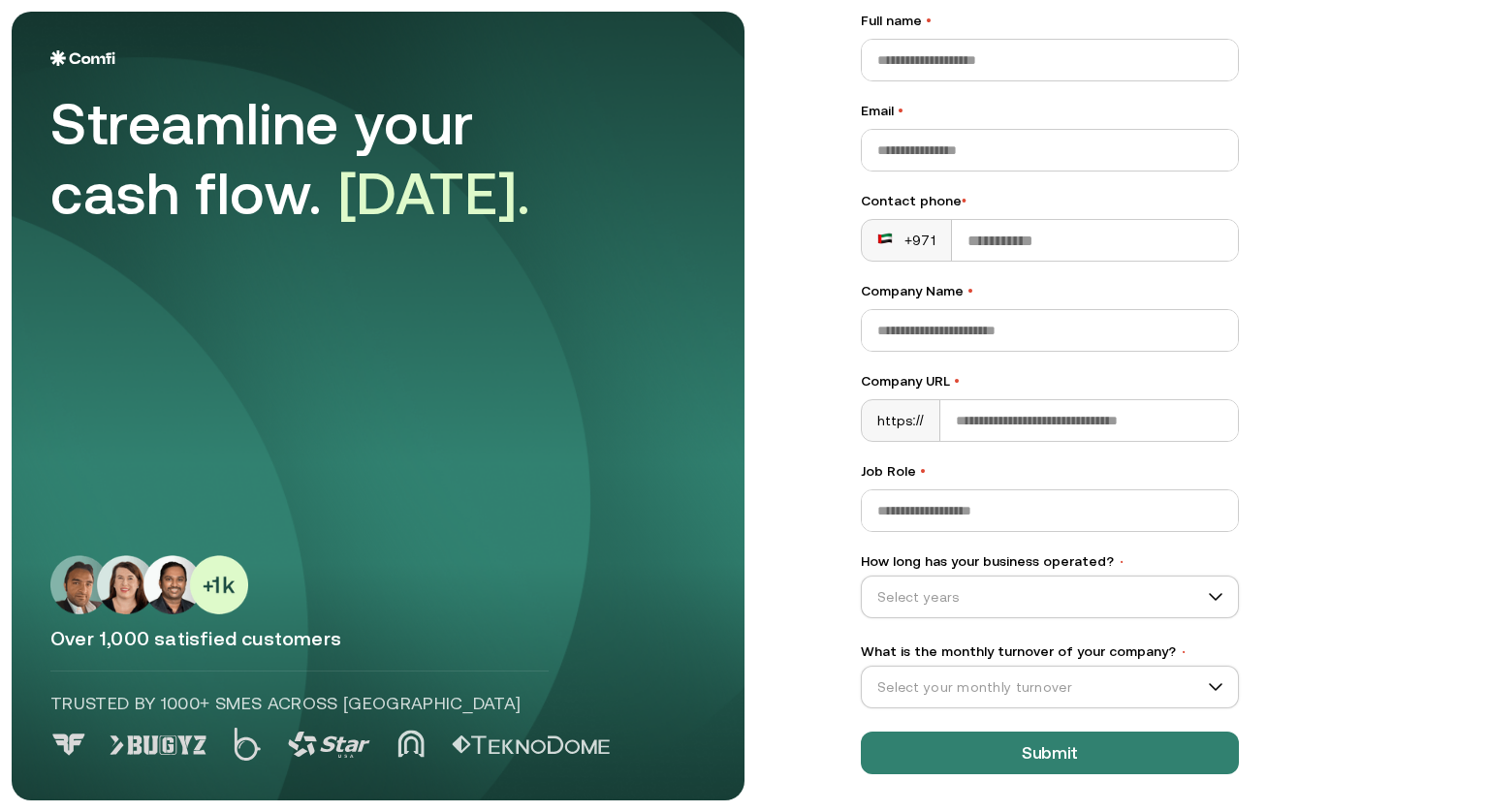
scroll to position [0, 0]
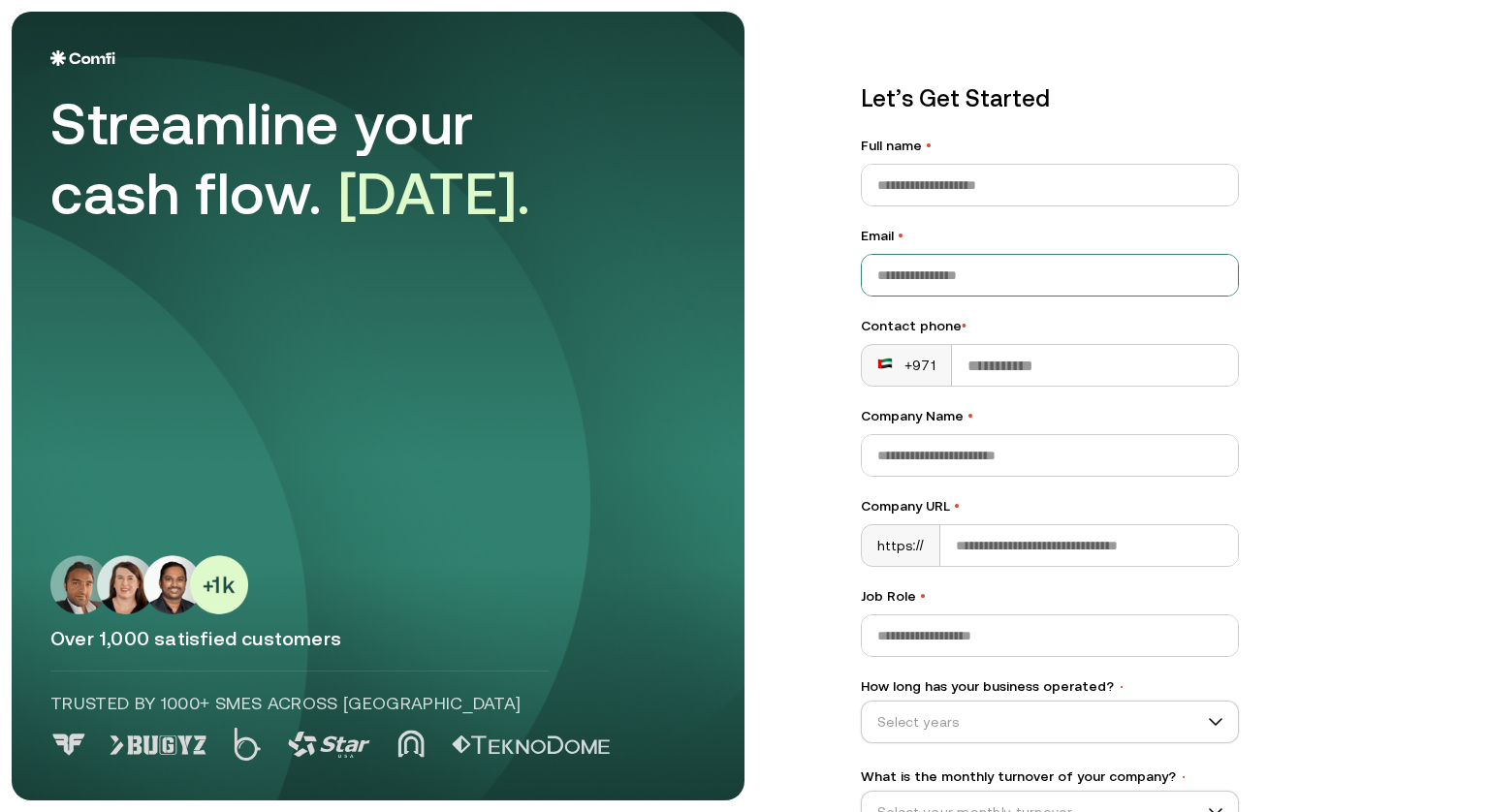
click at [946, 270] on input "Email •" at bounding box center [1049, 274] width 376 height 41
drag, startPoint x: 946, startPoint y: 270, endPoint x: 1012, endPoint y: 269, distance: 66.0
click at [1012, 269] on input "Email •" at bounding box center [1049, 274] width 376 height 41
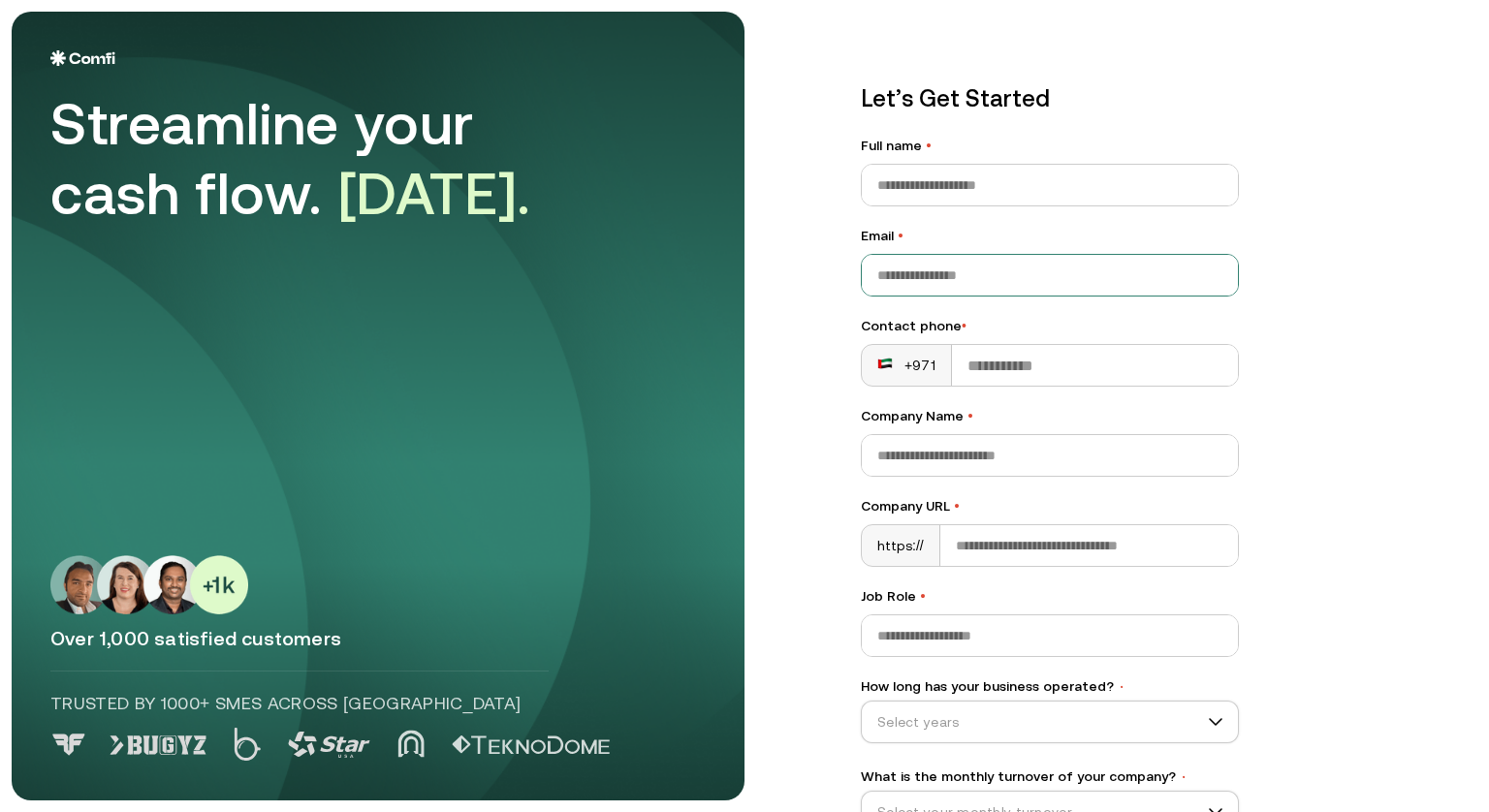
click at [1148, 278] on input "Email •" at bounding box center [1049, 274] width 376 height 41
click at [872, 243] on label "Email •" at bounding box center [1049, 235] width 378 height 20
click at [872, 254] on input "Email •" at bounding box center [1049, 274] width 376 height 41
click at [876, 241] on label "Email •" at bounding box center [1049, 235] width 378 height 20
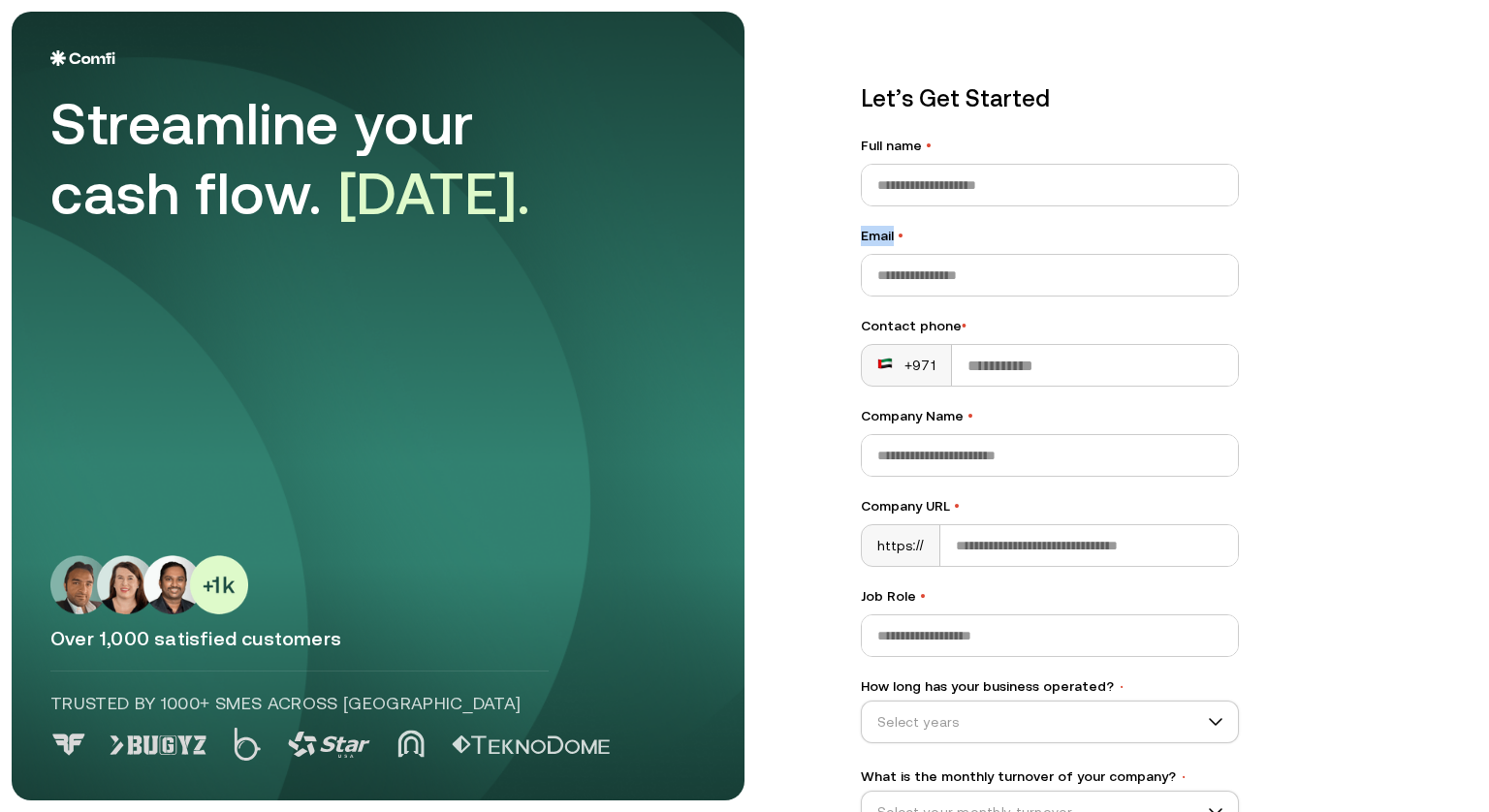
click at [876, 254] on input "Email •" at bounding box center [1049, 274] width 376 height 41
click at [915, 269] on input "Email •" at bounding box center [1049, 274] width 376 height 41
click at [919, 272] on input "Email •" at bounding box center [1049, 274] width 376 height 41
click at [1369, 414] on div "Let’s Get Started Full name • Email • Contact phone • +971 Company Name • Compa…" at bounding box center [1149, 406] width 655 height 788
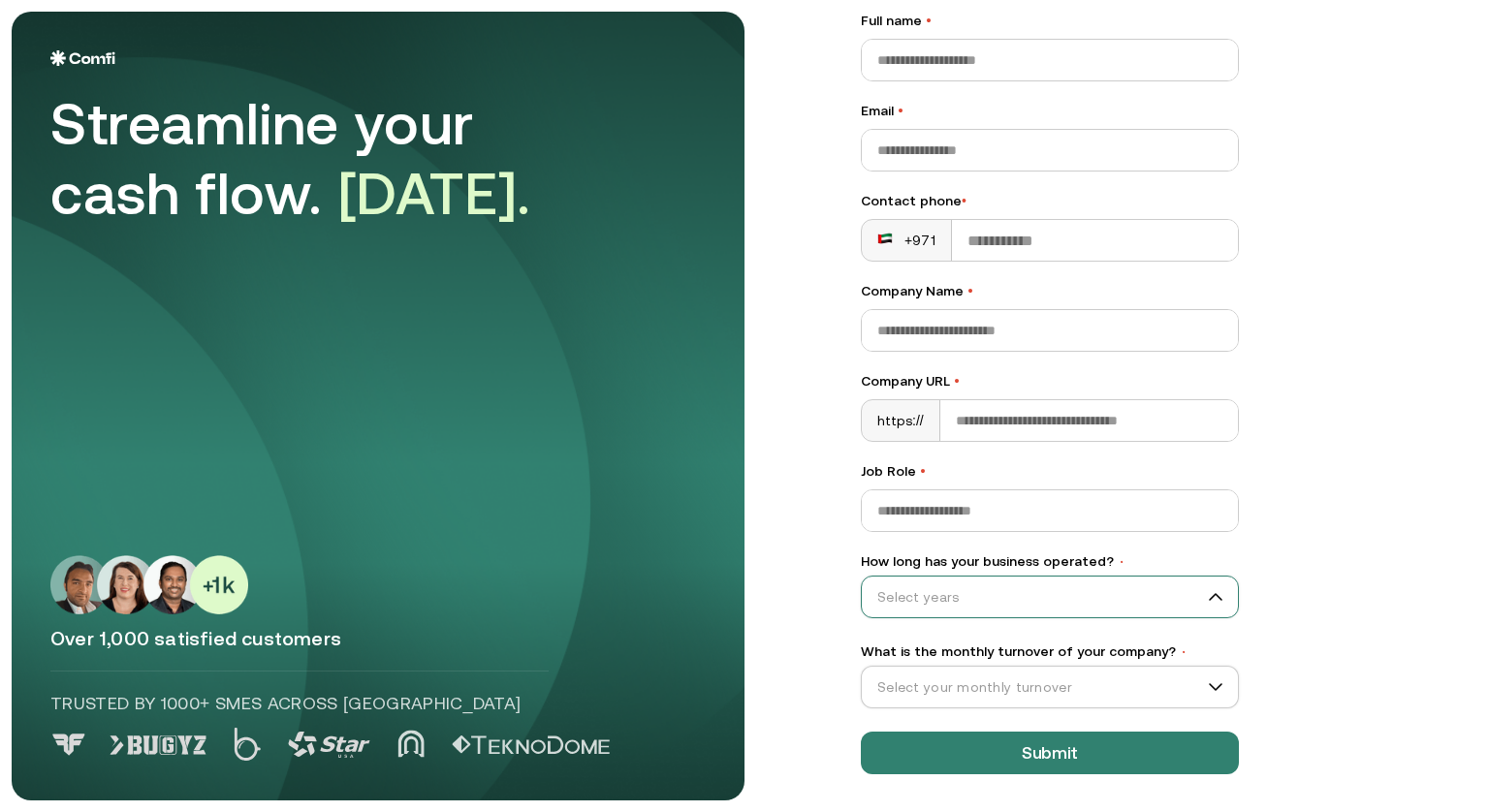
click at [1071, 587] on input "How long has your business operated? •" at bounding box center [1040, 597] width 358 height 29
click at [812, 669] on main "Streamline your cash flow. Today. Over 1,000 satisfied customers Trusted by 100…" at bounding box center [744, 406] width 1489 height 812
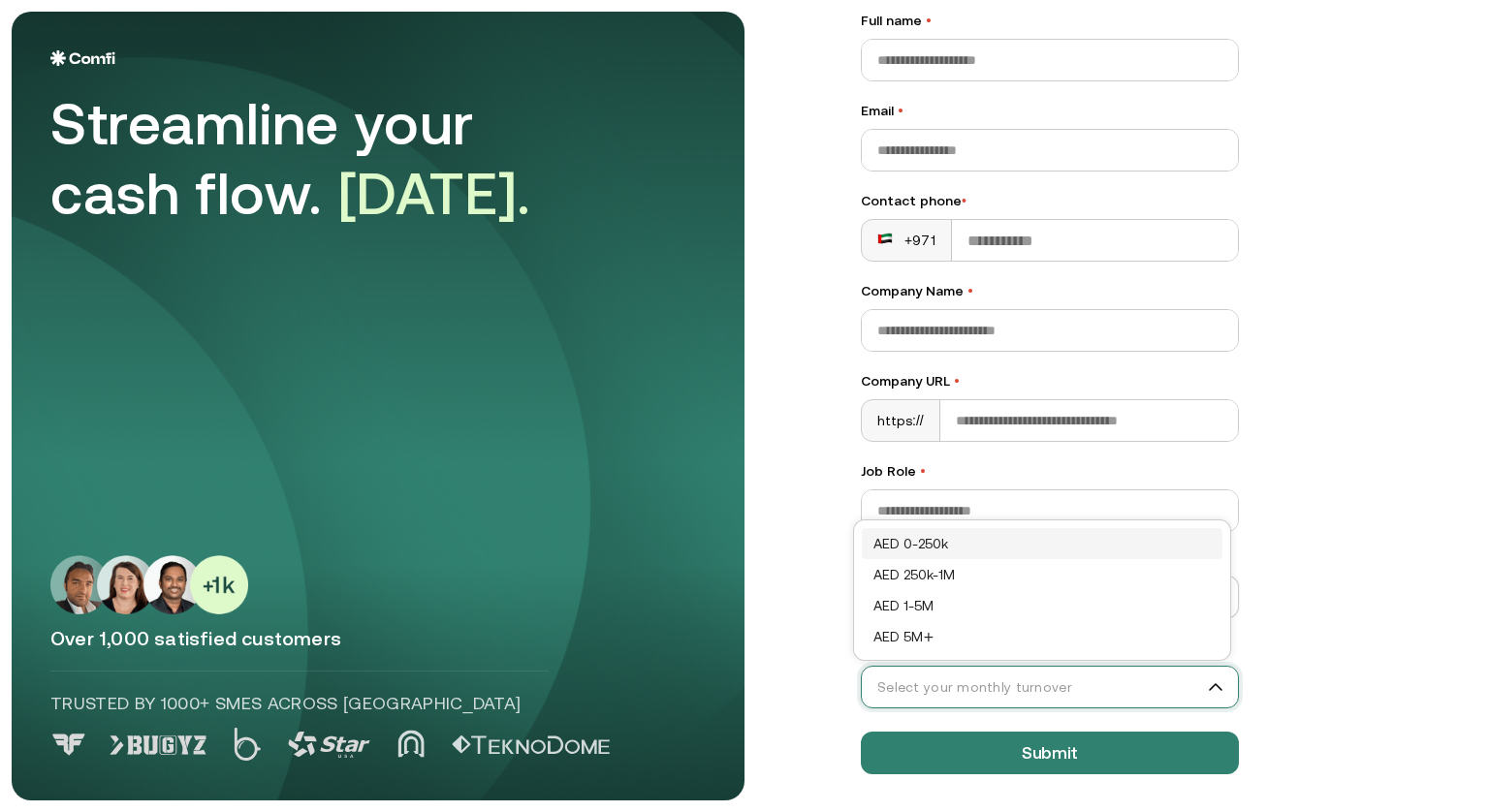
click at [972, 697] on input "What is the monthly turnover of your company? •" at bounding box center [1040, 686] width 358 height 29
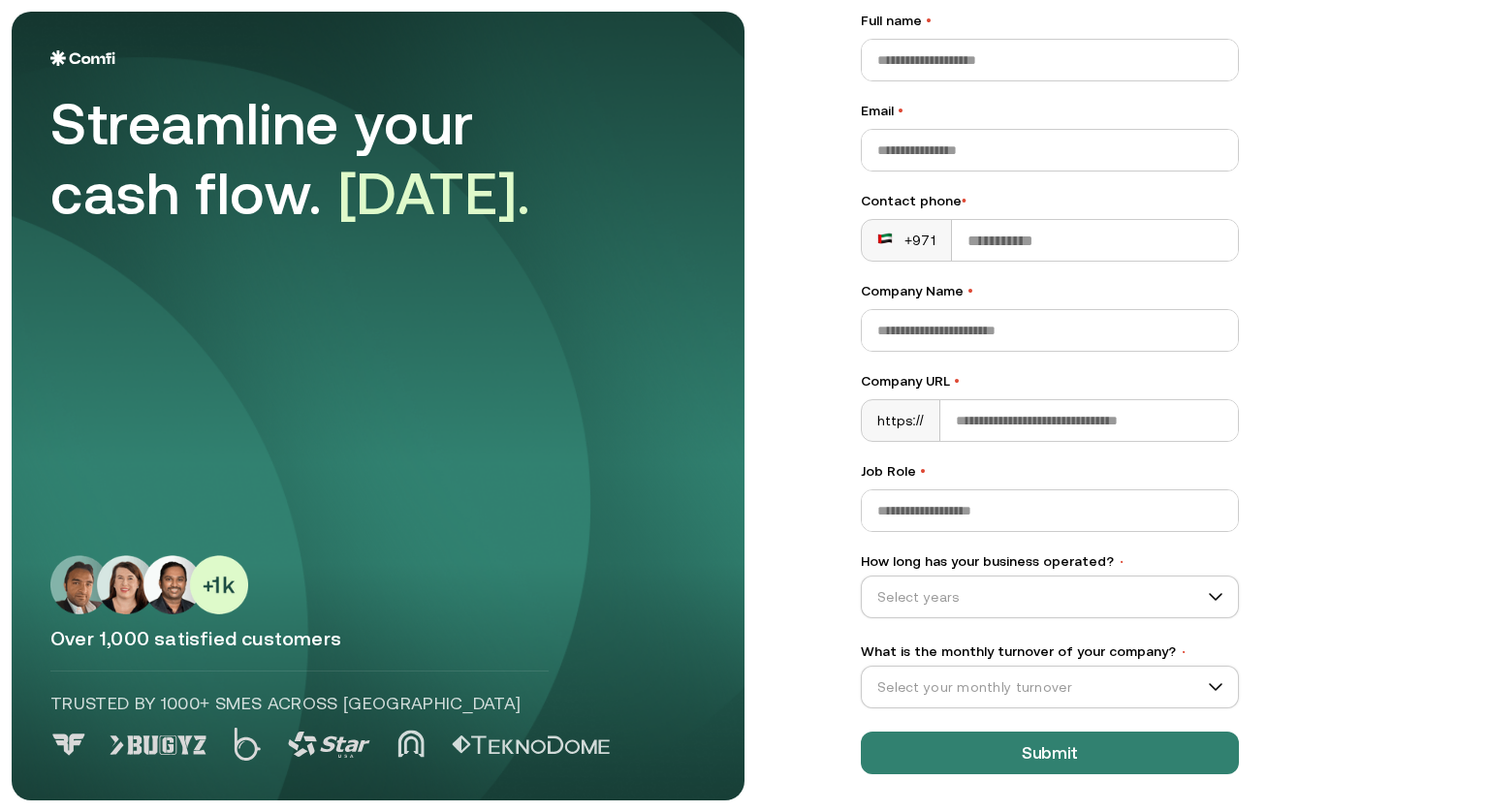
click at [790, 580] on main "Streamline your cash flow. Today. Over 1,000 satisfied customers Trusted by 100…" at bounding box center [744, 406] width 1489 height 812
click at [969, 50] on input "Full name •" at bounding box center [1049, 60] width 376 height 41
